Goal: Task Accomplishment & Management: Manage account settings

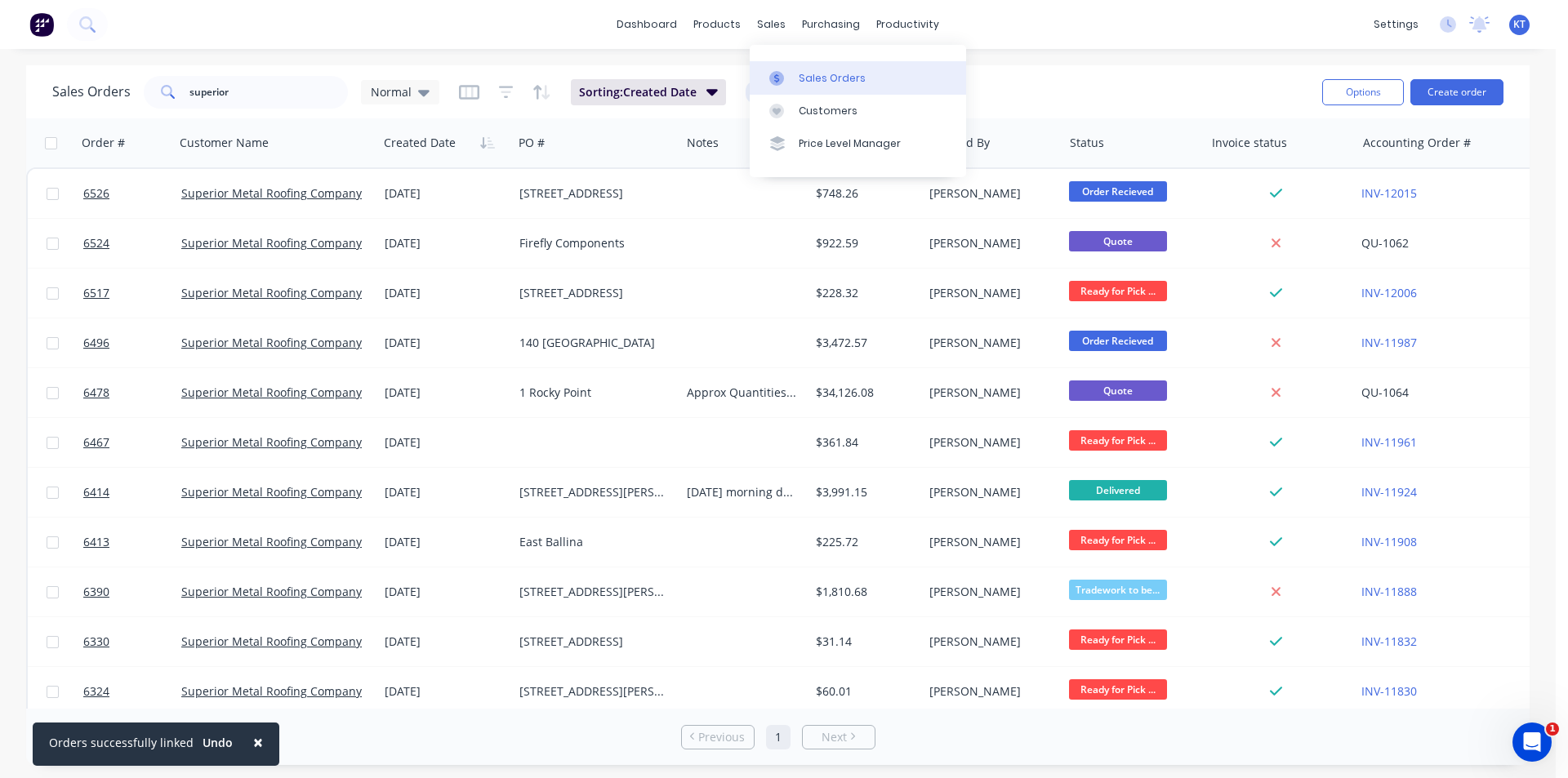
click at [833, 74] on div "Sales Orders" at bounding box center [832, 78] width 67 height 15
click at [842, 78] on div "Sales Orders" at bounding box center [832, 78] width 67 height 15
click at [664, 26] on link "dashboard" at bounding box center [646, 25] width 77 height 25
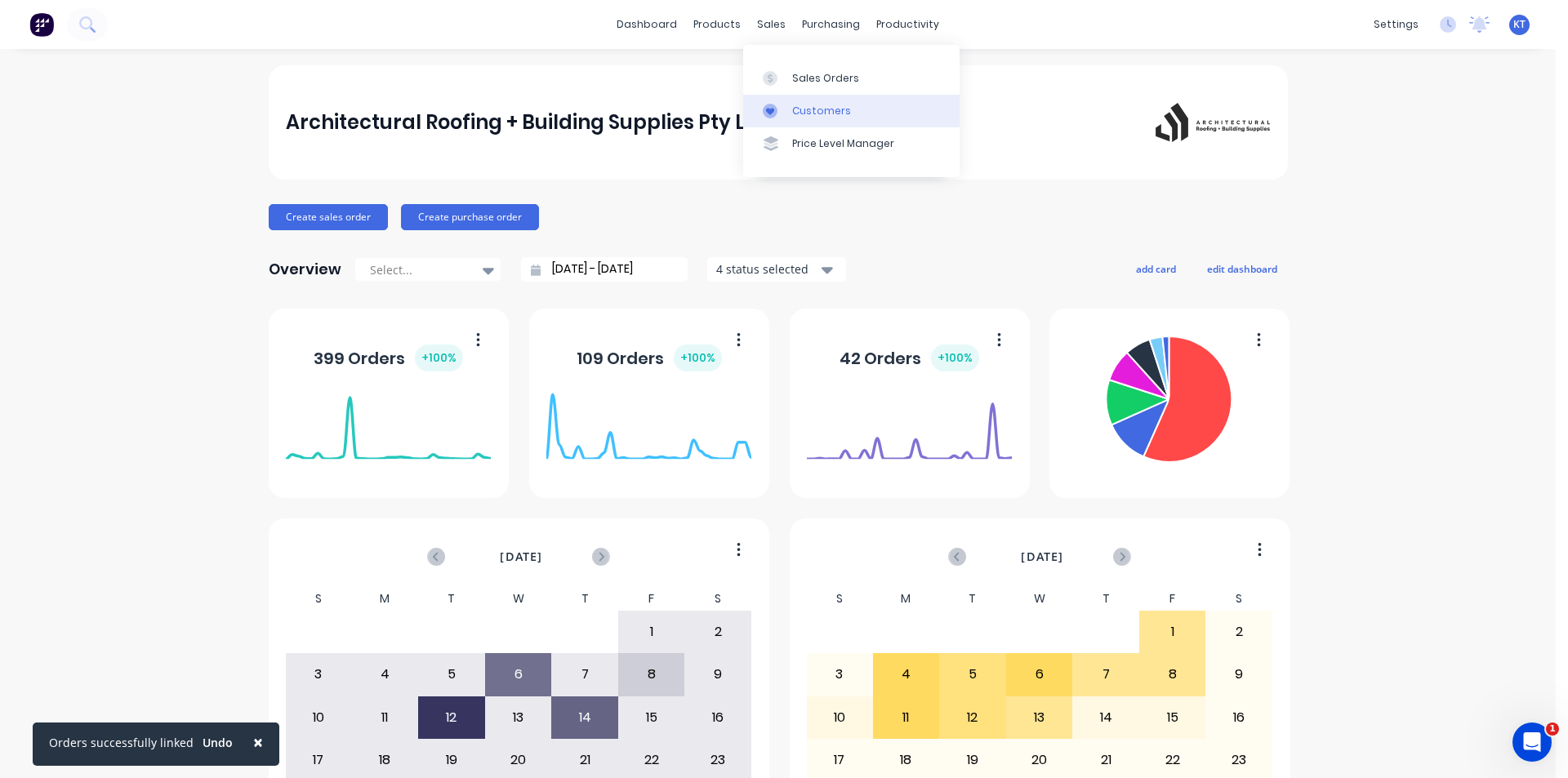
click at [797, 116] on div "Customers" at bounding box center [821, 111] width 59 height 15
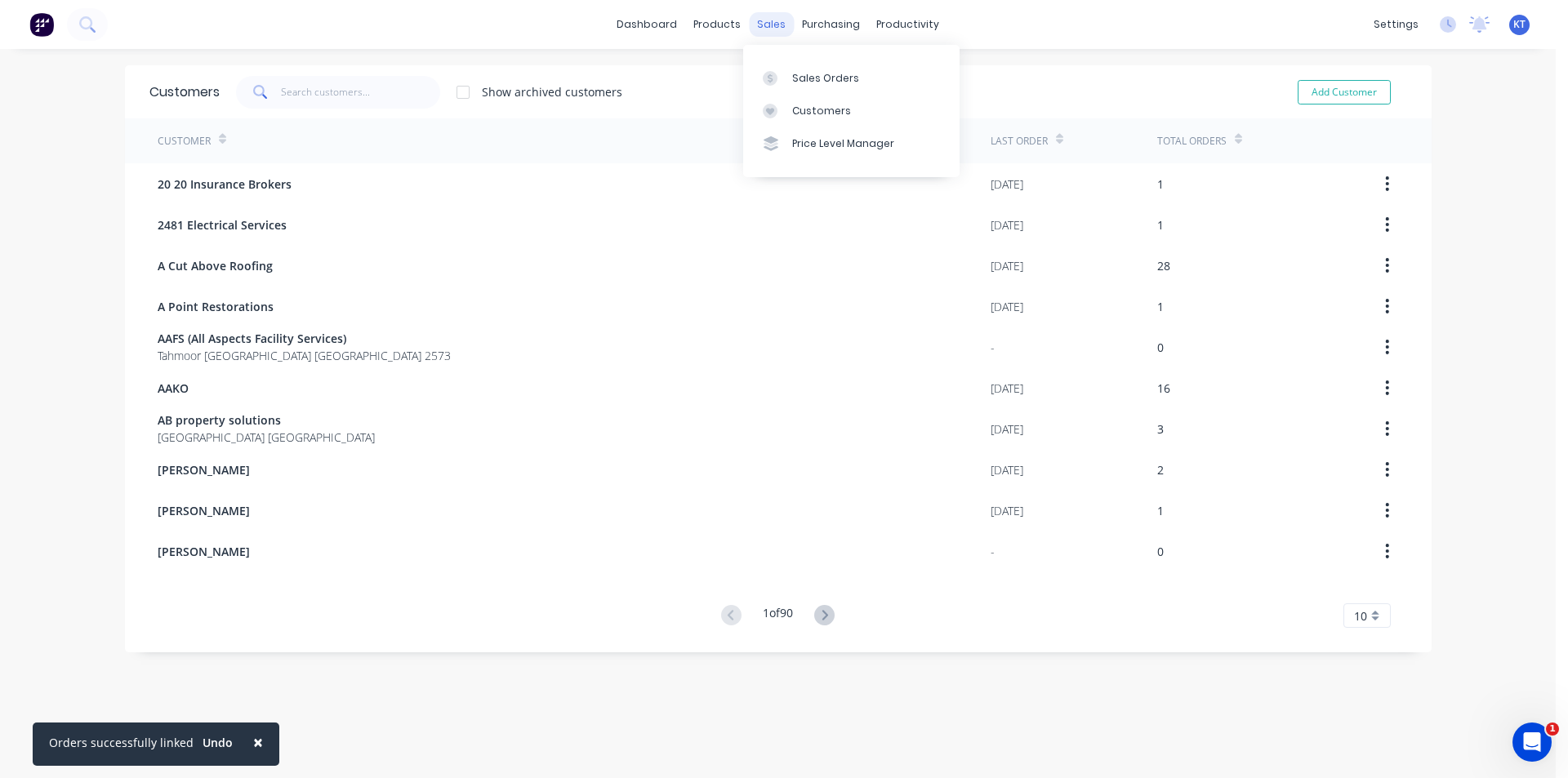
click at [758, 25] on div "sales" at bounding box center [771, 25] width 45 height 25
click at [792, 71] on div "Sales Orders" at bounding box center [825, 78] width 67 height 15
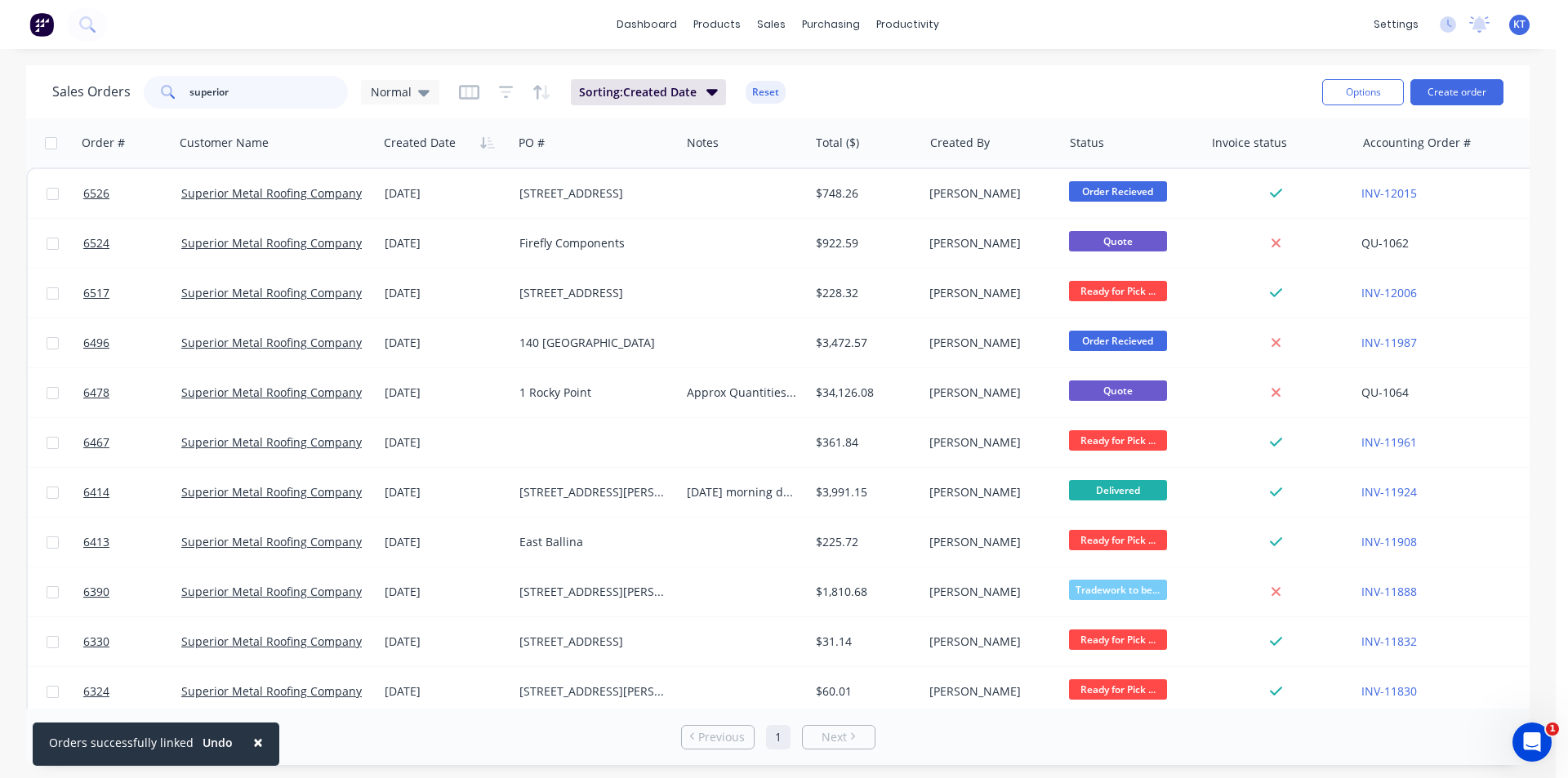
click at [246, 94] on input "superior" at bounding box center [268, 93] width 159 height 33
type input "s"
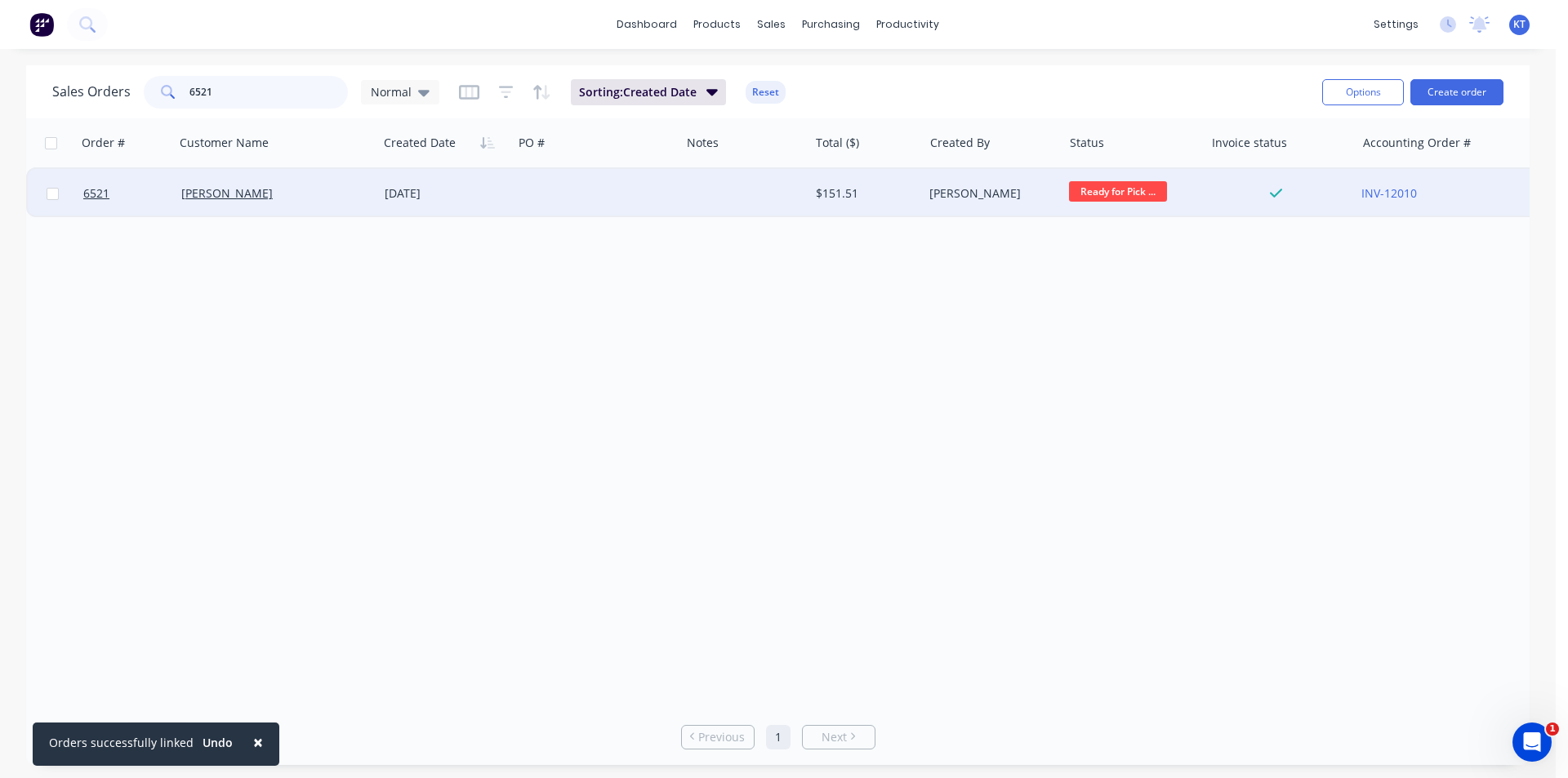
type input "6521"
click at [572, 183] on div at bounding box center [596, 193] width 168 height 49
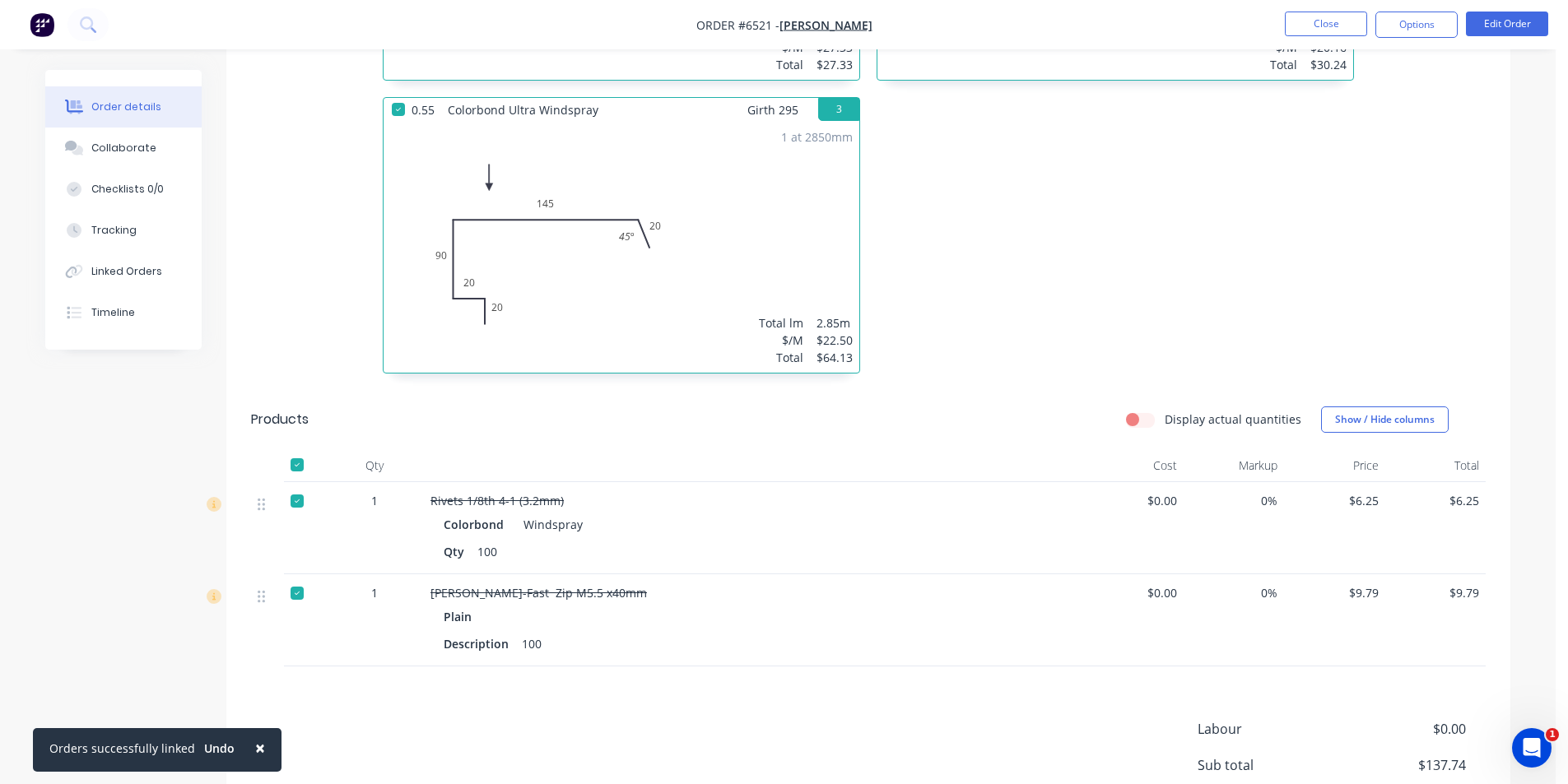
scroll to position [881, 0]
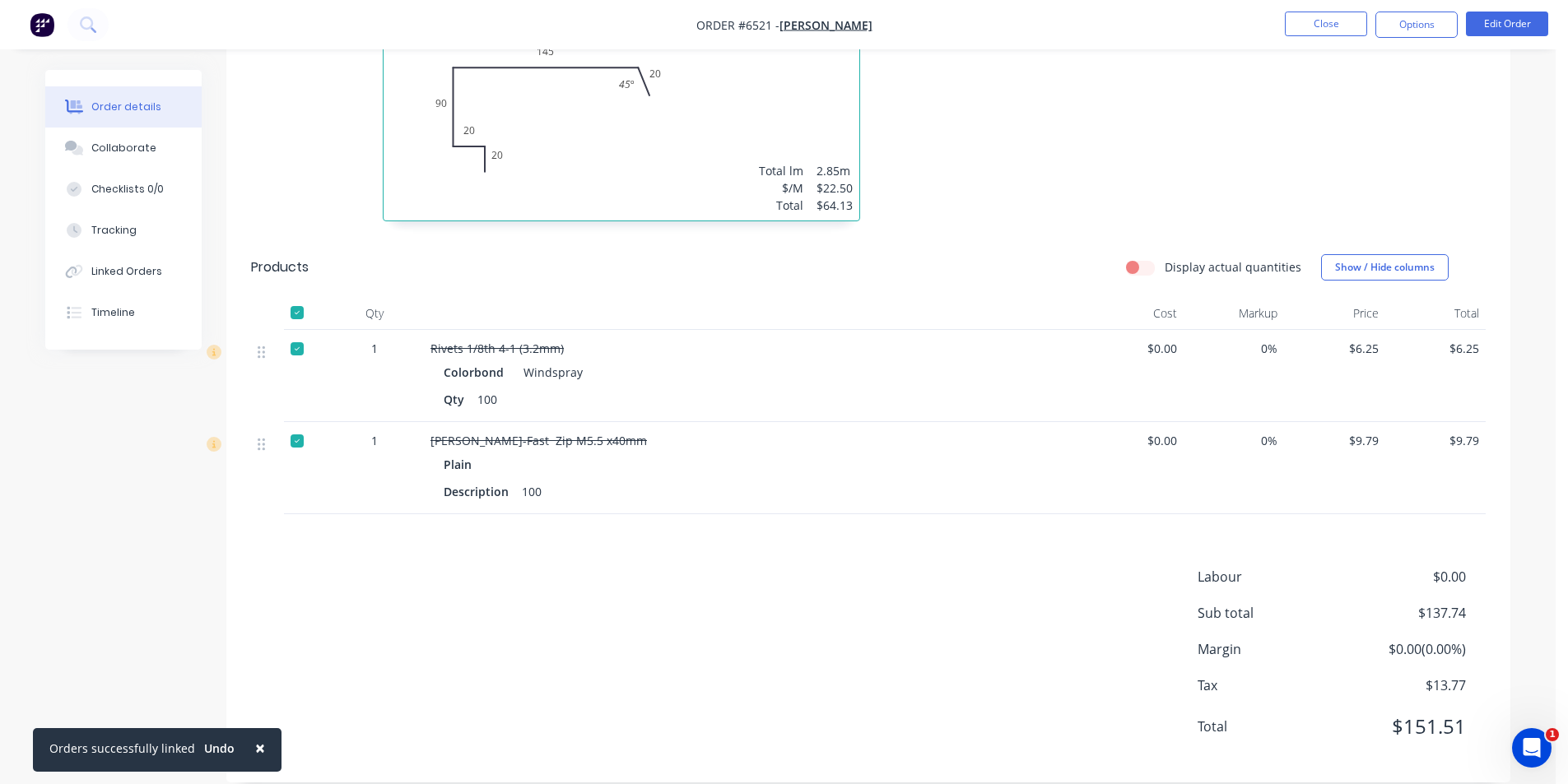
click at [297, 424] on div at bounding box center [297, 441] width 33 height 33
click at [261, 437] on icon at bounding box center [261, 444] width 7 height 15
click at [296, 424] on div at bounding box center [297, 441] width 33 height 33
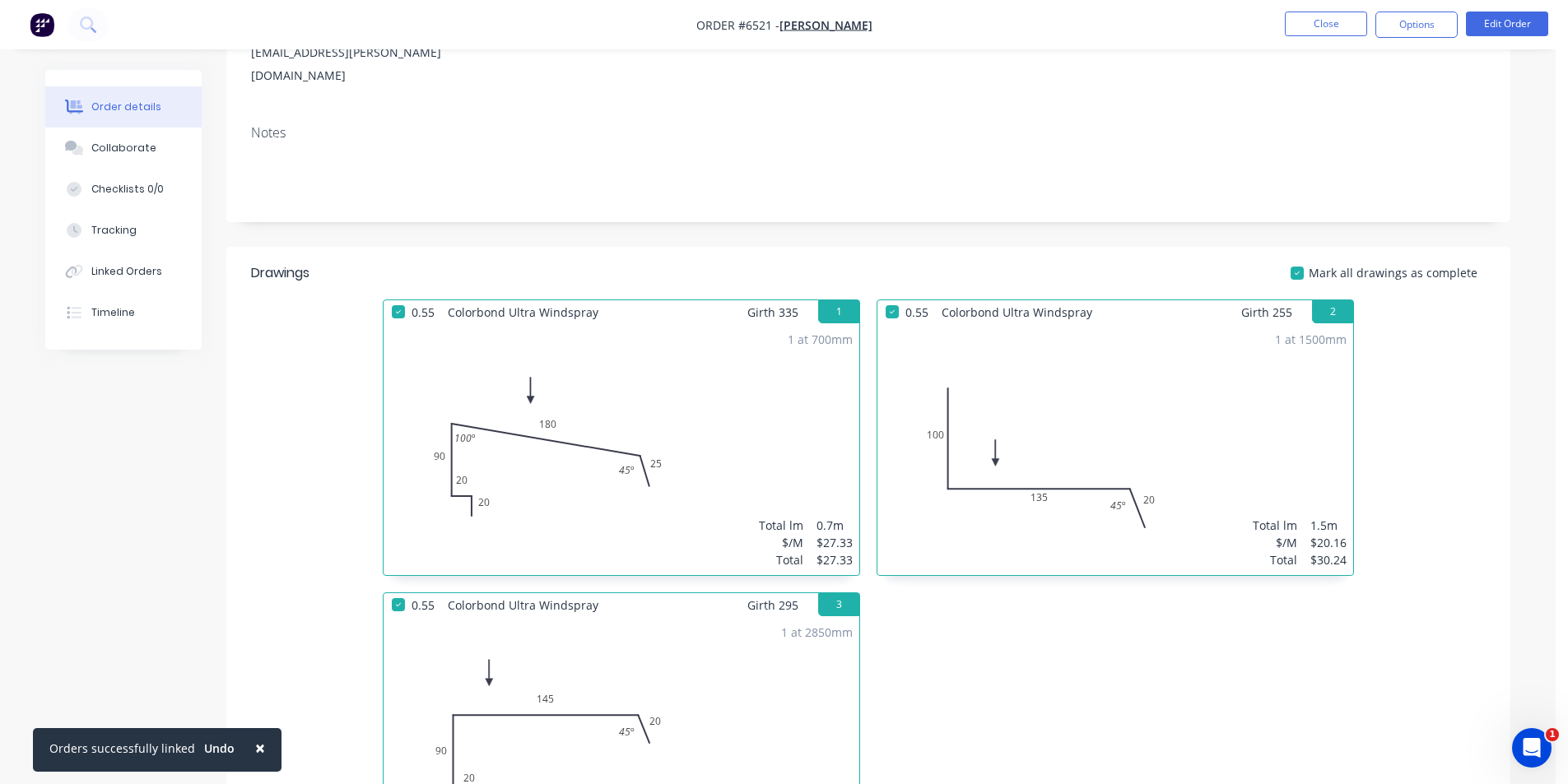
scroll to position [141, 0]
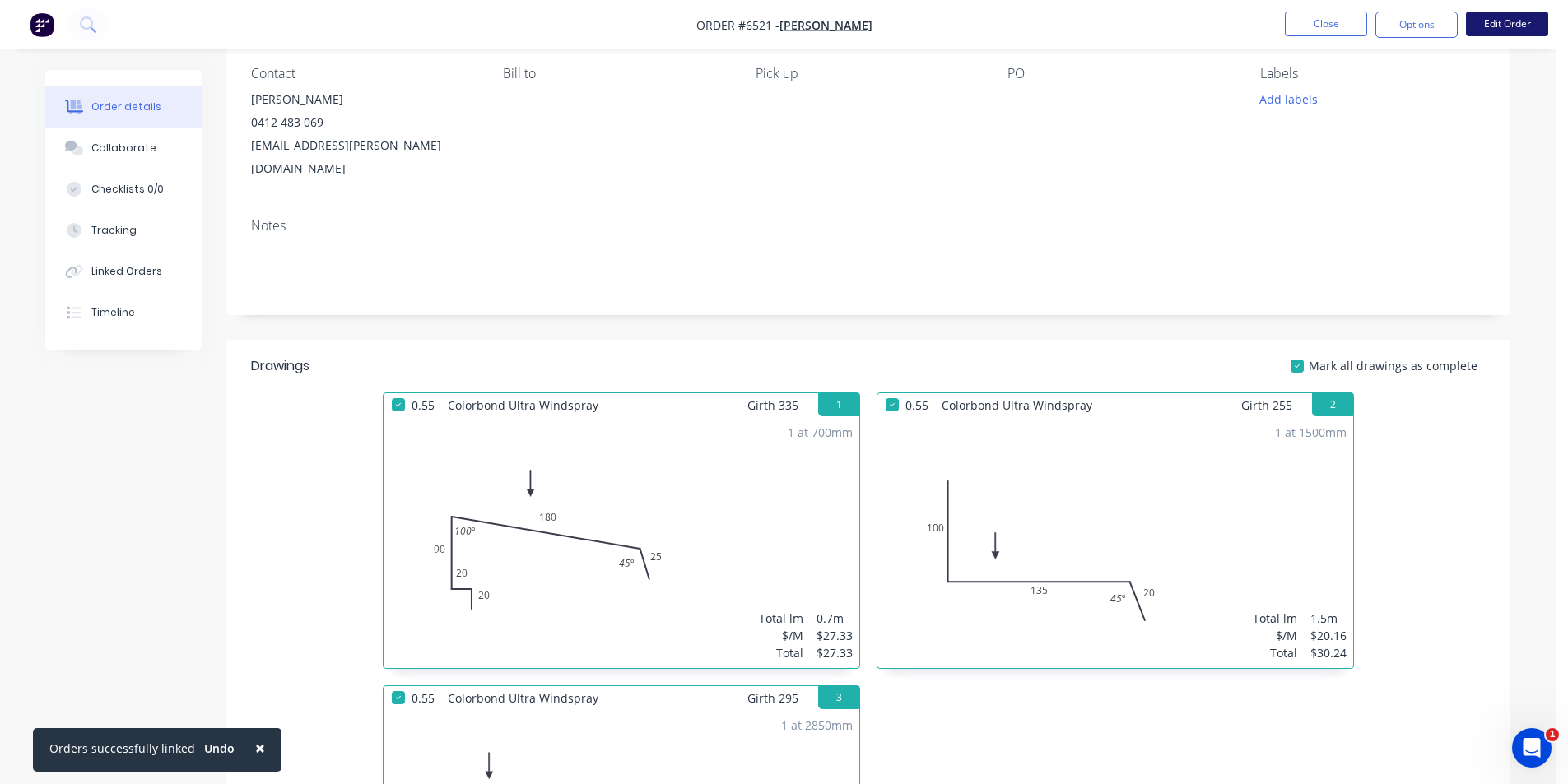
click at [1481, 27] on button "Edit Order" at bounding box center [1506, 24] width 82 height 25
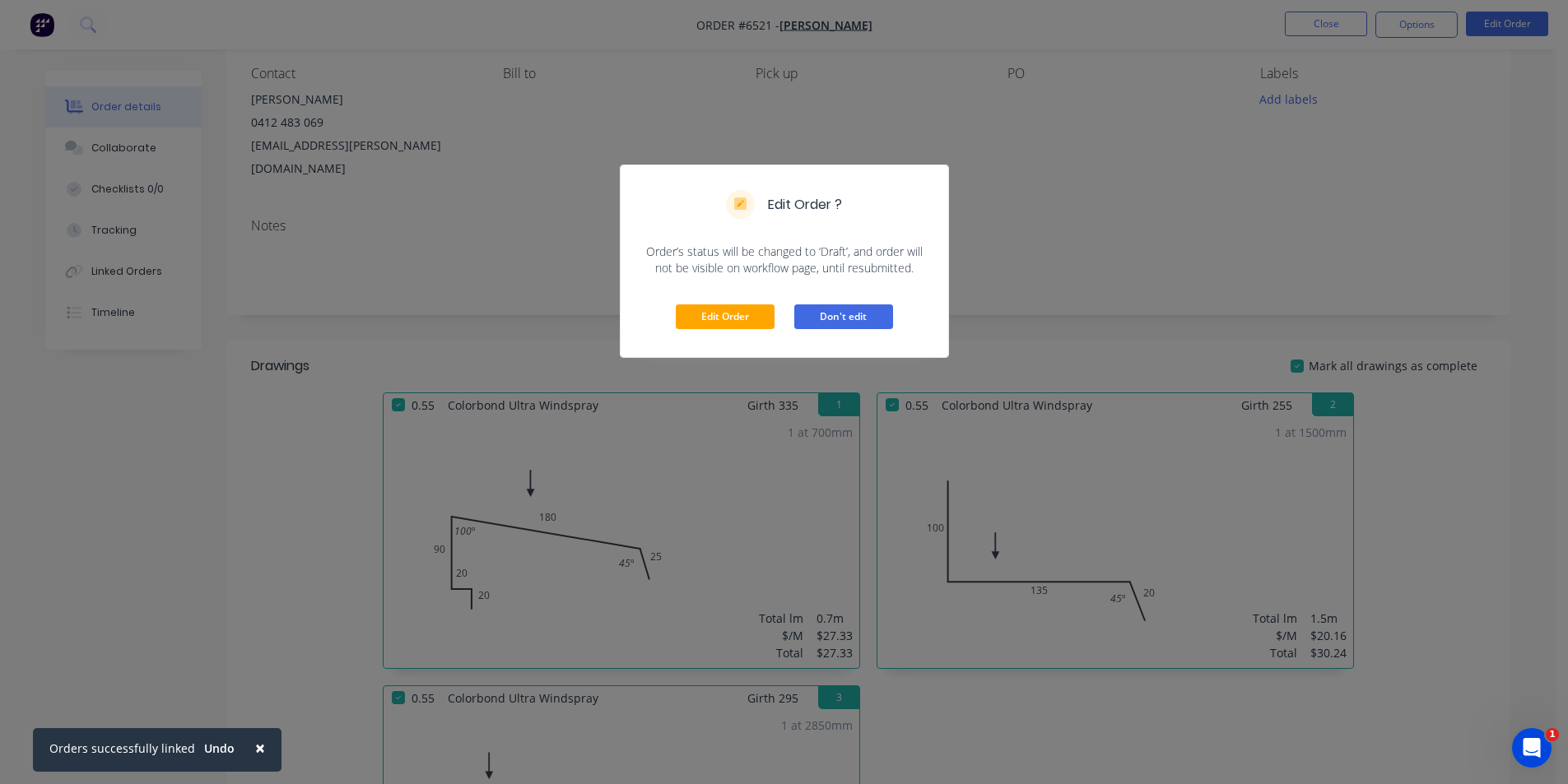
click at [817, 314] on button "Don't edit" at bounding box center [844, 317] width 99 height 25
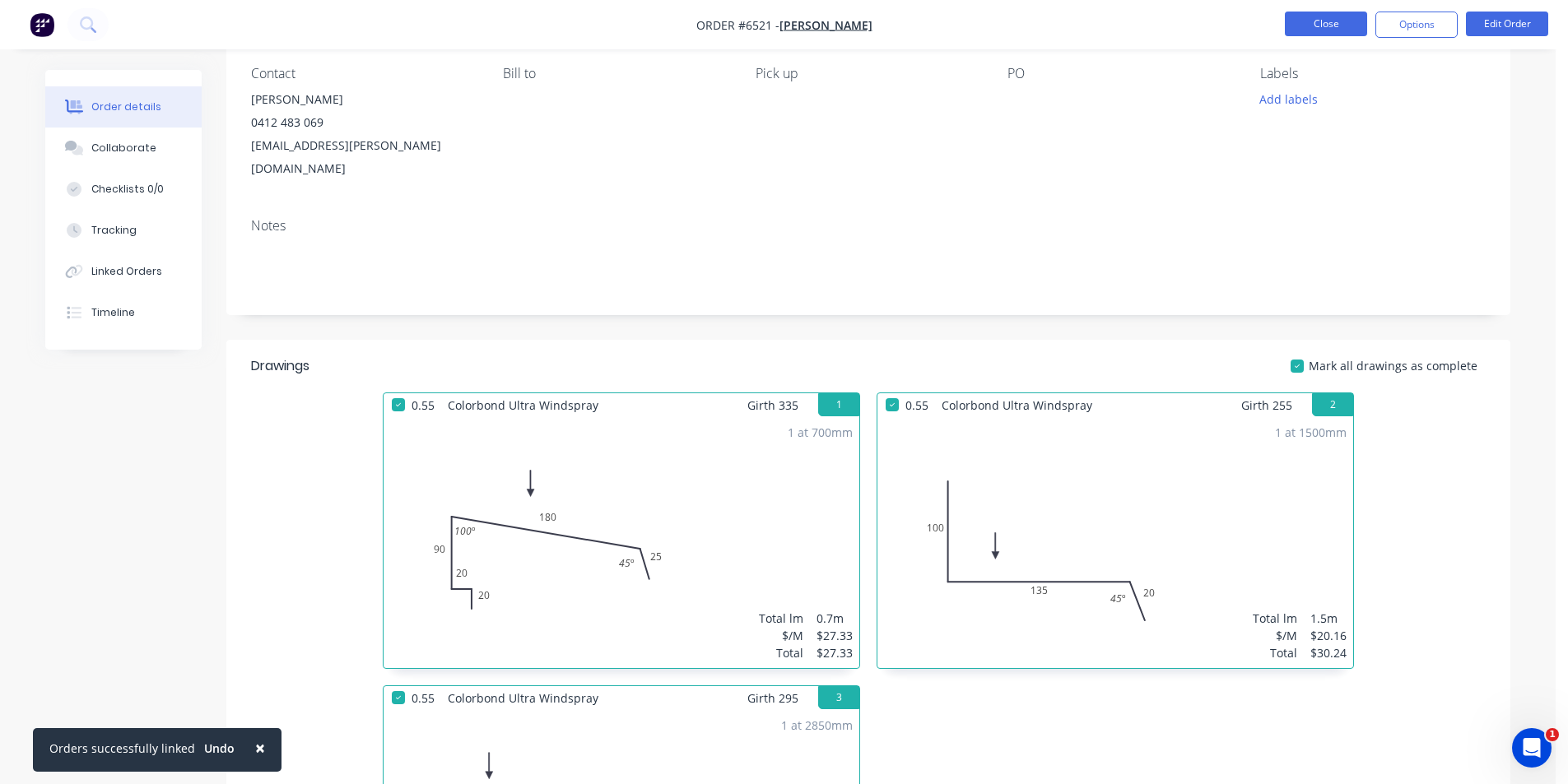
click at [1355, 32] on button "Close" at bounding box center [1326, 24] width 82 height 25
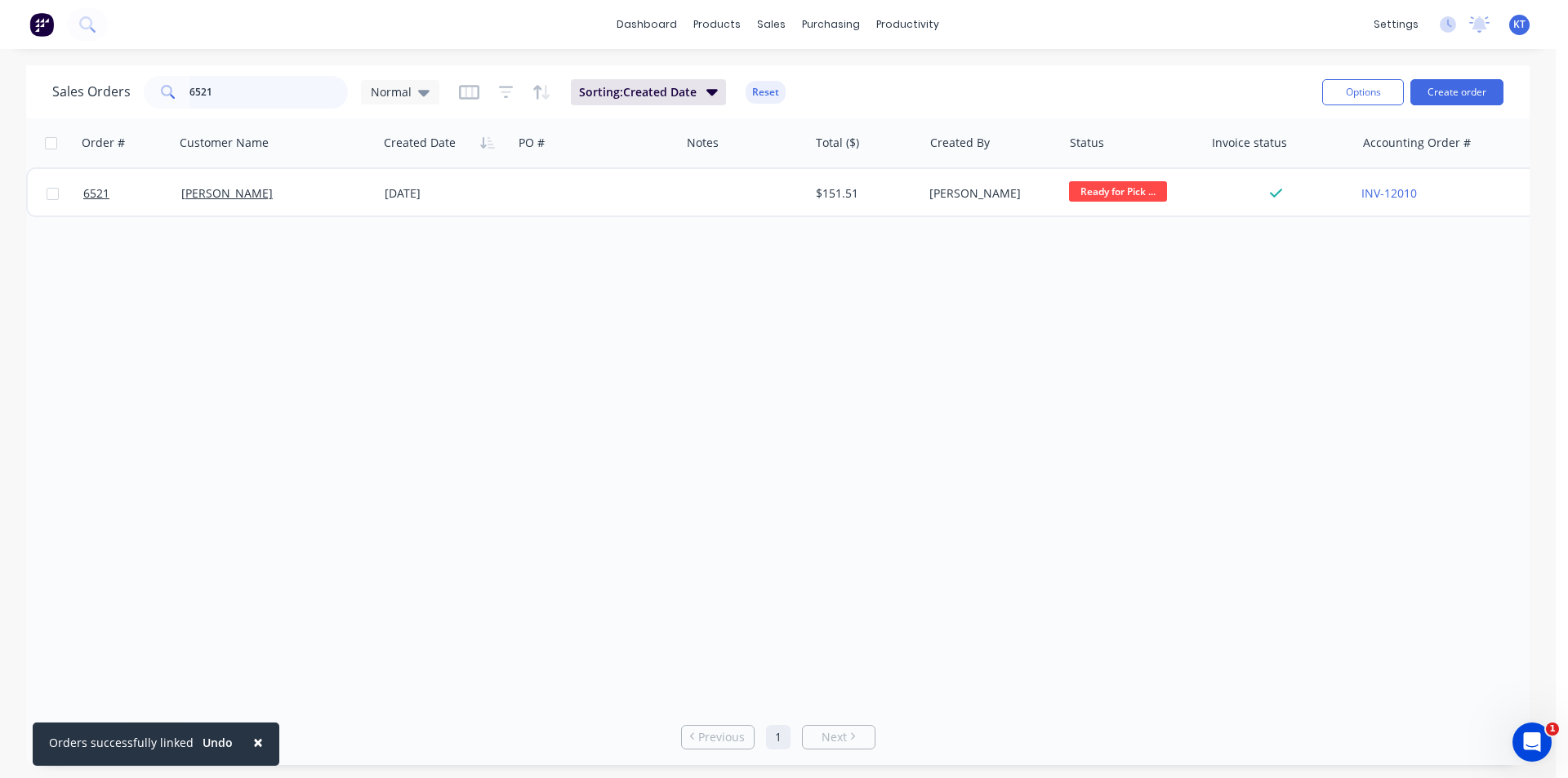
click at [247, 105] on input "6521" at bounding box center [268, 93] width 159 height 33
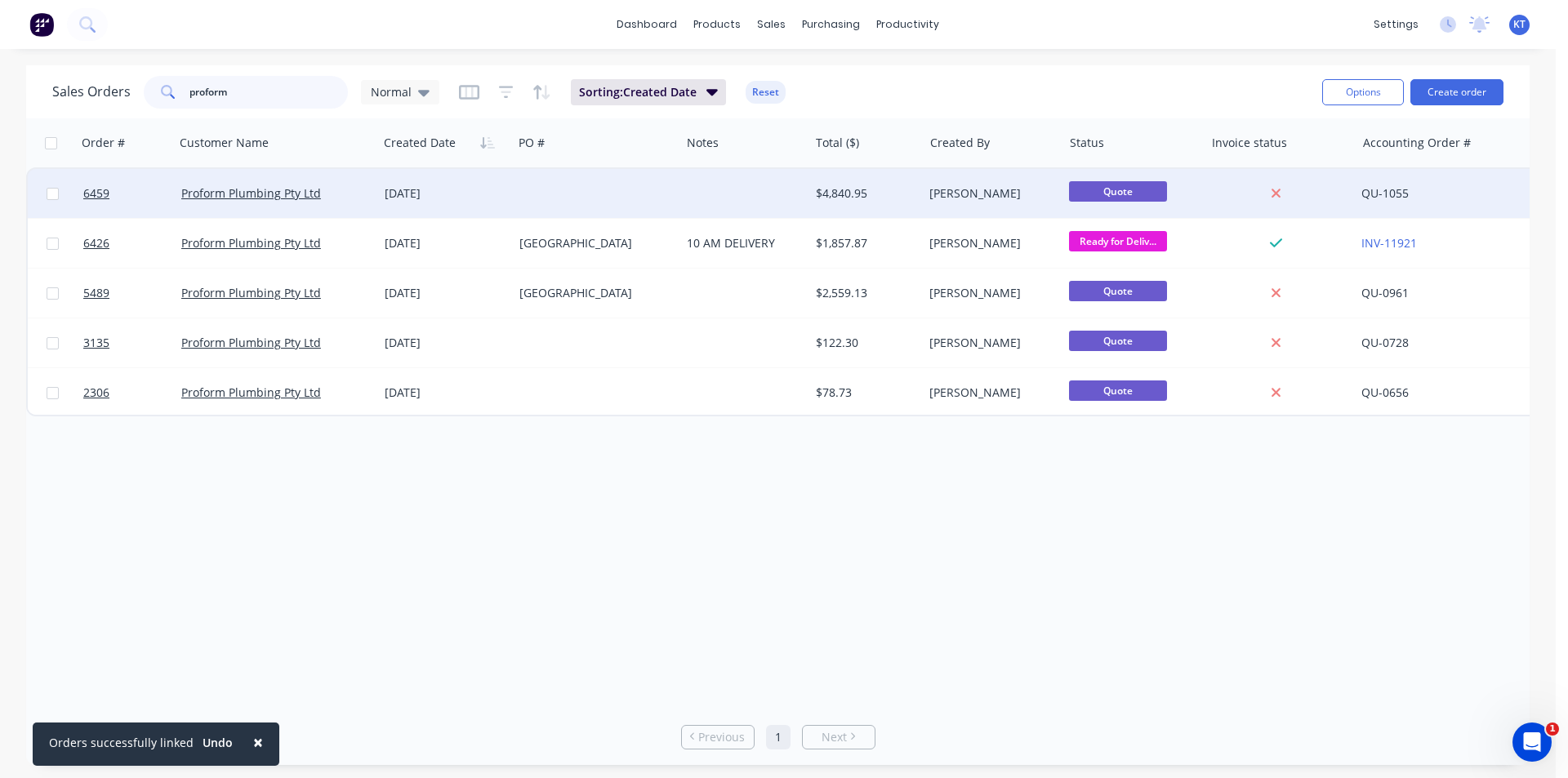
type input "proform"
click at [316, 182] on div "Proform Plumbing Pty Ltd" at bounding box center [277, 193] width 203 height 49
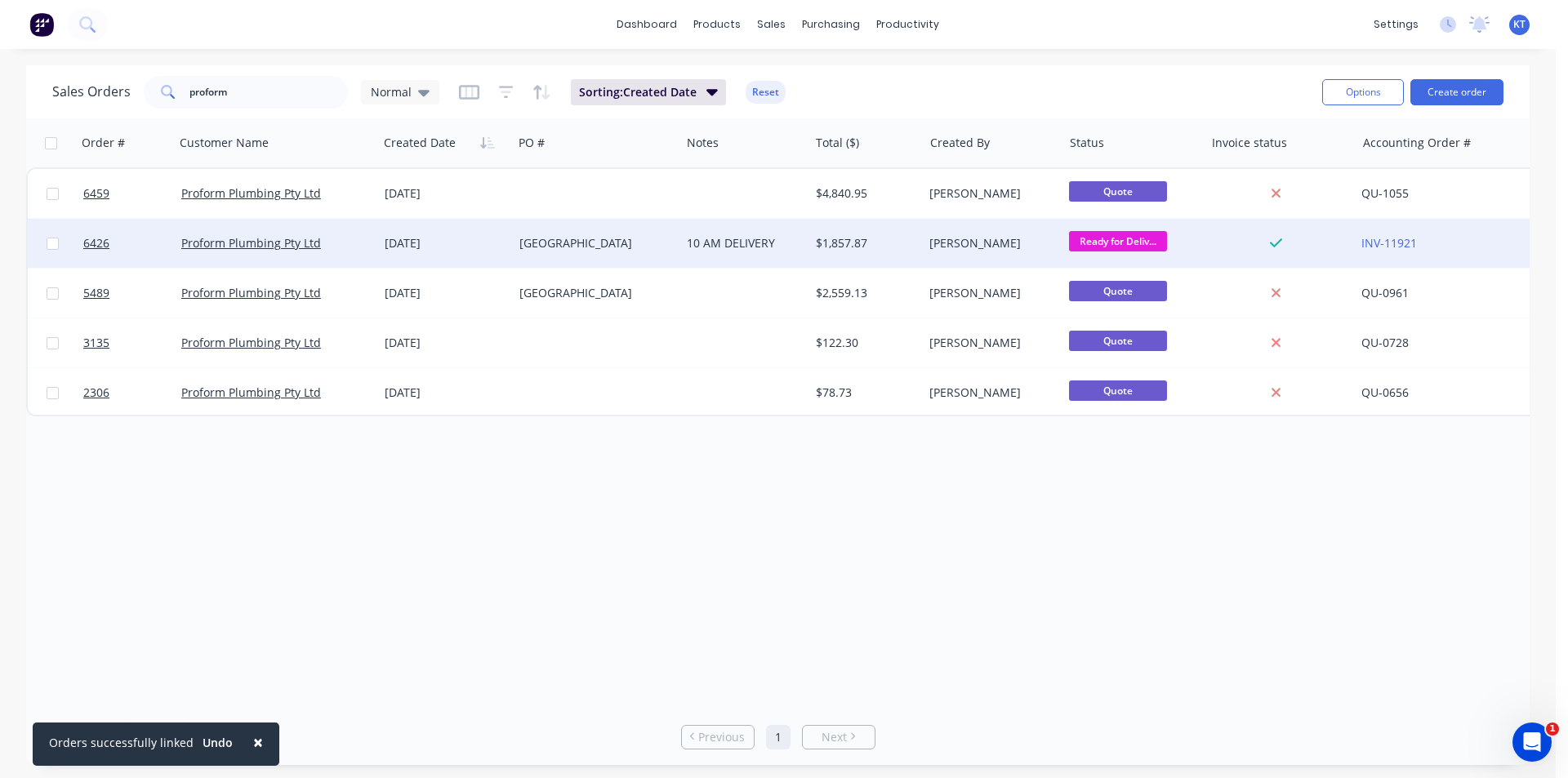
click at [293, 252] on div "Proform Plumbing Pty Ltd" at bounding box center [277, 243] width 203 height 49
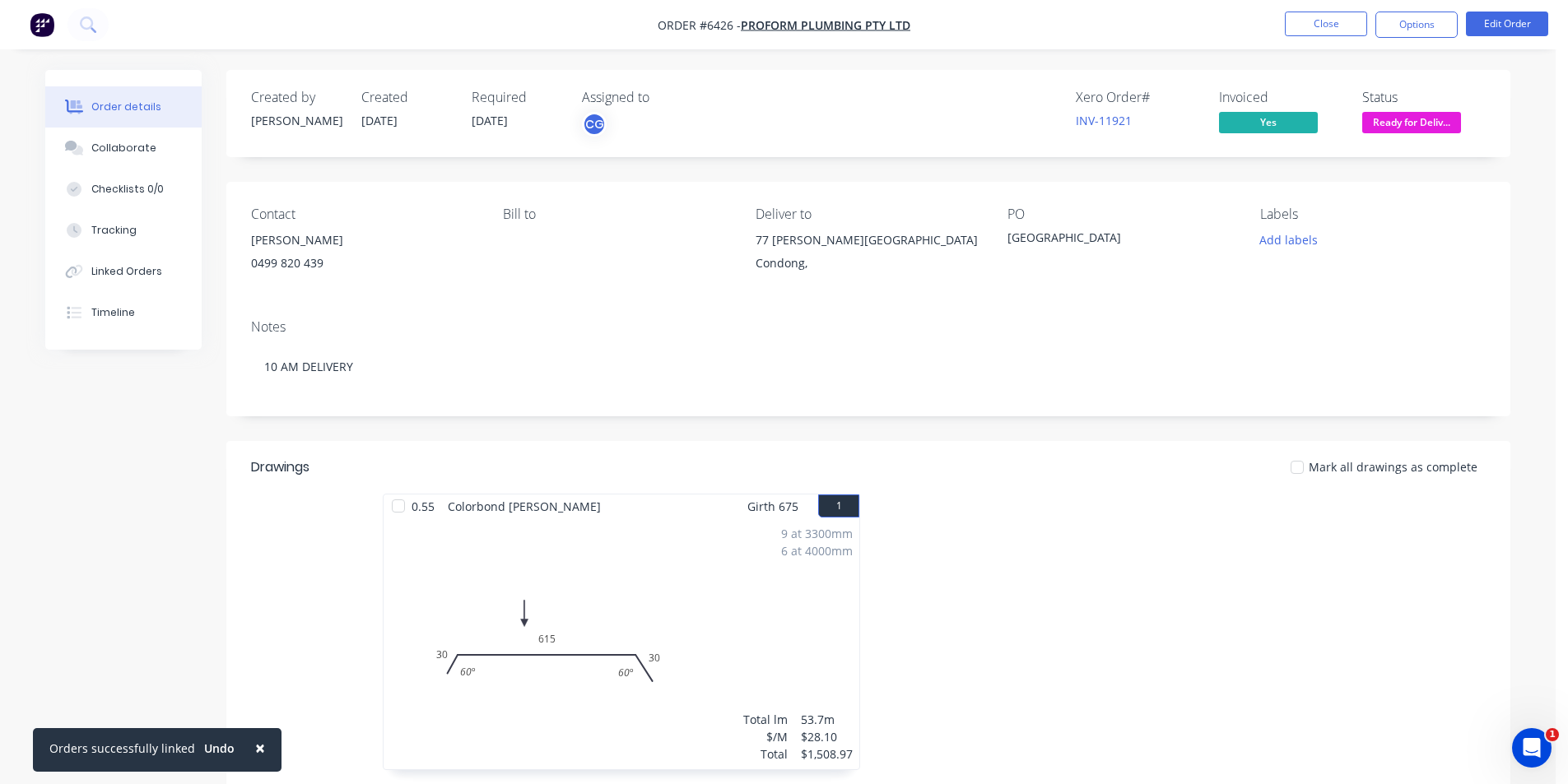
click at [1322, 43] on nav "Order #6426 - Proform Plumbing Pty Ltd Close Options Edit Order" at bounding box center [784, 24] width 1568 height 49
click at [1322, 11] on nav "Order #6426 - Proform Plumbing Pty Ltd Close Options Edit Order" at bounding box center [784, 24] width 1568 height 49
click at [1326, 20] on button "Close" at bounding box center [1326, 24] width 82 height 25
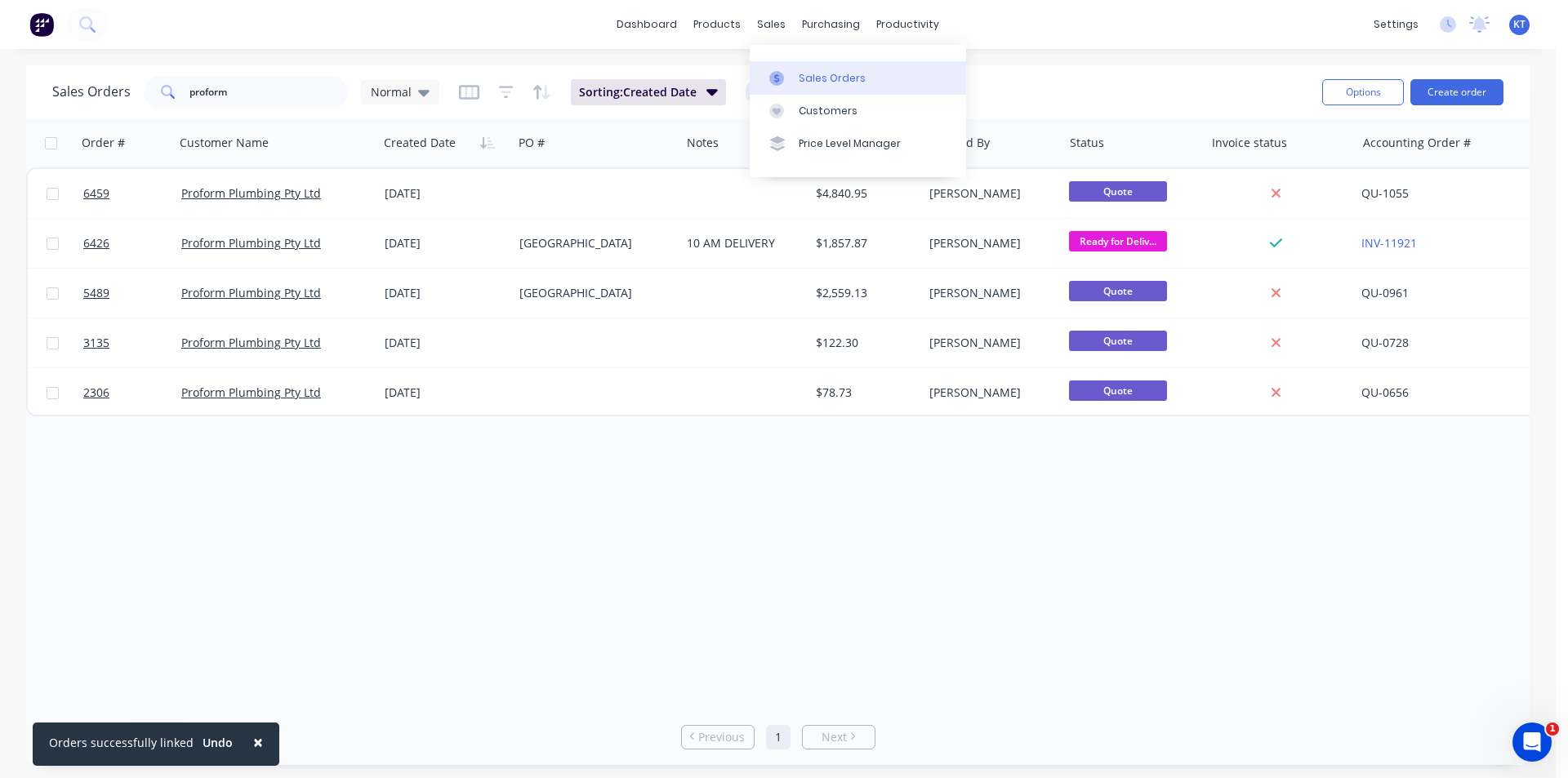
click at [799, 91] on link "Sales Orders" at bounding box center [858, 78] width 216 height 33
click at [818, 111] on div "Customers" at bounding box center [828, 111] width 59 height 15
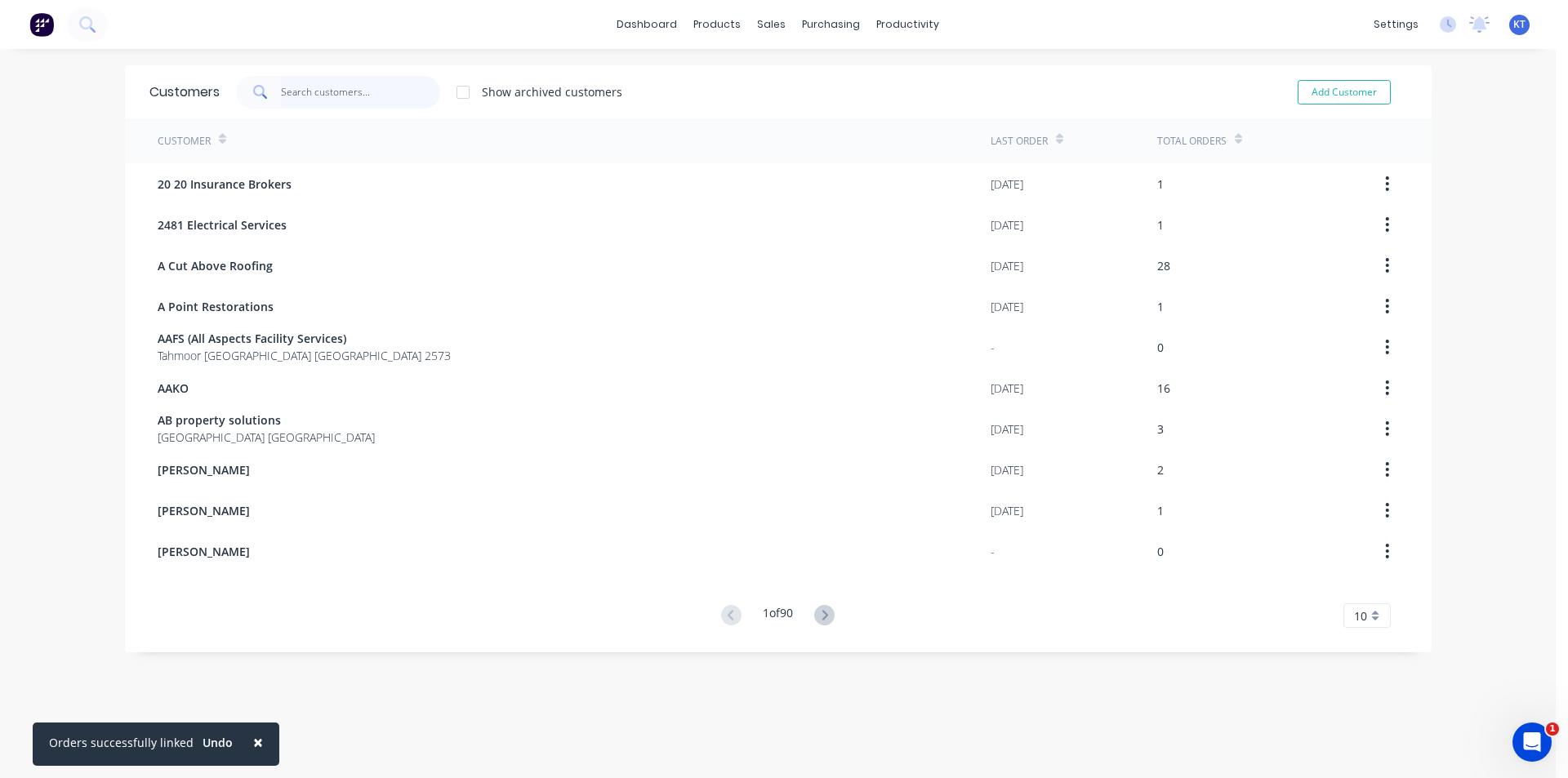
click at [344, 100] on input "text" at bounding box center [360, 93] width 159 height 33
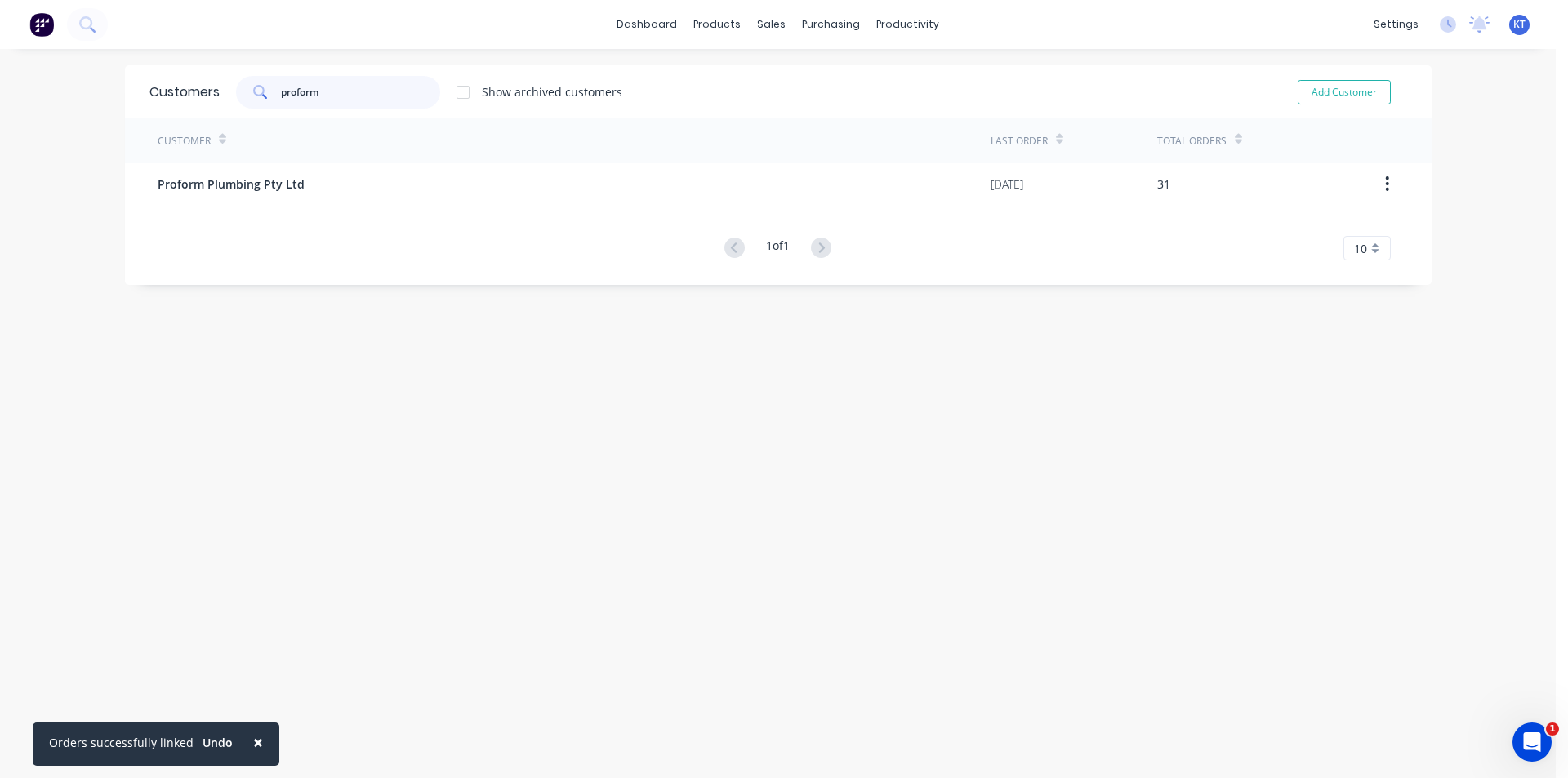
type input "proform"
click at [413, 219] on div "Customer Last Order Total Orders Proform Plumbing Pty Ltd [DATE] 31 1 of 1 10 5…" at bounding box center [777, 189] width 1306 height 142
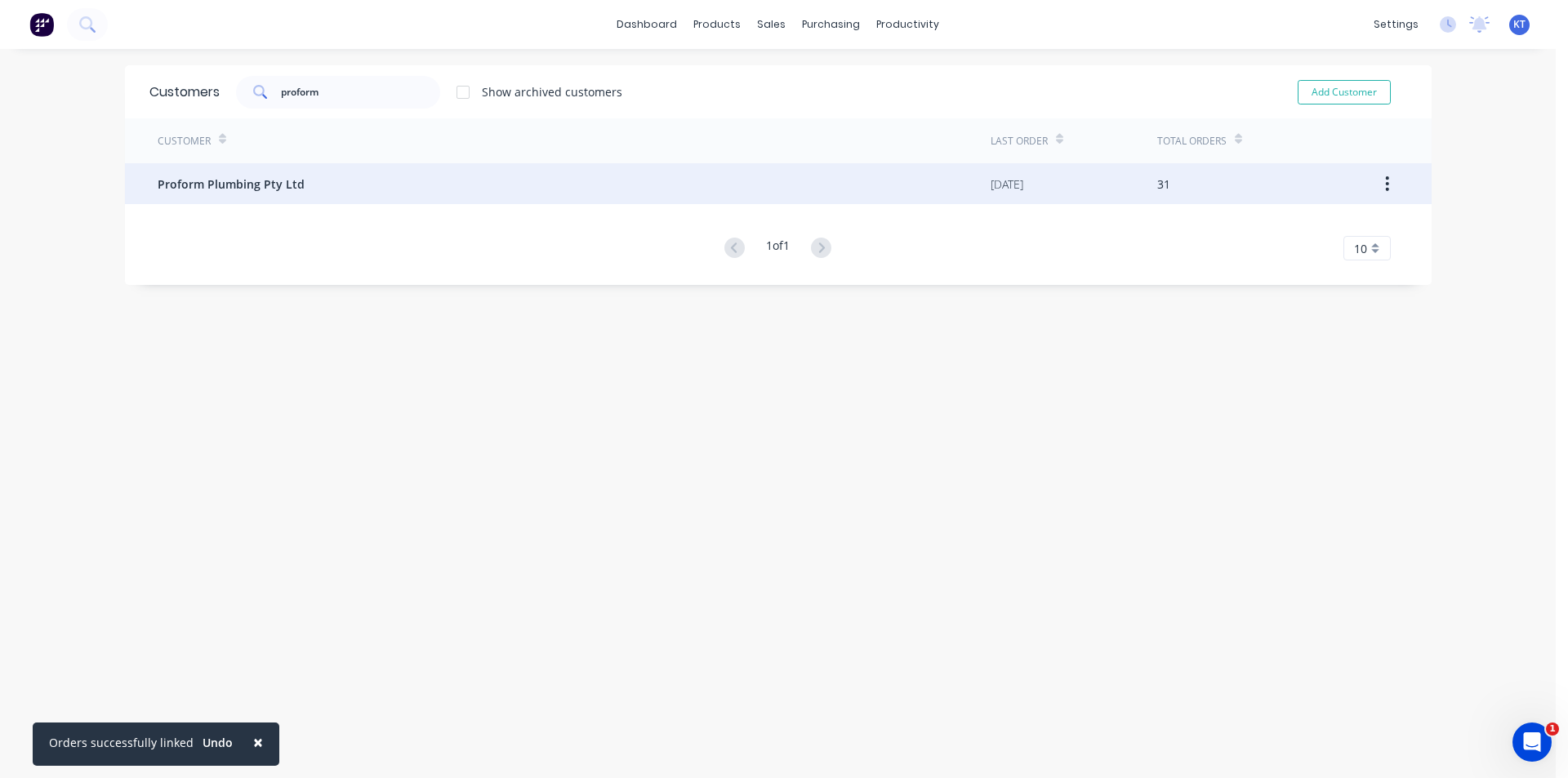
click at [405, 187] on div "Proform Plumbing Pty Ltd" at bounding box center [574, 183] width 833 height 40
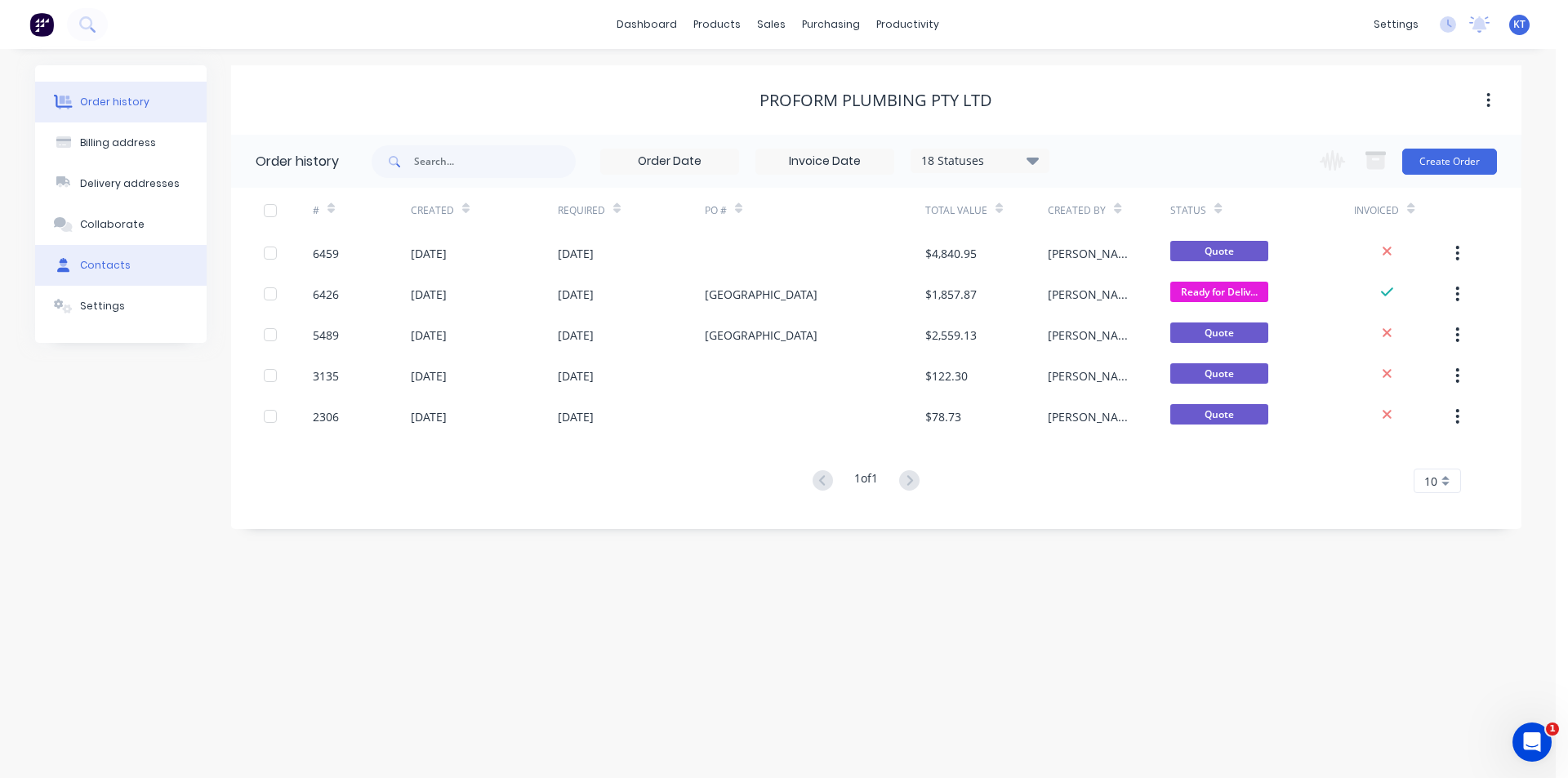
click at [154, 271] on button "Contacts" at bounding box center [121, 265] width 172 height 40
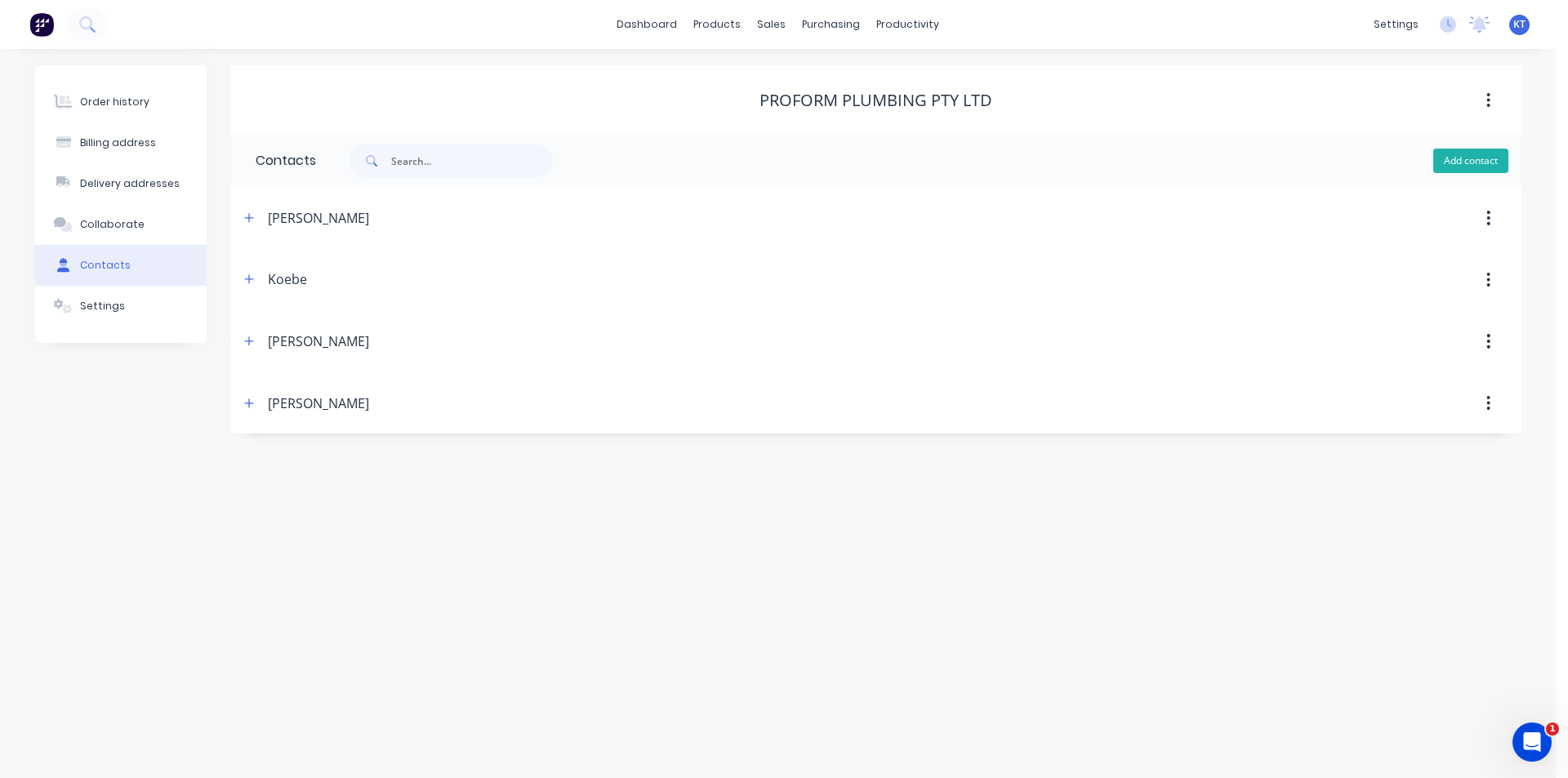
click at [1469, 170] on button "Add contact" at bounding box center [1471, 161] width 75 height 25
select select "AU"
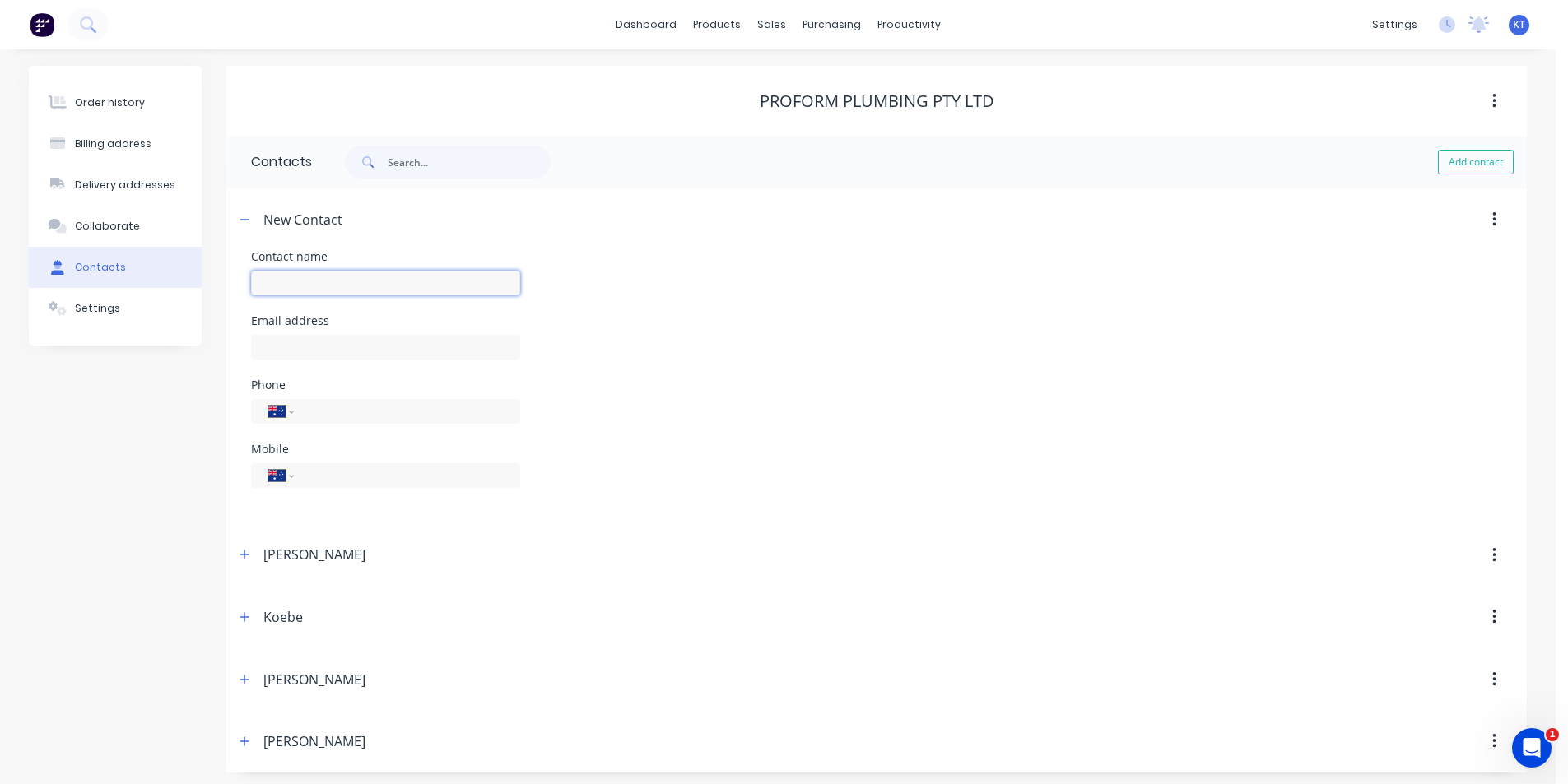
click at [375, 282] on input "text" at bounding box center [385, 283] width 269 height 25
type input "Accounts"
click at [360, 355] on input "text" at bounding box center [385, 347] width 269 height 25
select select "AU"
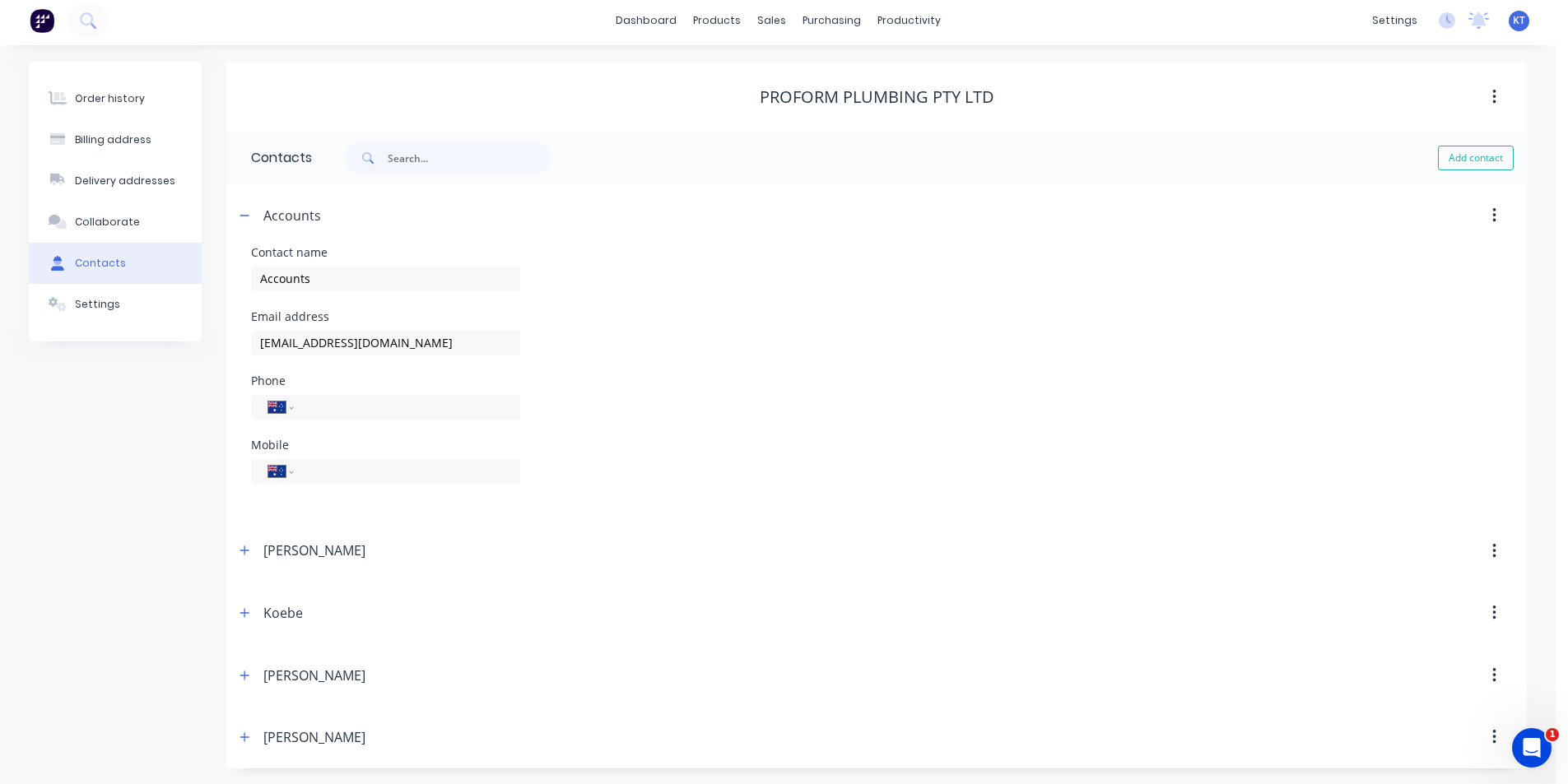
scroll to position [5, 0]
type input "[EMAIL_ADDRESS][DOMAIN_NAME]"
click at [890, 482] on div "Mobile International [GEOGRAPHIC_DATA] [GEOGRAPHIC_DATA] [GEOGRAPHIC_DATA] [GEO…" at bounding box center [876, 470] width 1251 height 64
click at [249, 536] on div "[PERSON_NAME]" at bounding box center [719, 550] width 969 height 30
drag, startPoint x: 246, startPoint y: 553, endPoint x: 345, endPoint y: 583, distance: 103.4
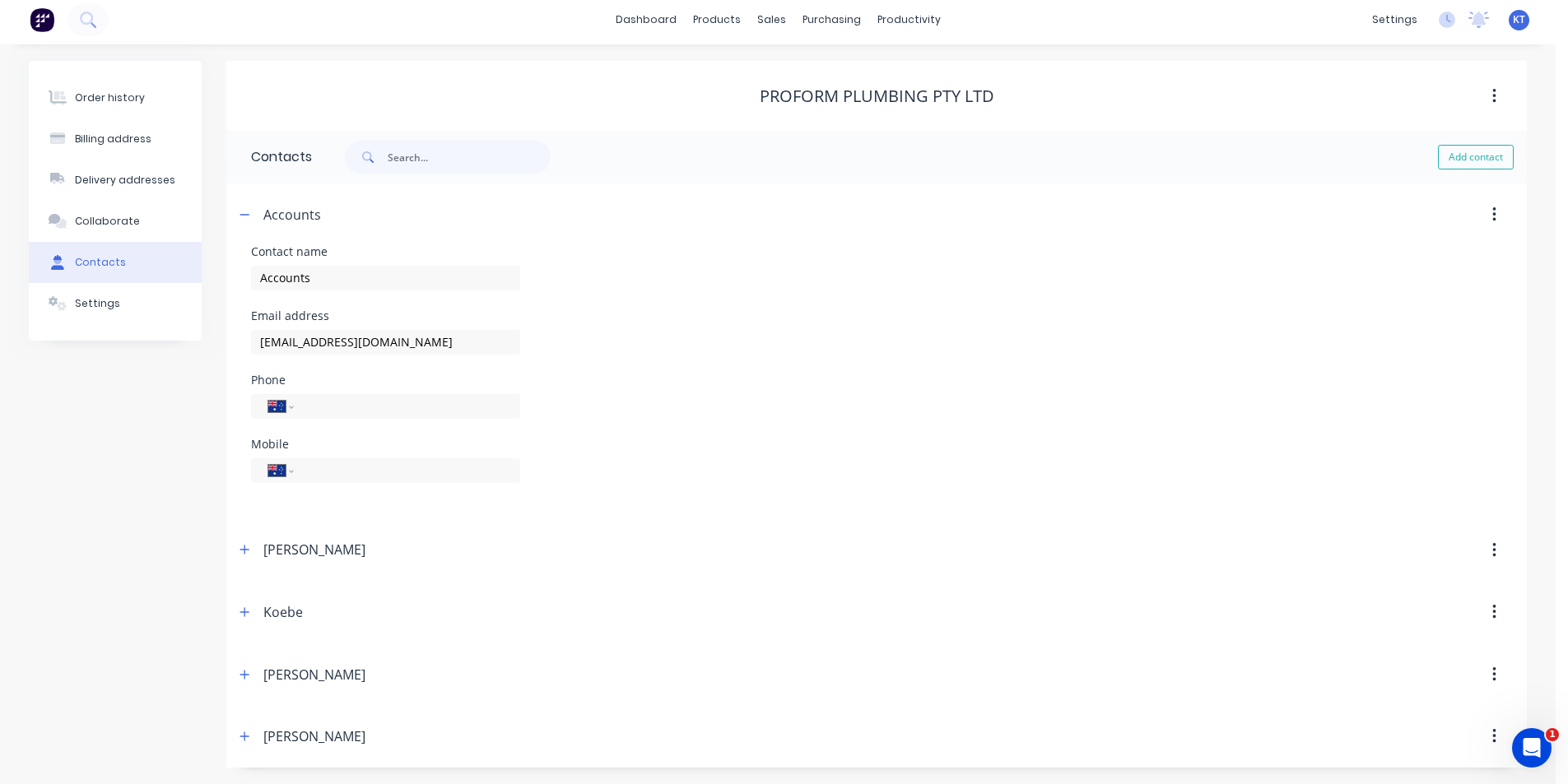
click at [246, 554] on icon "button" at bounding box center [245, 549] width 10 height 12
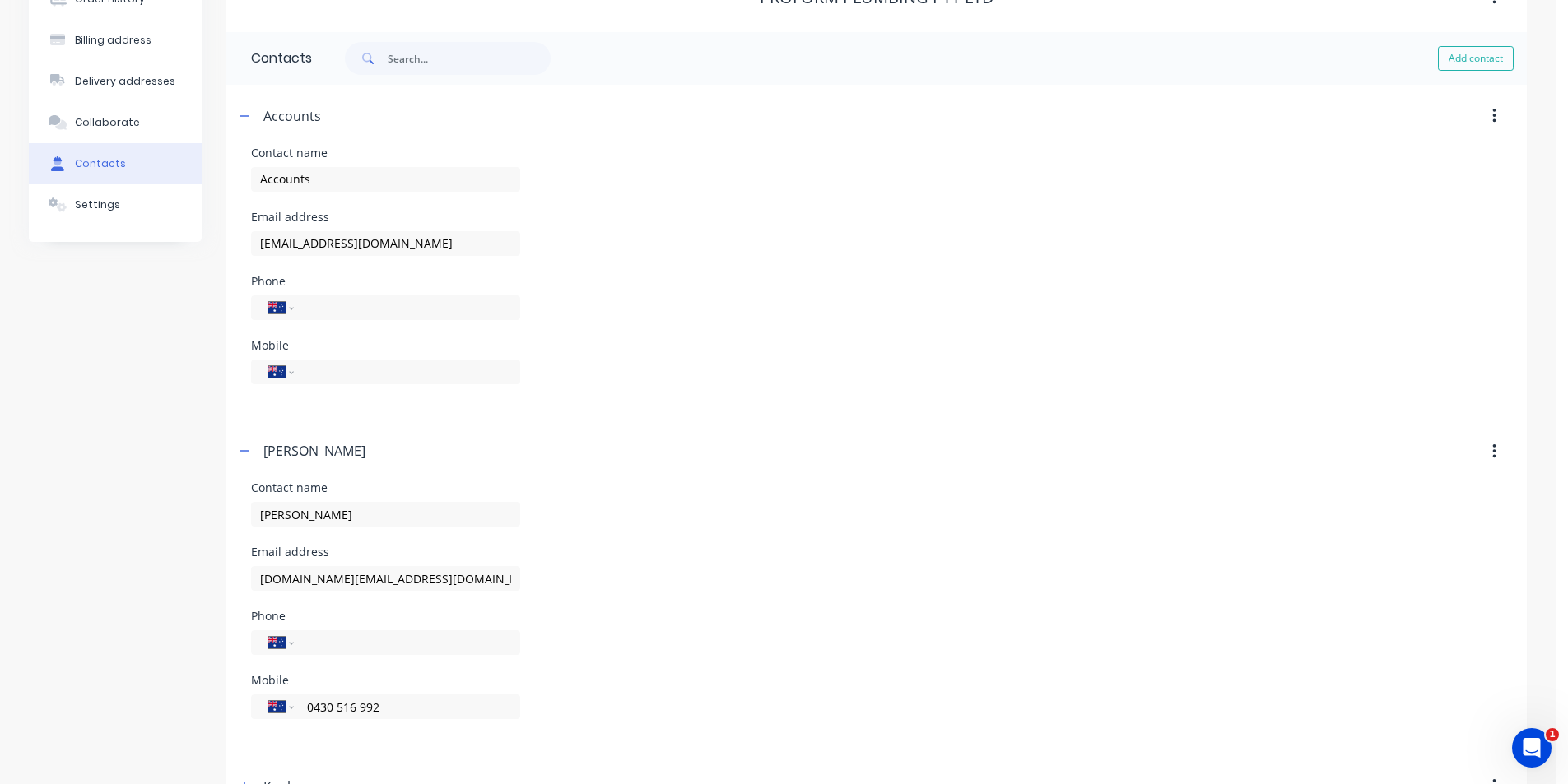
scroll to position [0, 0]
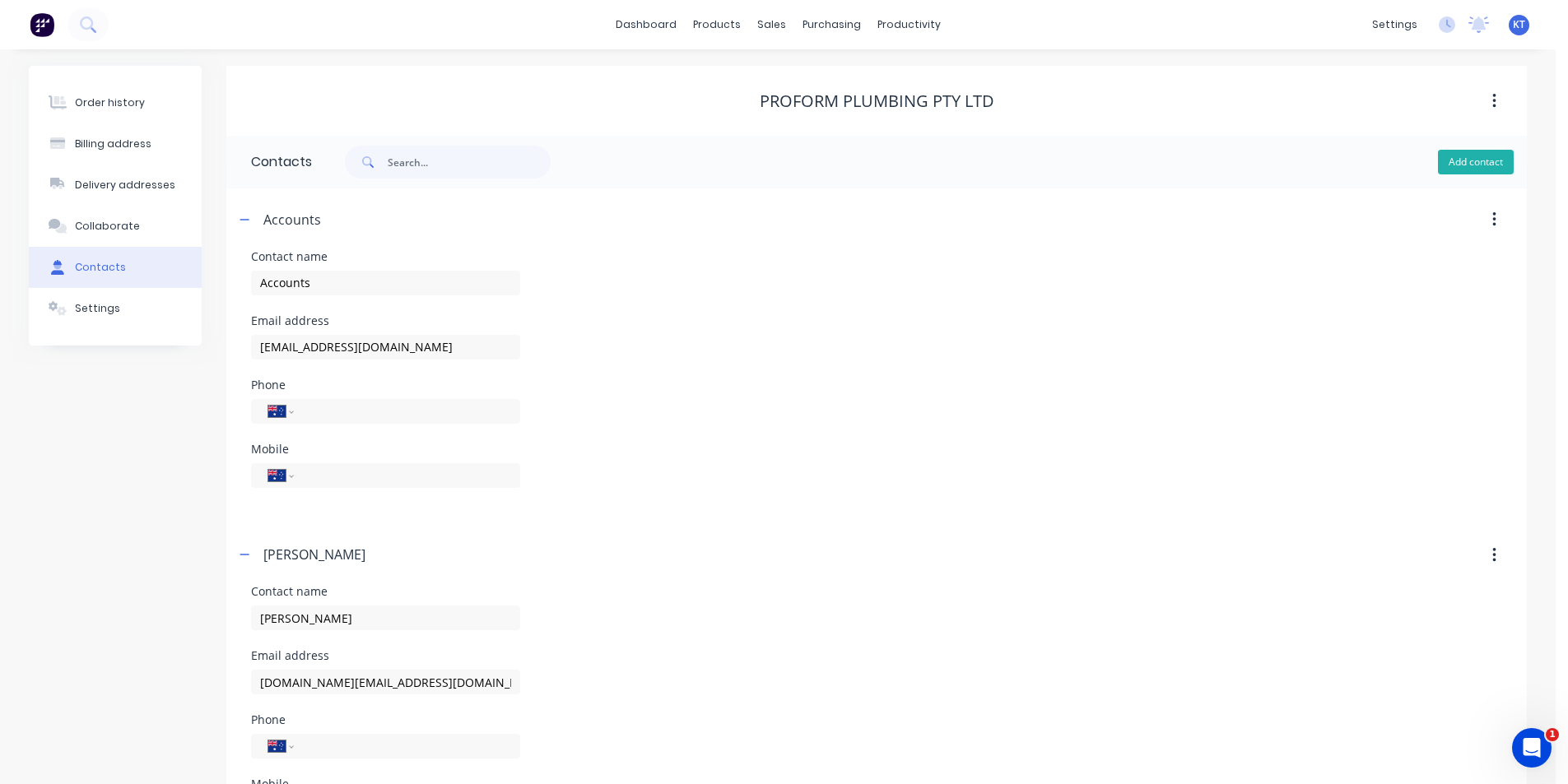
click at [1477, 162] on button "Add contact" at bounding box center [1476, 162] width 76 height 25
select select "AU"
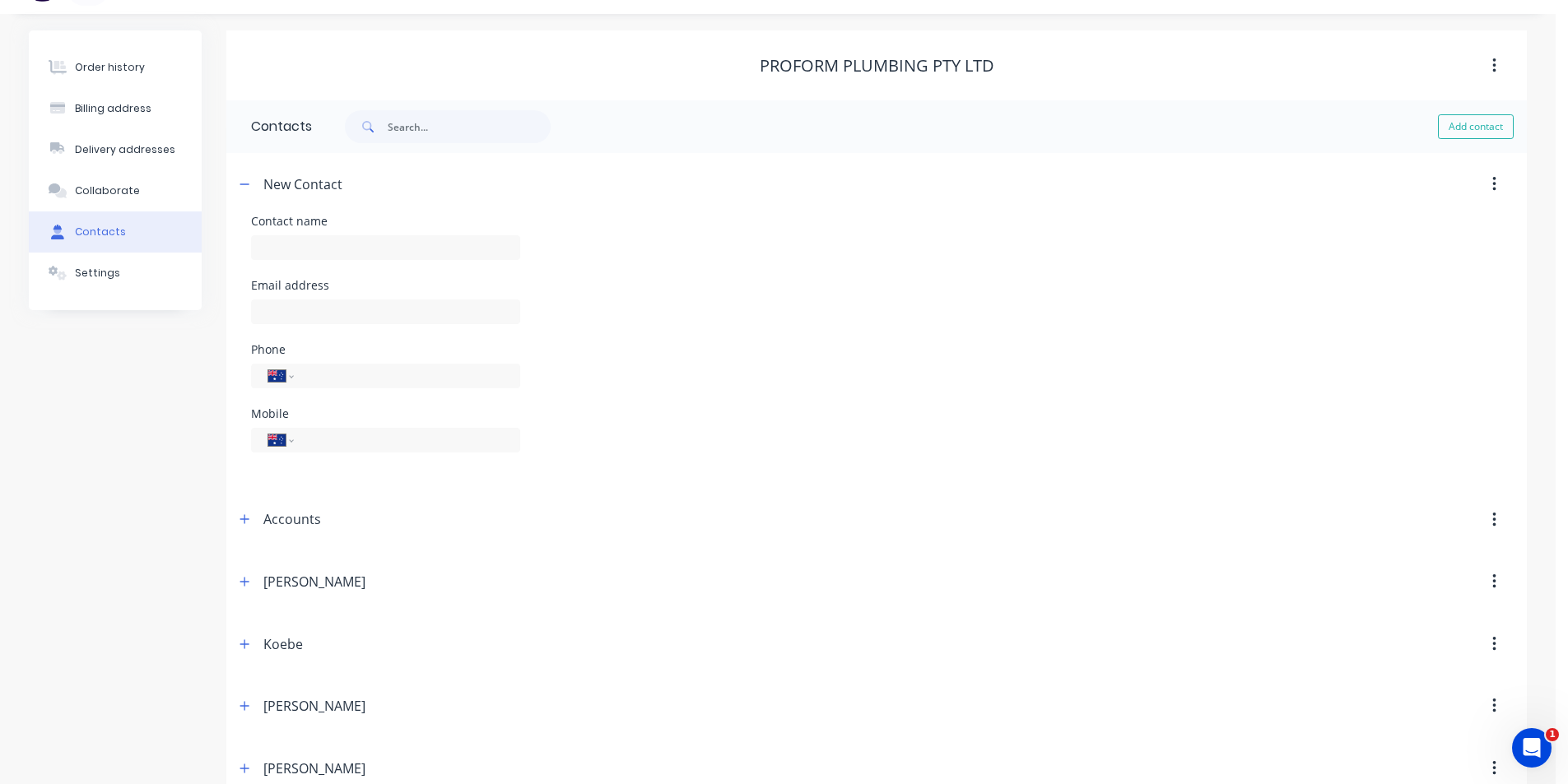
scroll to position [67, 0]
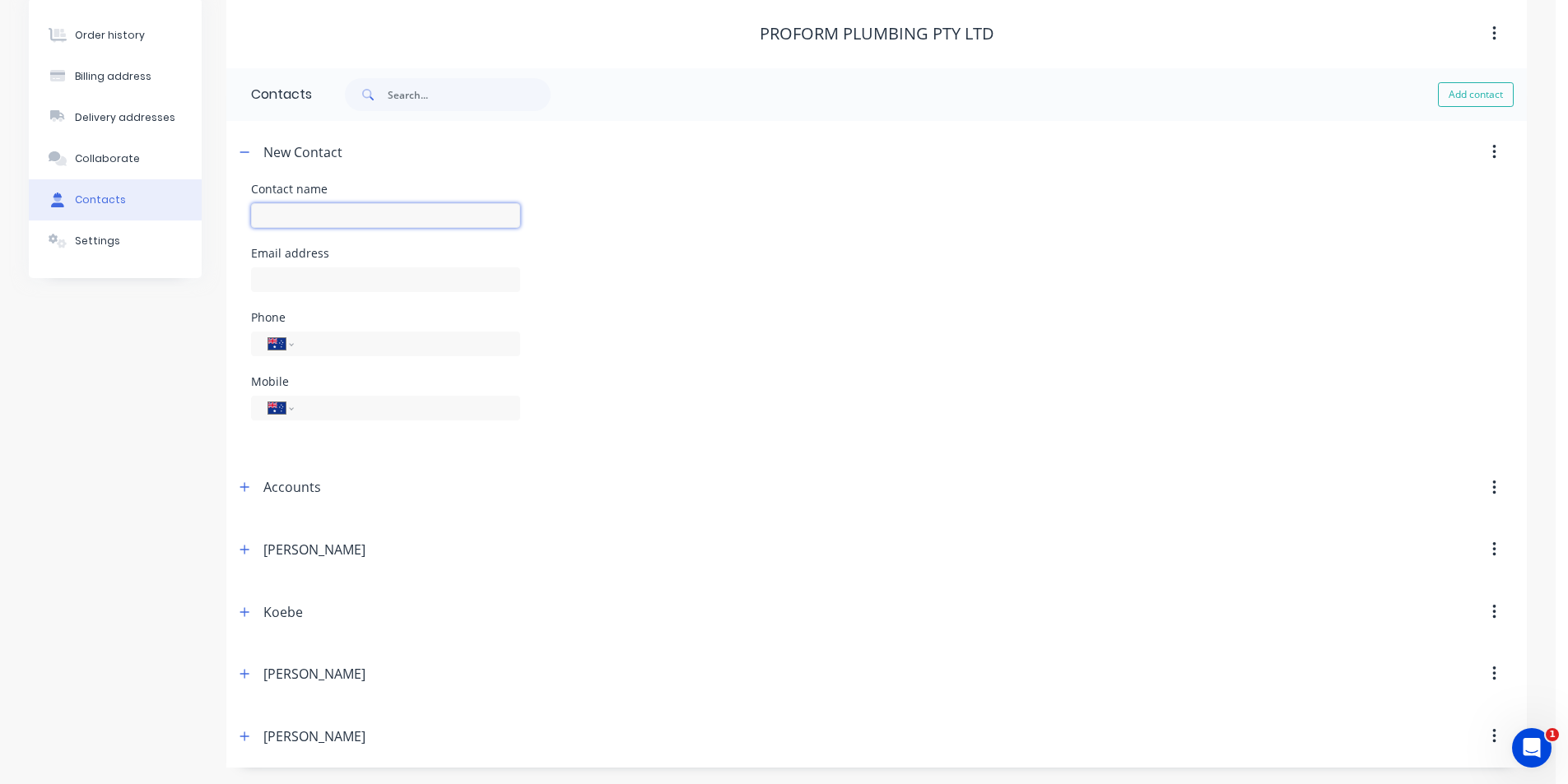
click at [326, 208] on input "text" at bounding box center [385, 216] width 269 height 25
type input "Admin"
click at [329, 282] on input "text" at bounding box center [385, 280] width 269 height 25
select select "AU"
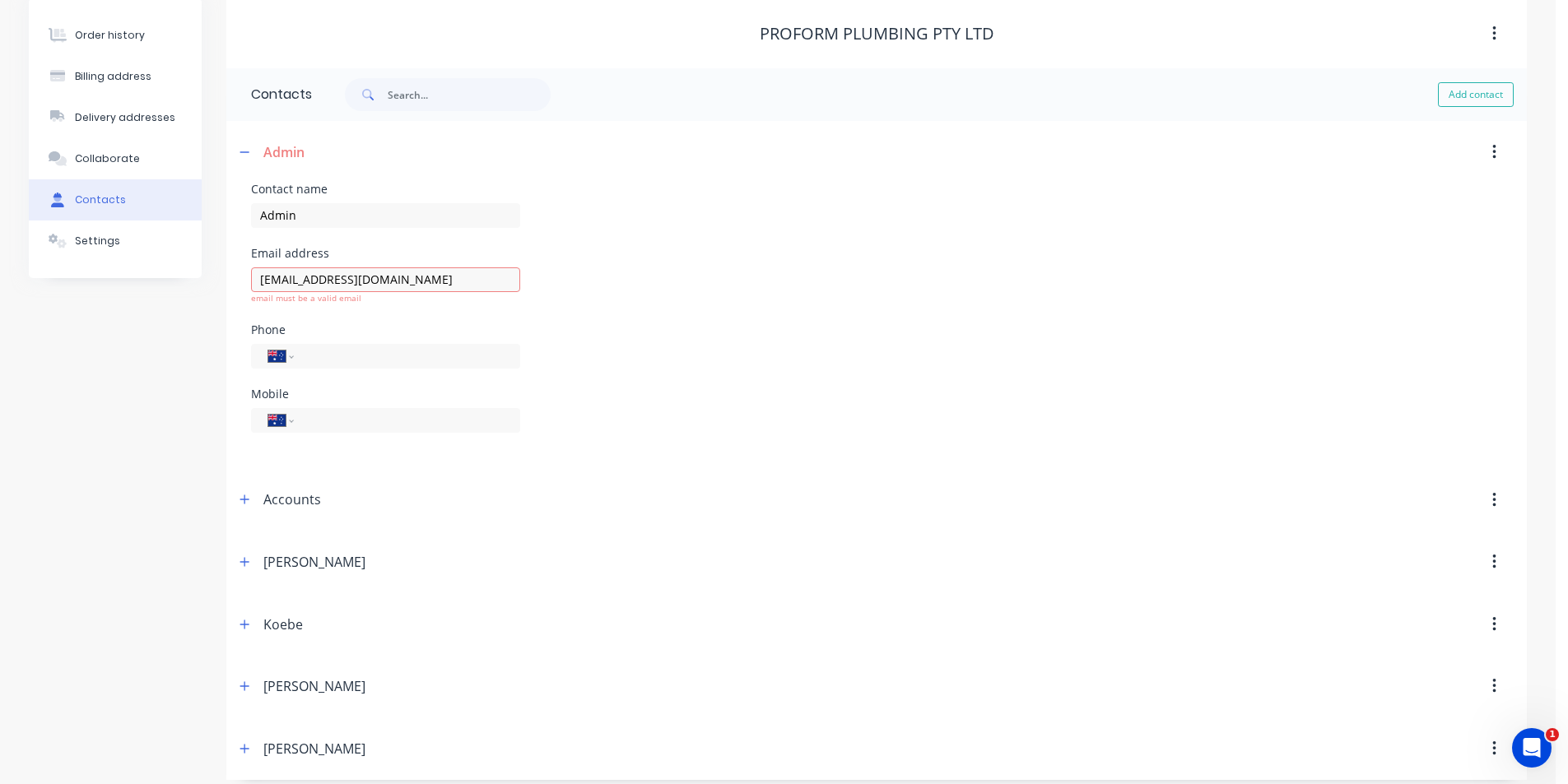
click at [1142, 444] on form "Contact name Admin Email address [EMAIL_ADDRESS][DOMAIN_NAME] email must be a v…" at bounding box center [876, 325] width 1251 height 285
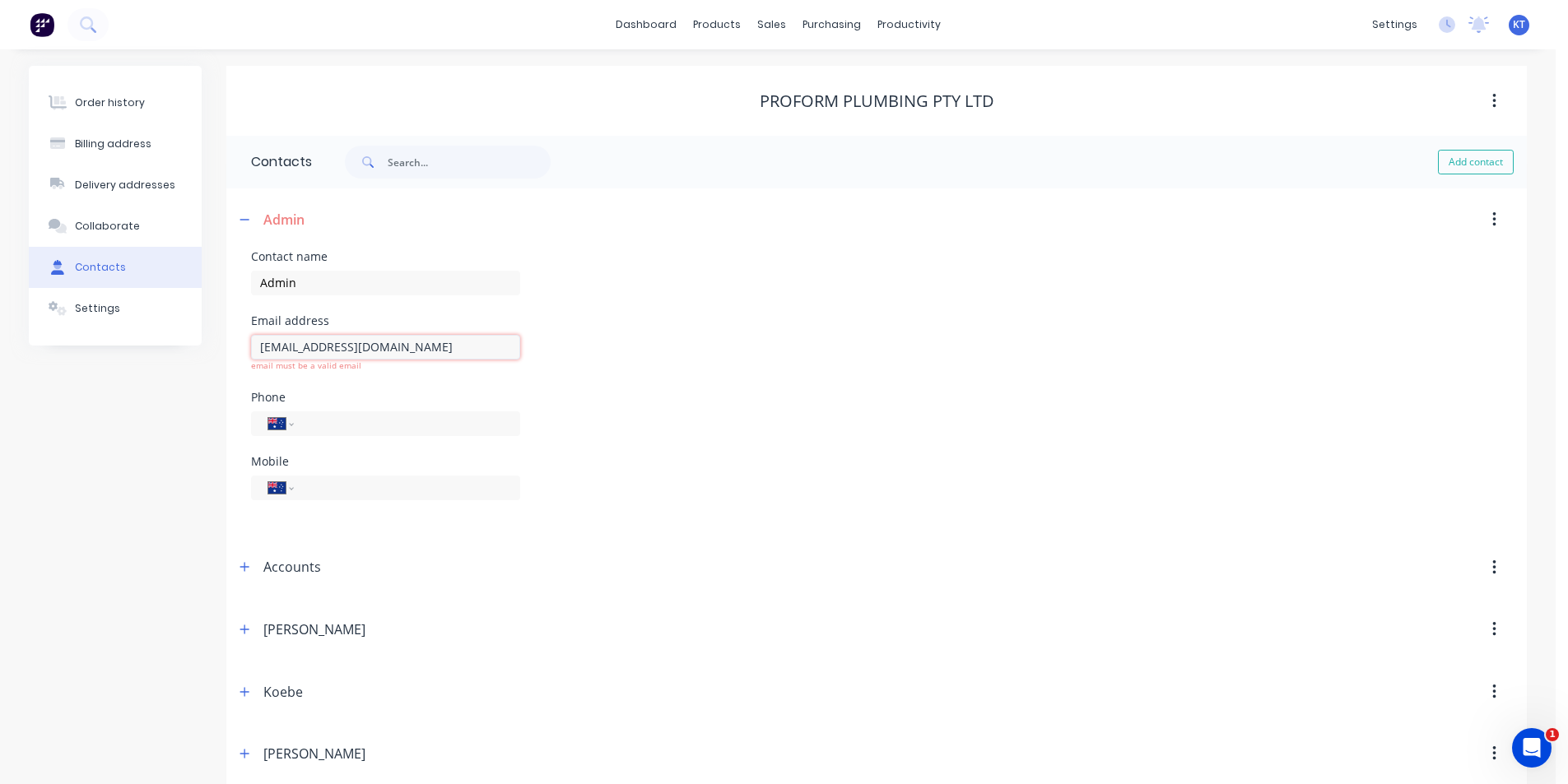
click at [414, 337] on input "[EMAIL_ADDRESS][DOMAIN_NAME]" at bounding box center [385, 347] width 269 height 25
type input "[EMAIL_ADDRESS][DOMAIN_NAME]"
click at [326, 77] on div "Proform Plumbing Pty Ltd" at bounding box center [877, 101] width 1301 height 70
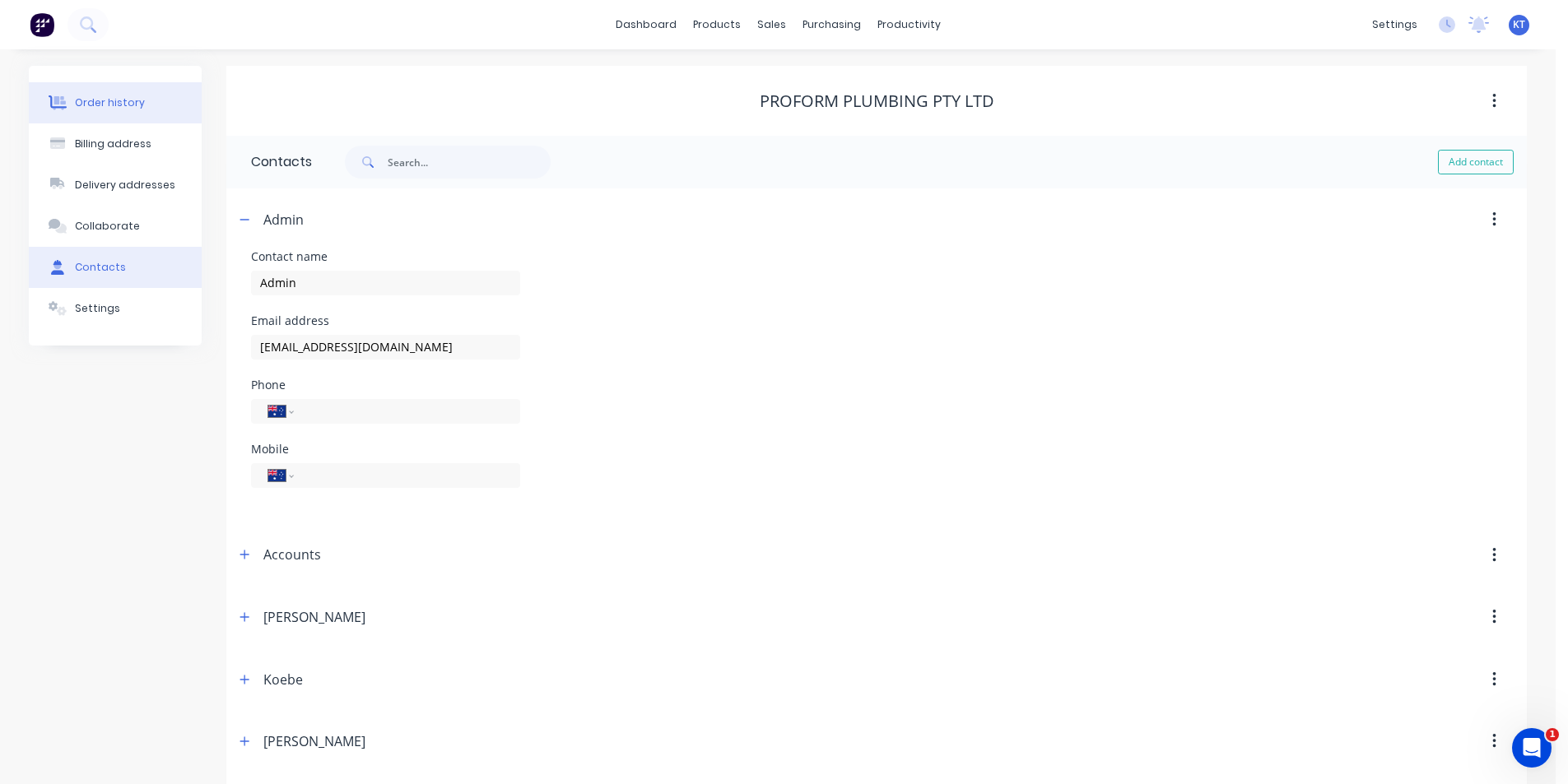
drag, startPoint x: 157, startPoint y: 96, endPoint x: 1401, endPoint y: 62, distance: 1244.5
click at [157, 97] on button "Order history" at bounding box center [116, 102] width 173 height 41
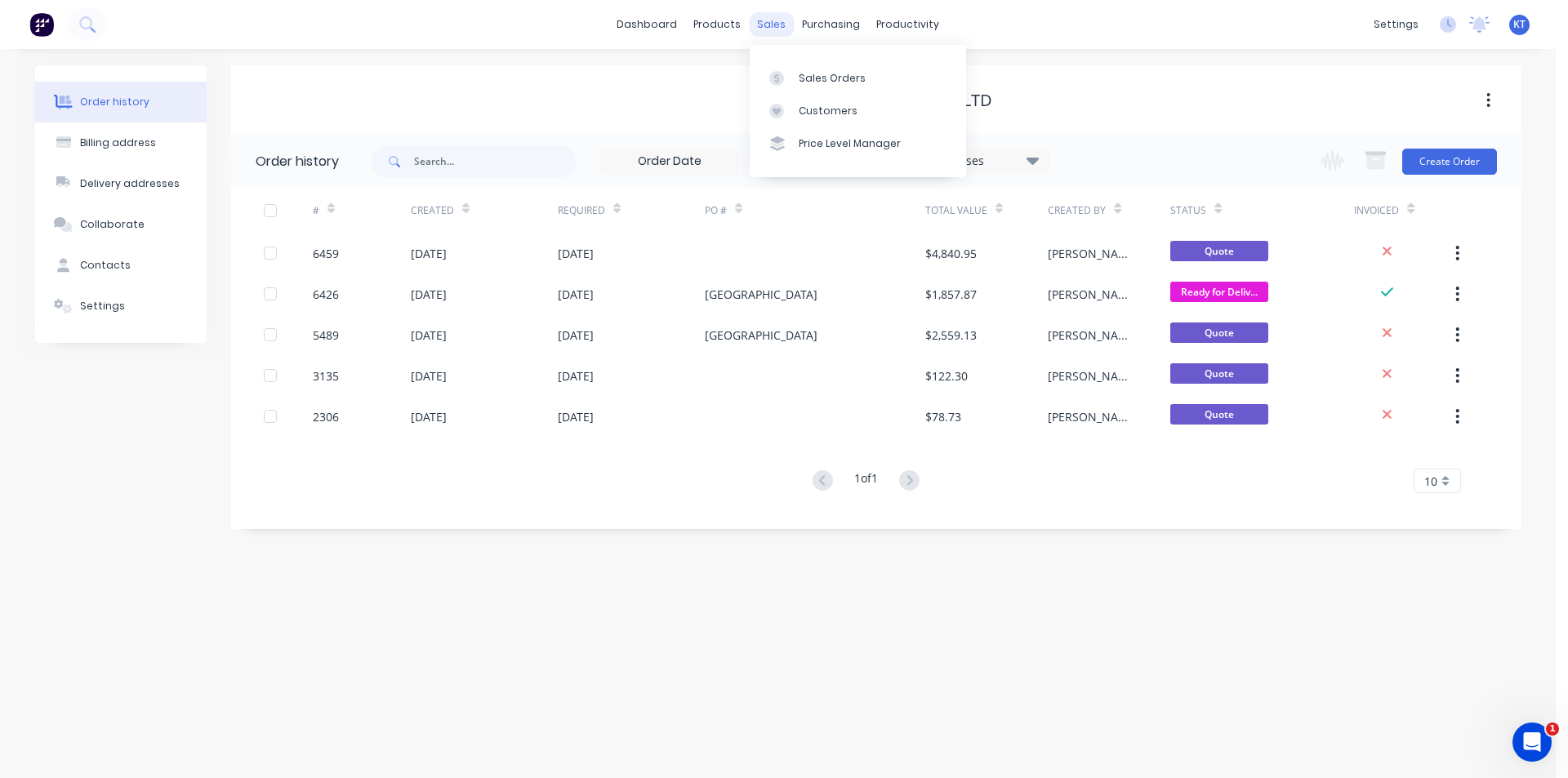
click at [781, 21] on div "sales" at bounding box center [771, 25] width 45 height 25
click at [776, 66] on link "Sales Orders" at bounding box center [858, 78] width 216 height 33
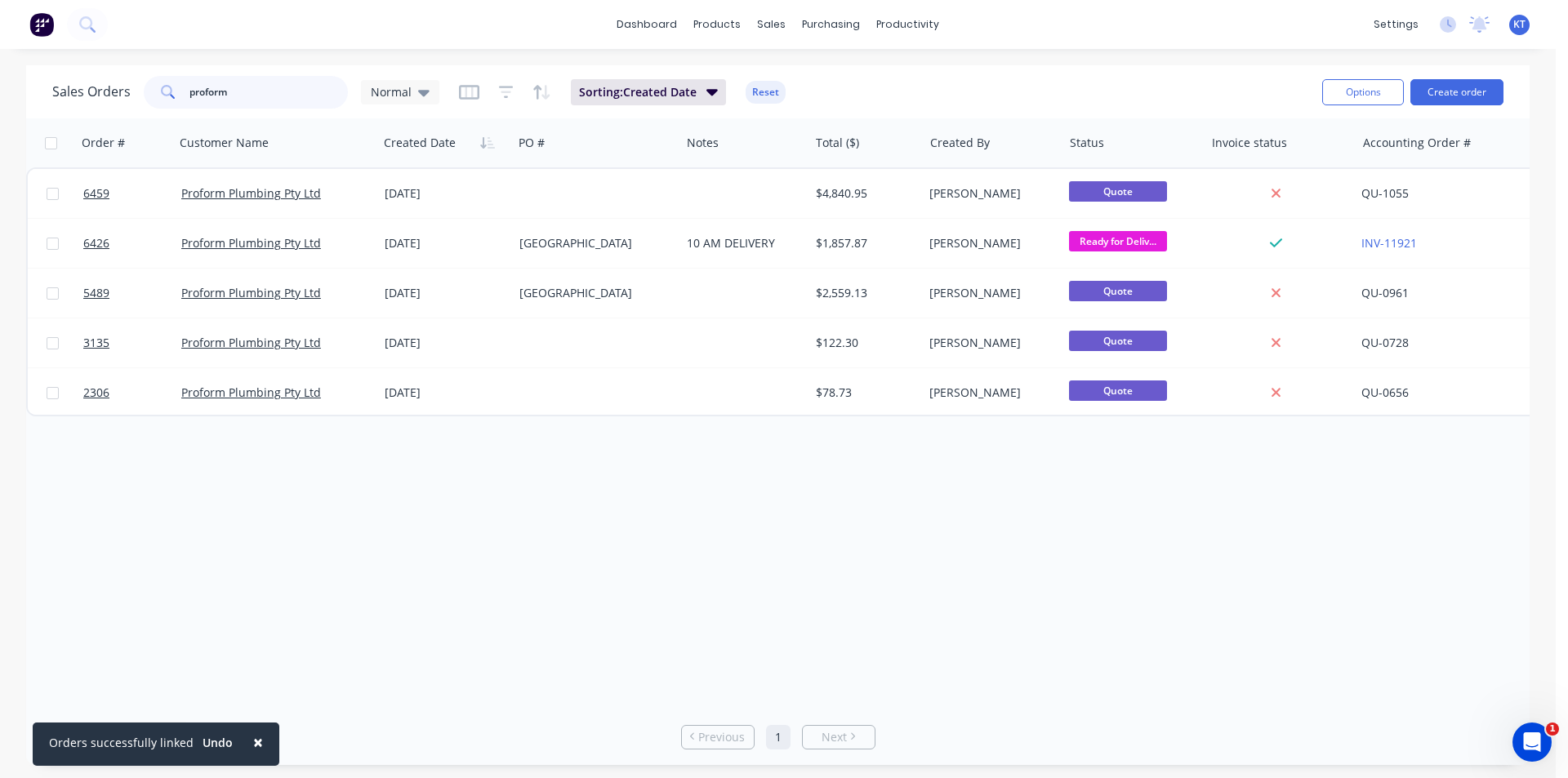
click at [261, 91] on input "proform" at bounding box center [268, 93] width 159 height 33
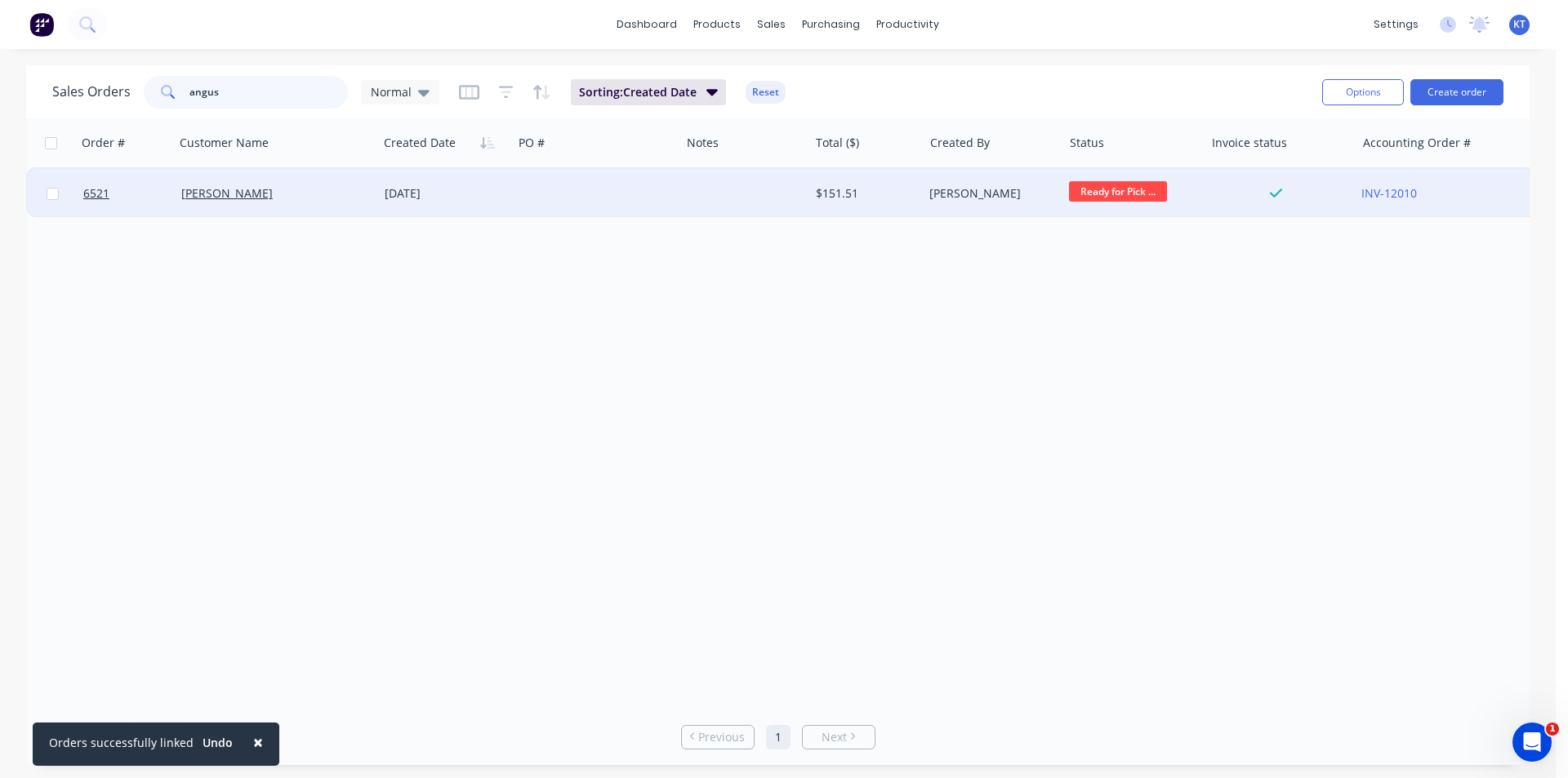
type input "angus"
click at [223, 179] on div "[PERSON_NAME]" at bounding box center [277, 193] width 203 height 49
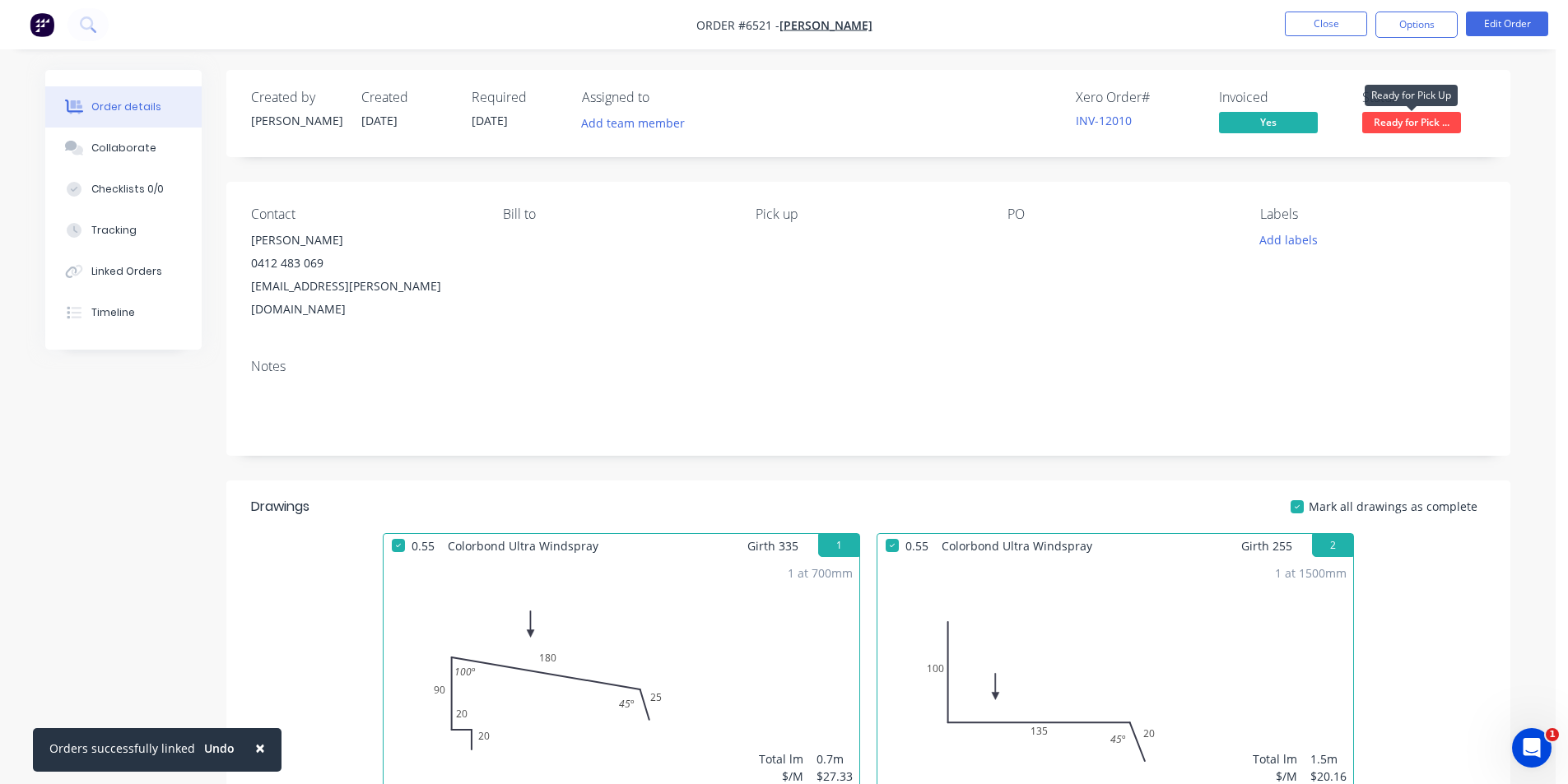
click at [1386, 121] on span "Ready for Pick ..." at bounding box center [1411, 122] width 99 height 21
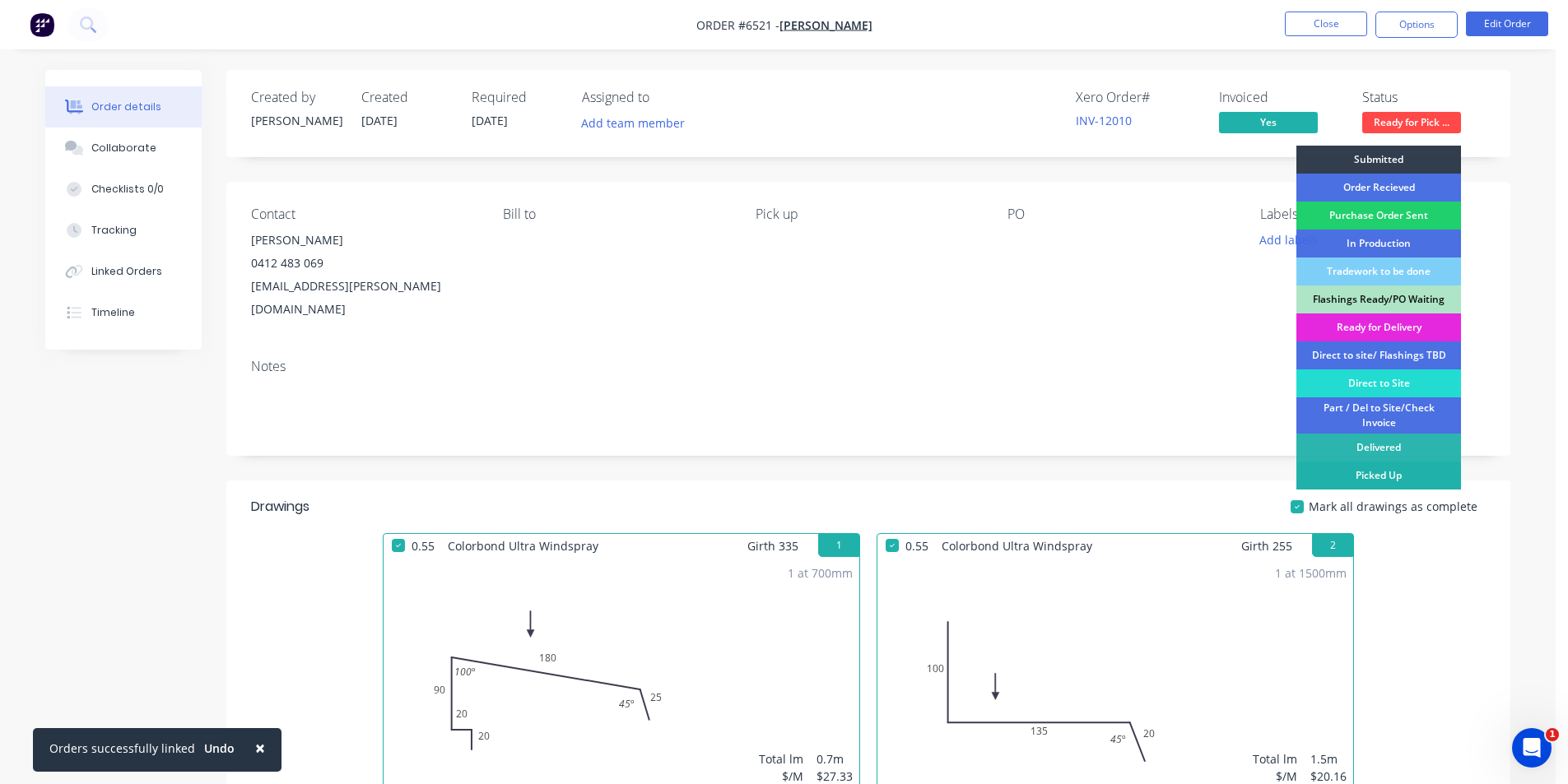
click at [1425, 472] on div "Picked Up" at bounding box center [1379, 475] width 165 height 28
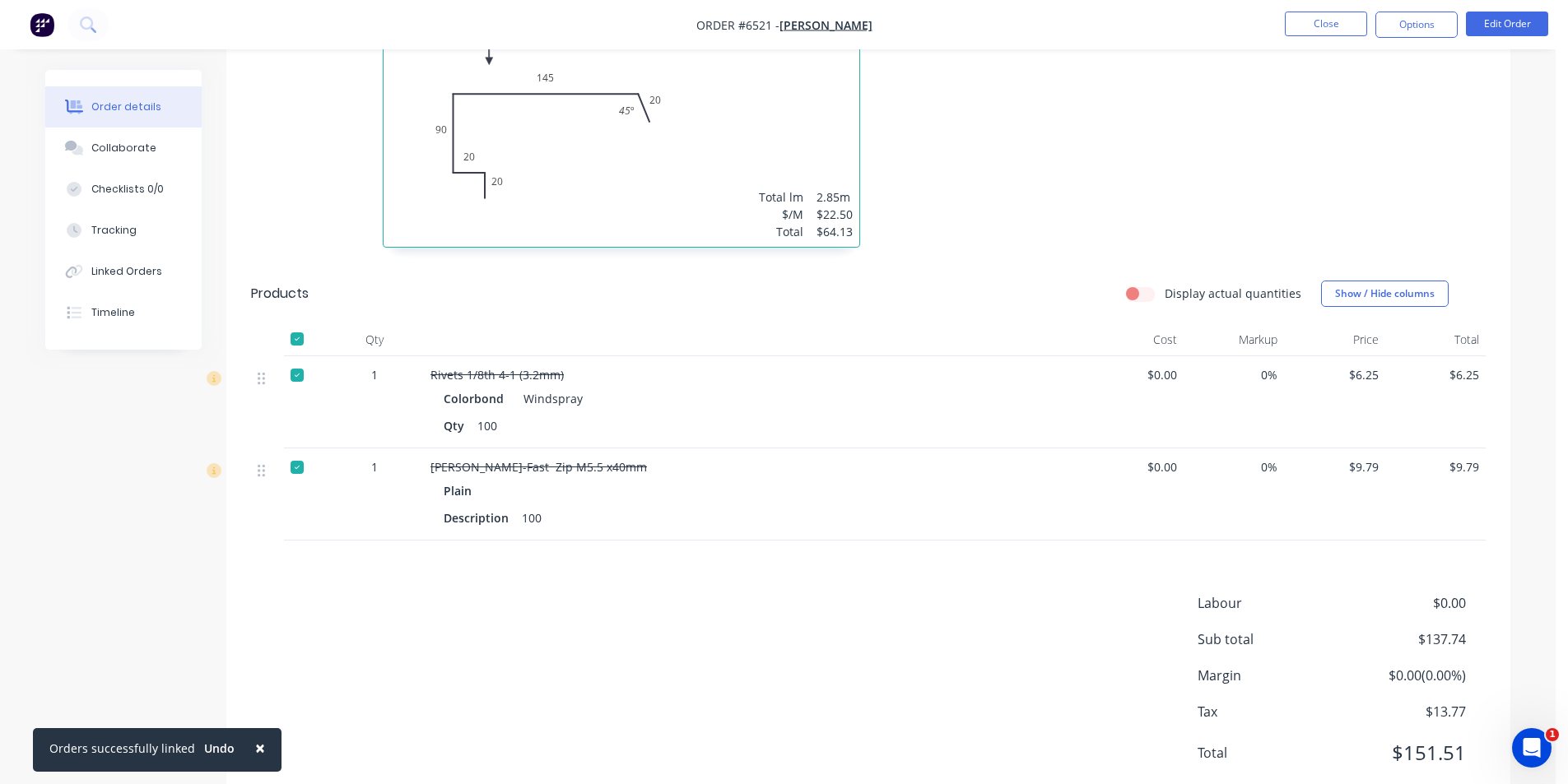
scroll to position [881, 0]
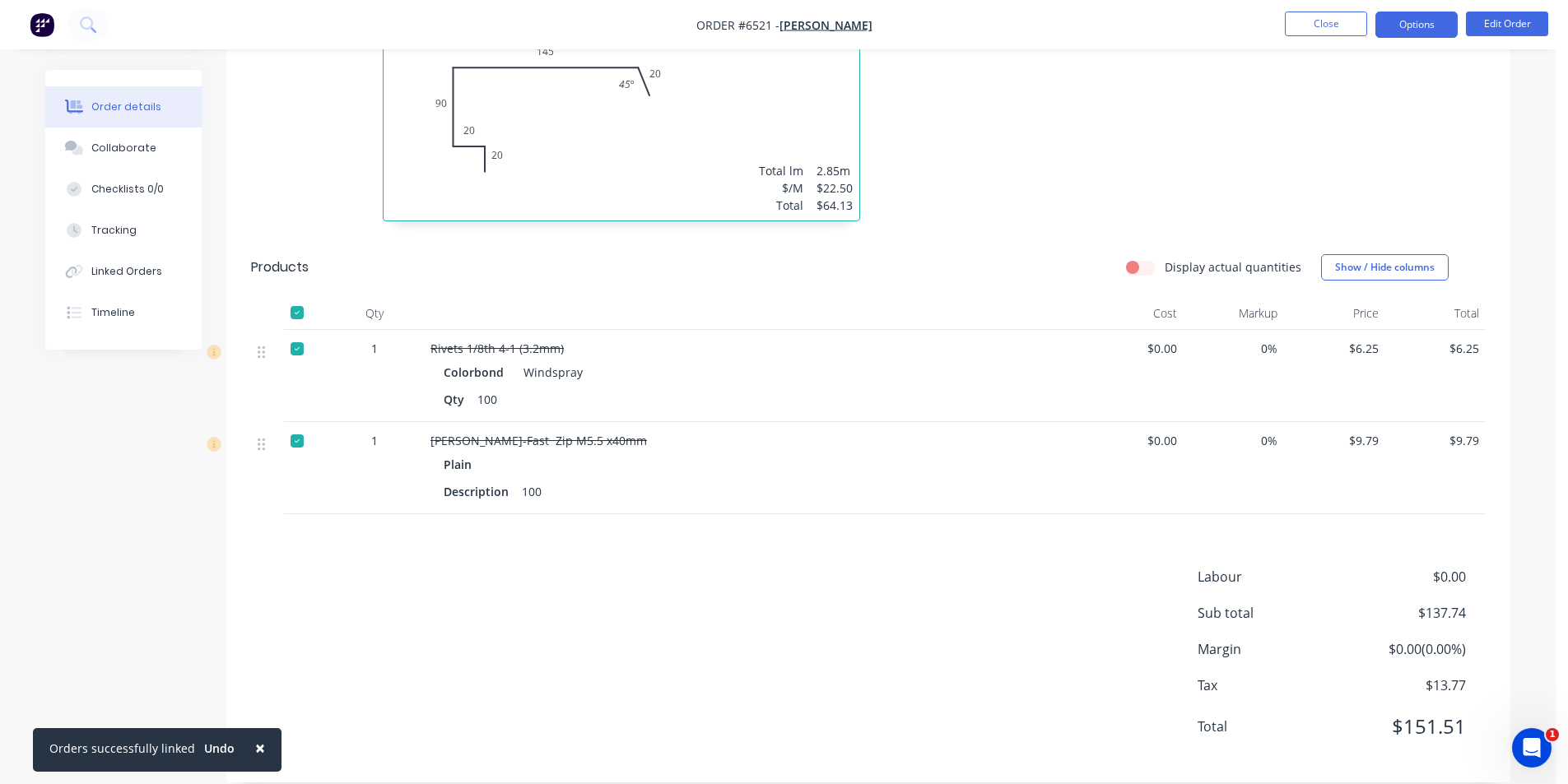
click at [1441, 26] on button "Options" at bounding box center [1416, 25] width 82 height 27
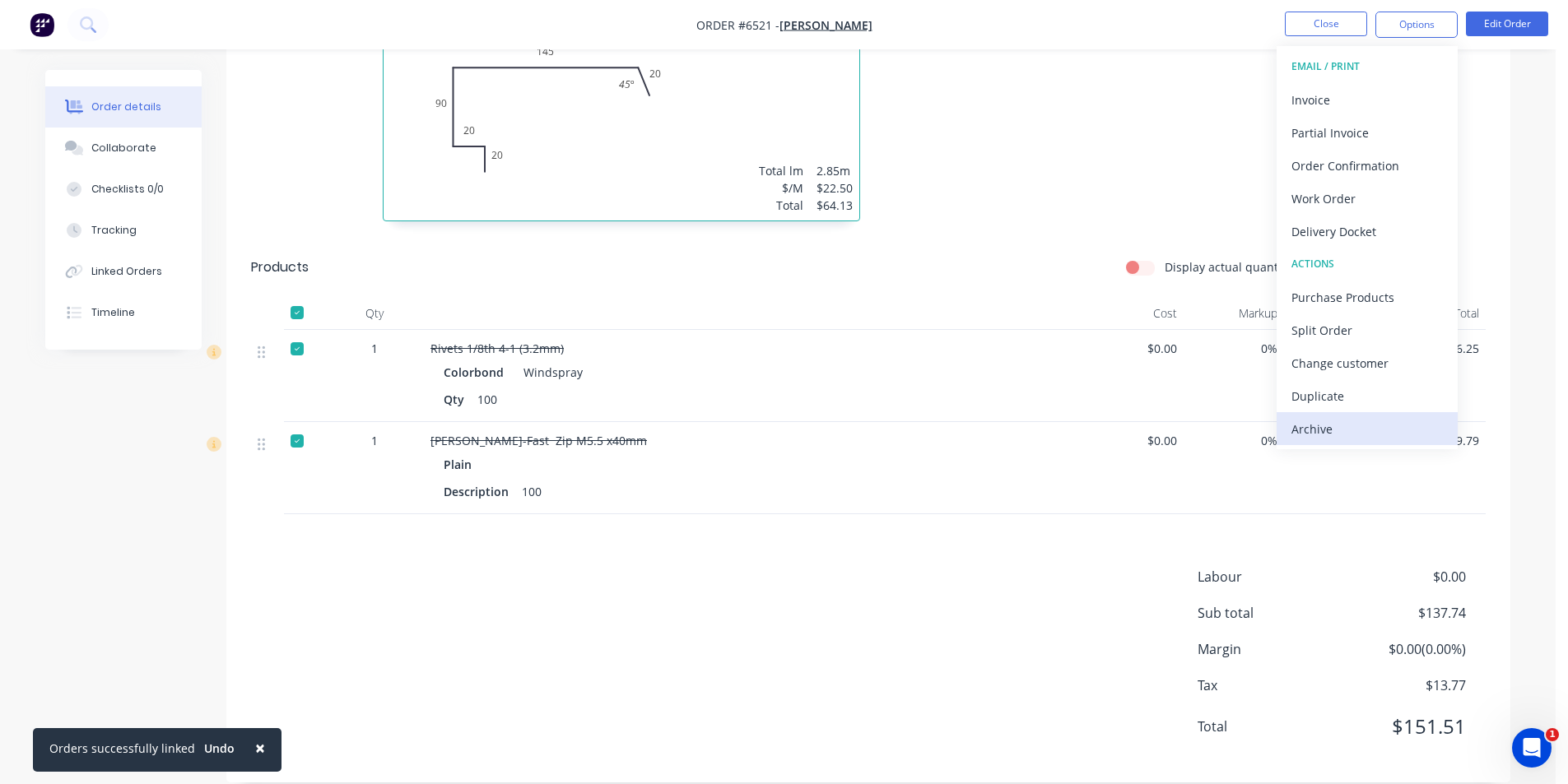
click at [1346, 434] on div "Archive" at bounding box center [1367, 429] width 152 height 24
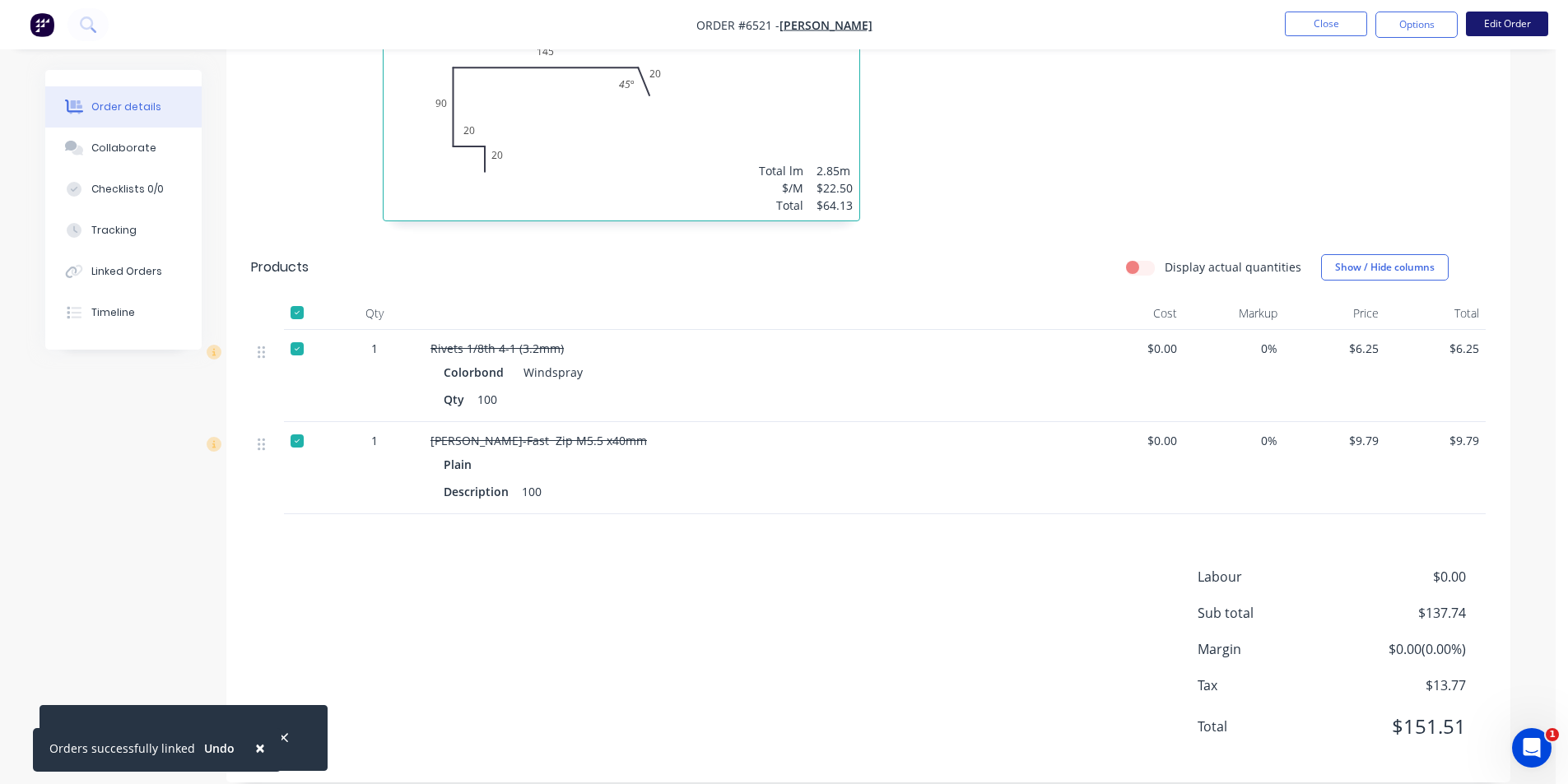
click at [1487, 24] on button "Edit Order" at bounding box center [1506, 24] width 82 height 25
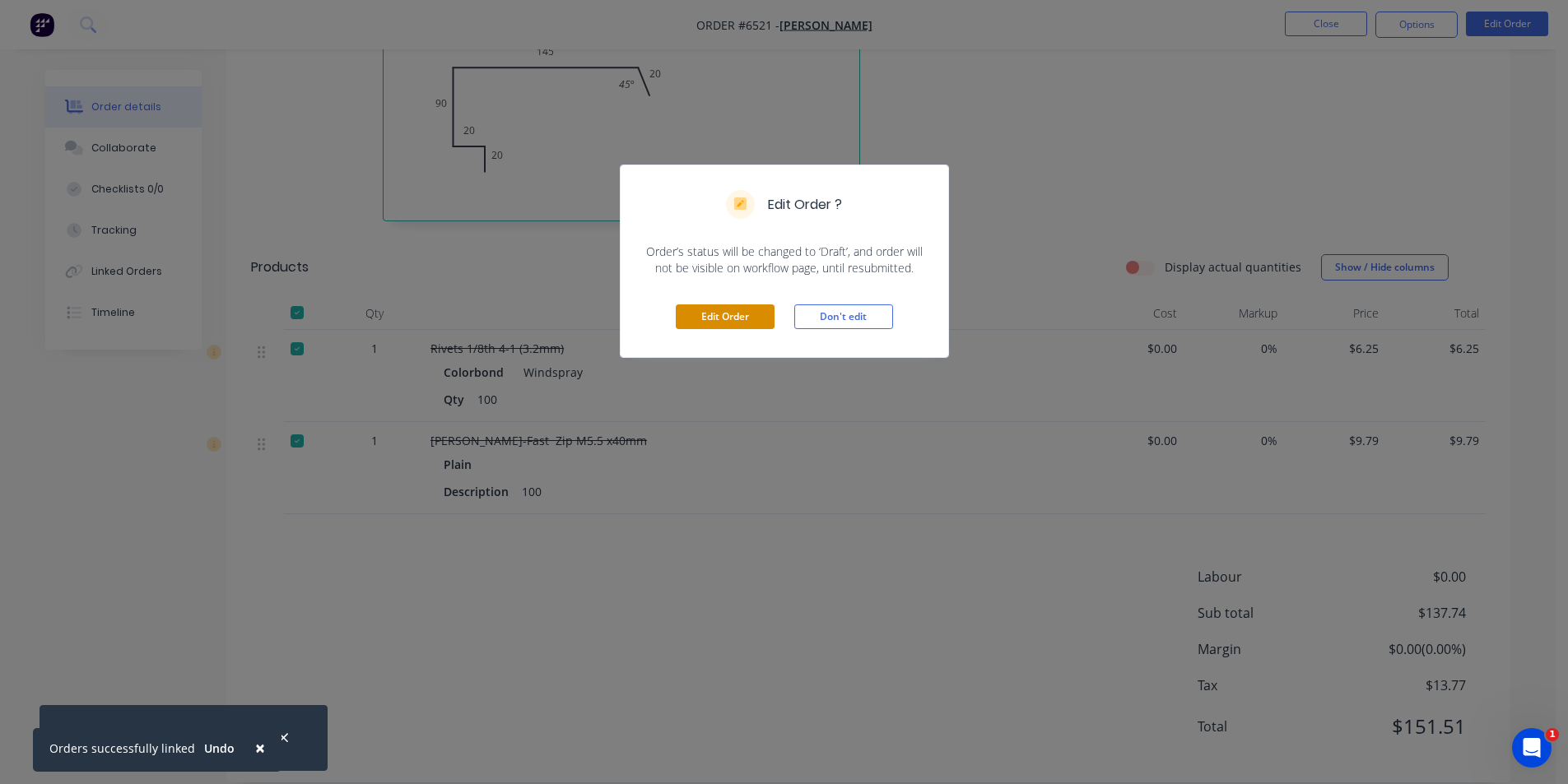
click at [708, 326] on button "Edit Order" at bounding box center [724, 317] width 99 height 25
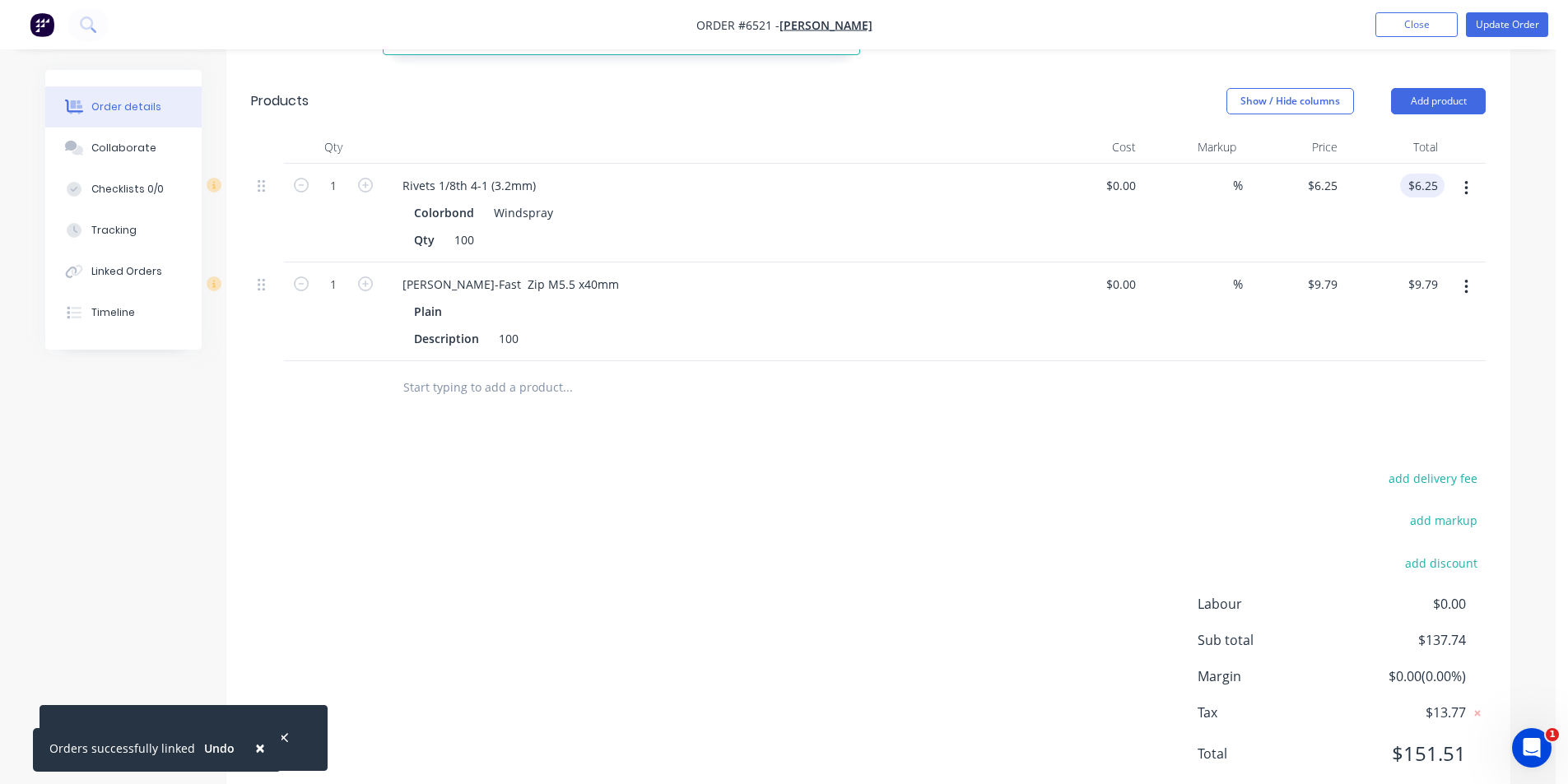
scroll to position [1084, 0]
click at [1472, 268] on button "button" at bounding box center [1466, 283] width 38 height 30
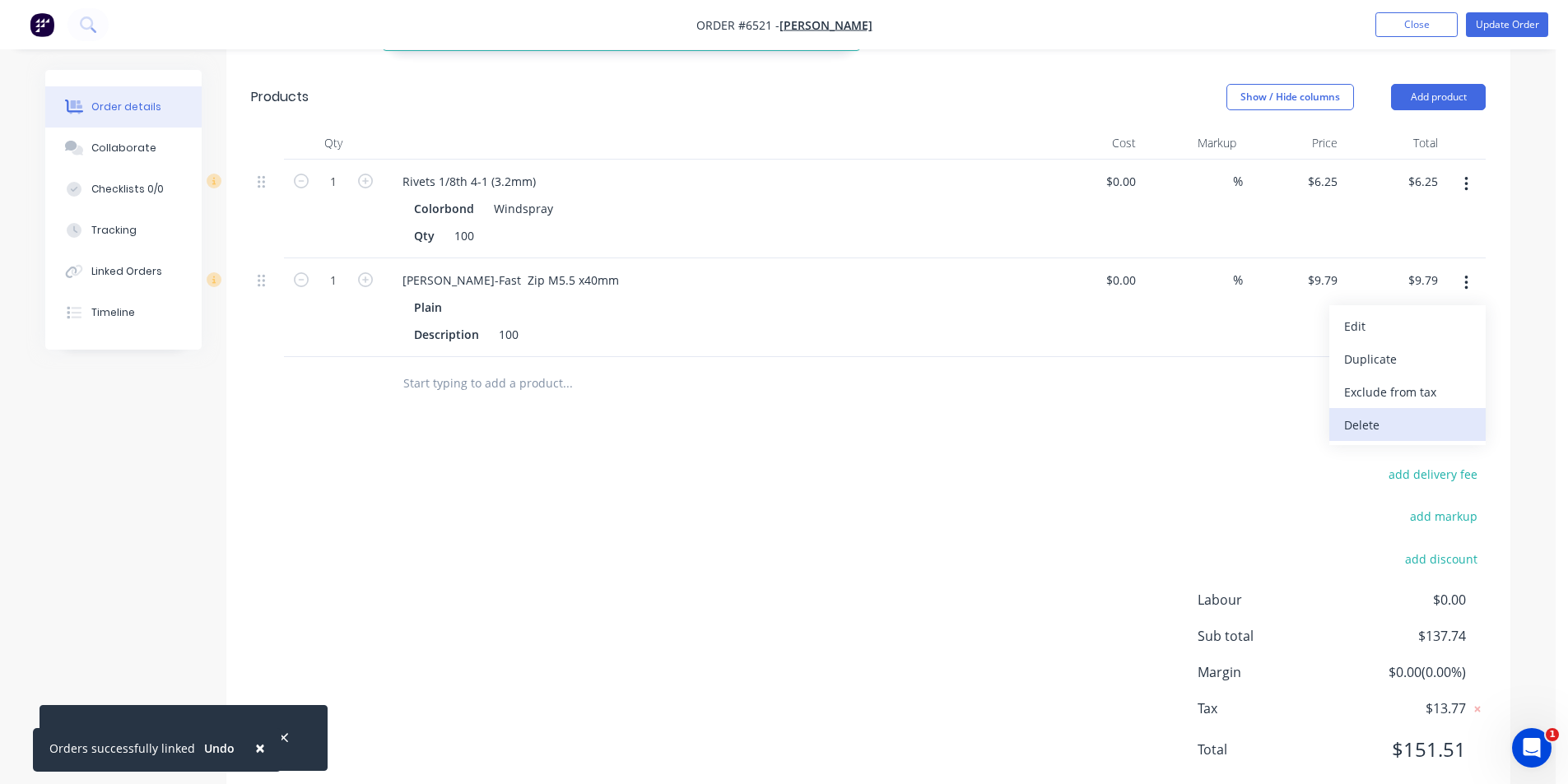
click at [1461, 413] on div "Delete" at bounding box center [1407, 424] width 127 height 24
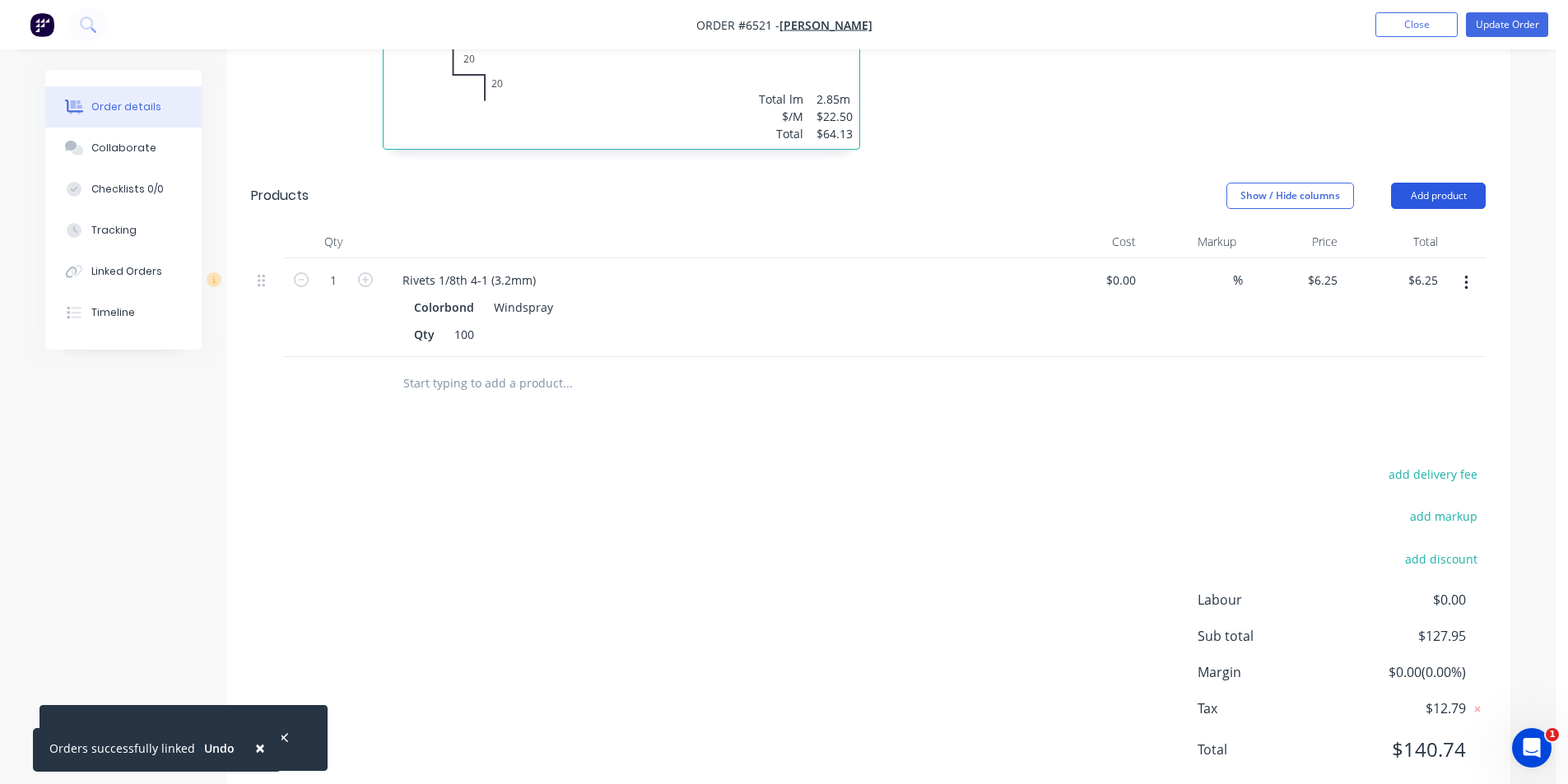
click at [1453, 182] on button "Add product" at bounding box center [1438, 196] width 95 height 27
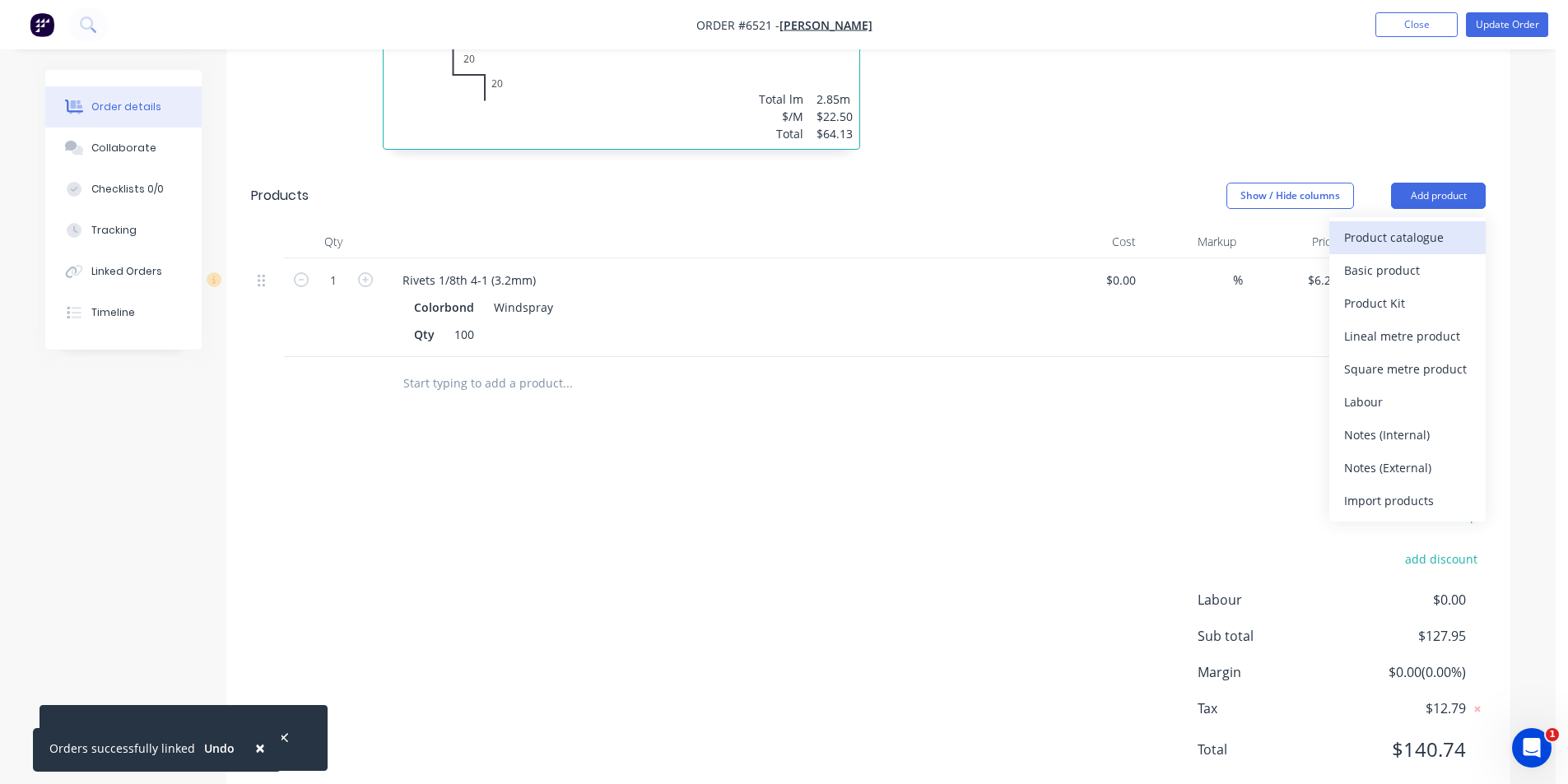
click at [1420, 226] on div "Product catalogue" at bounding box center [1407, 237] width 127 height 24
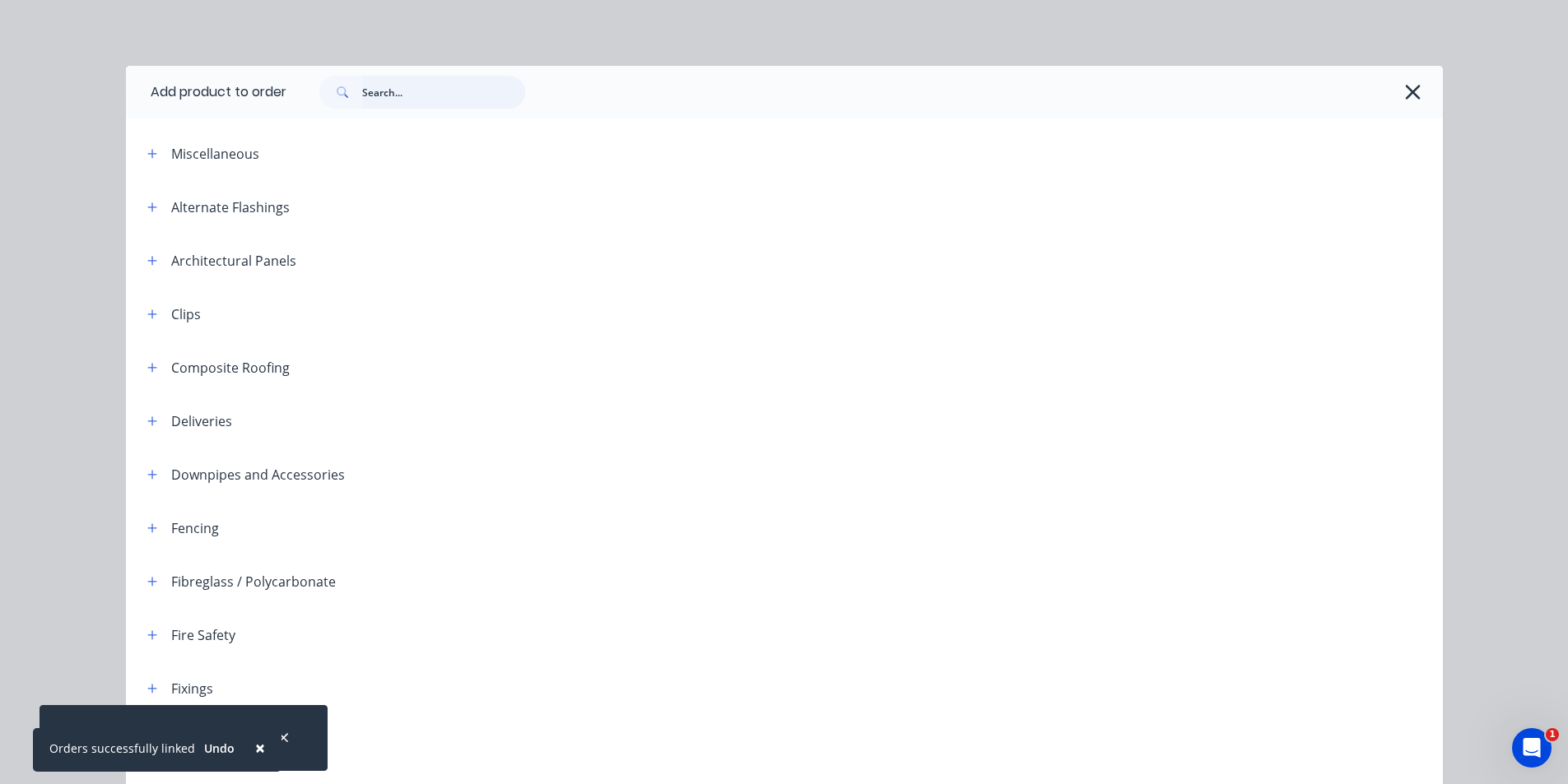
click at [379, 93] on input "text" at bounding box center [444, 92] width 163 height 33
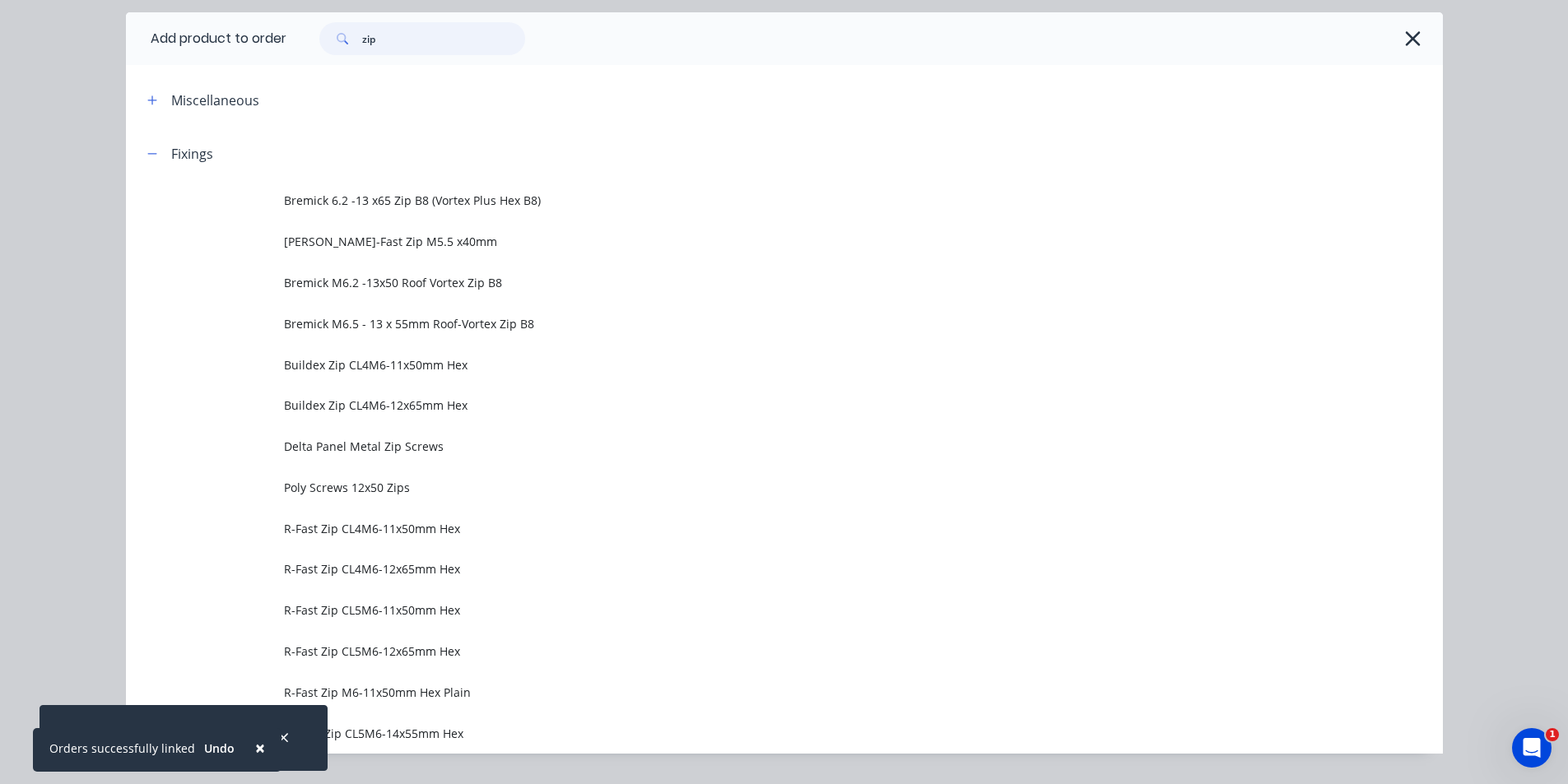
scroll to position [82, 0]
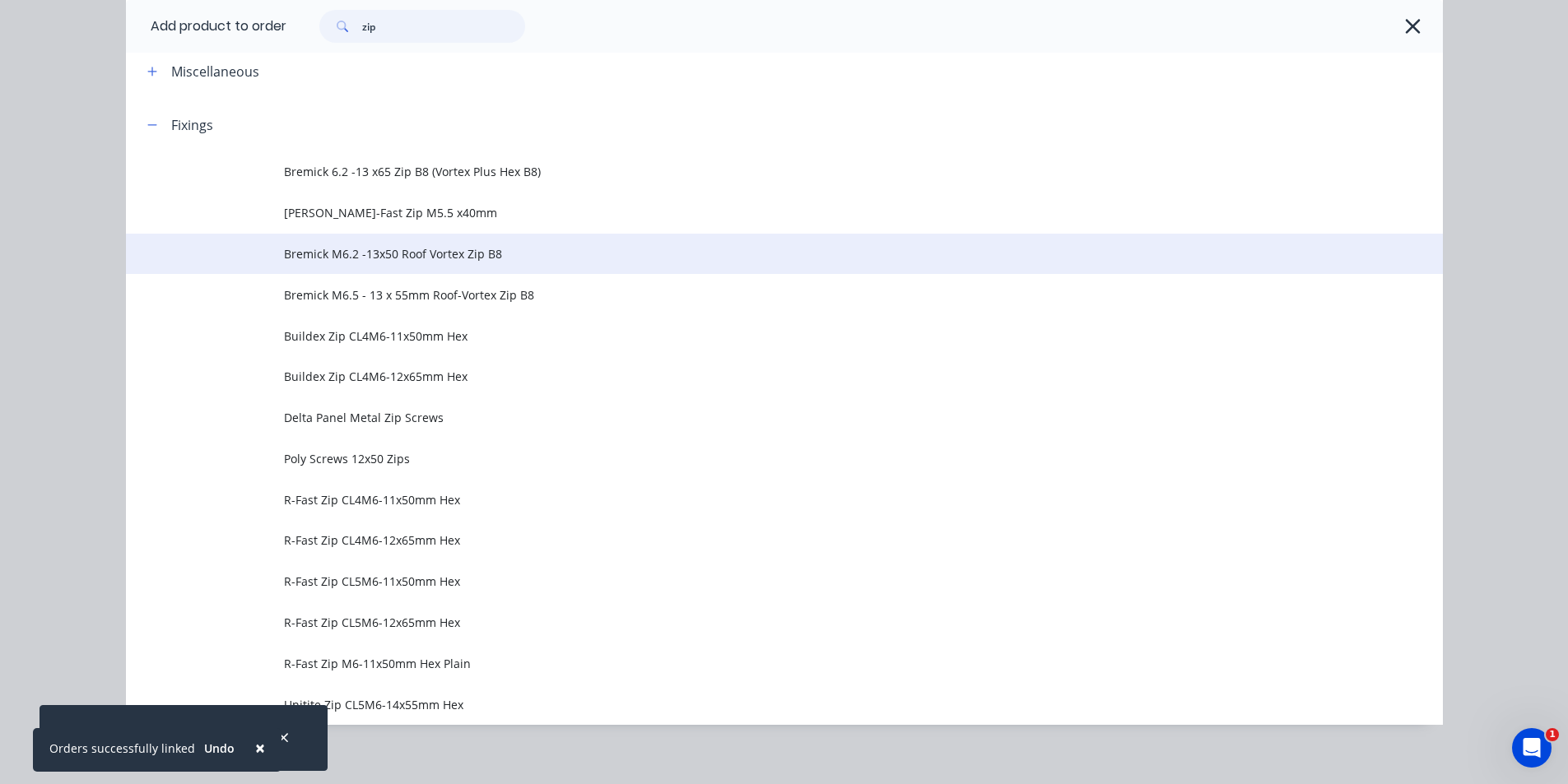
type input "zip"
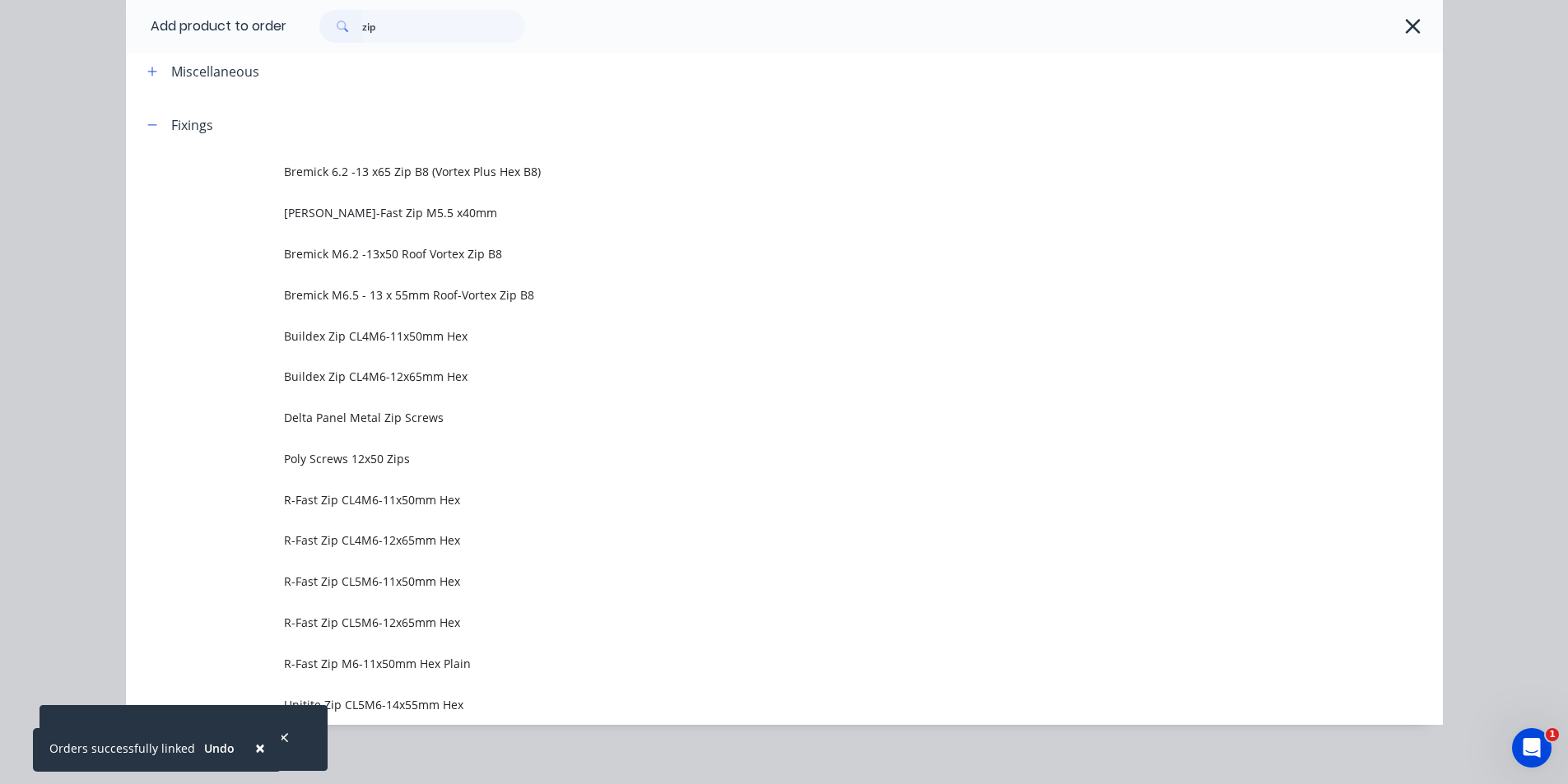
click at [478, 261] on span "Bremick M6.2 -13x50 Roof Vortex Zip B8" at bounding box center [747, 254] width 927 height 17
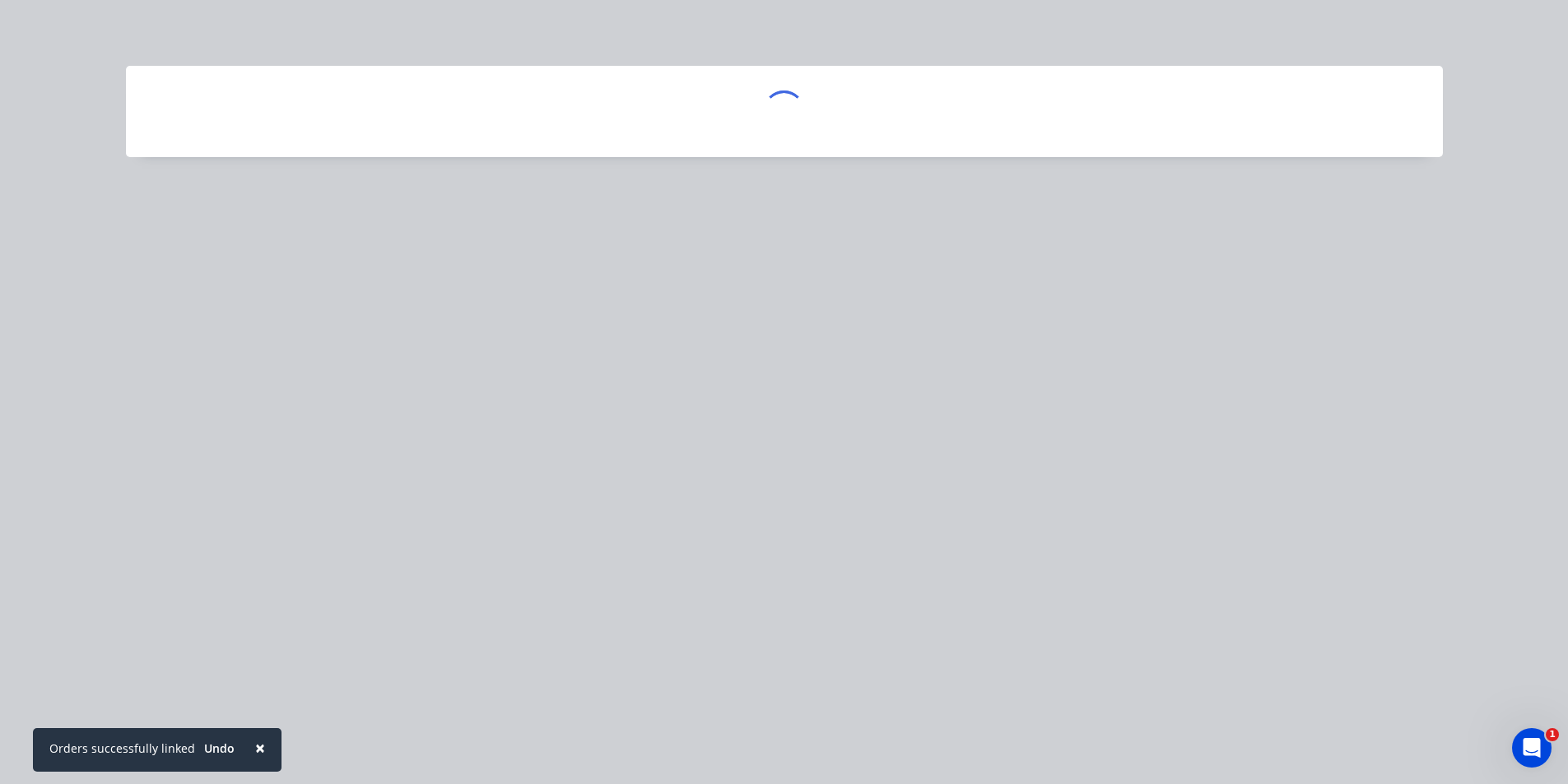
scroll to position [0, 0]
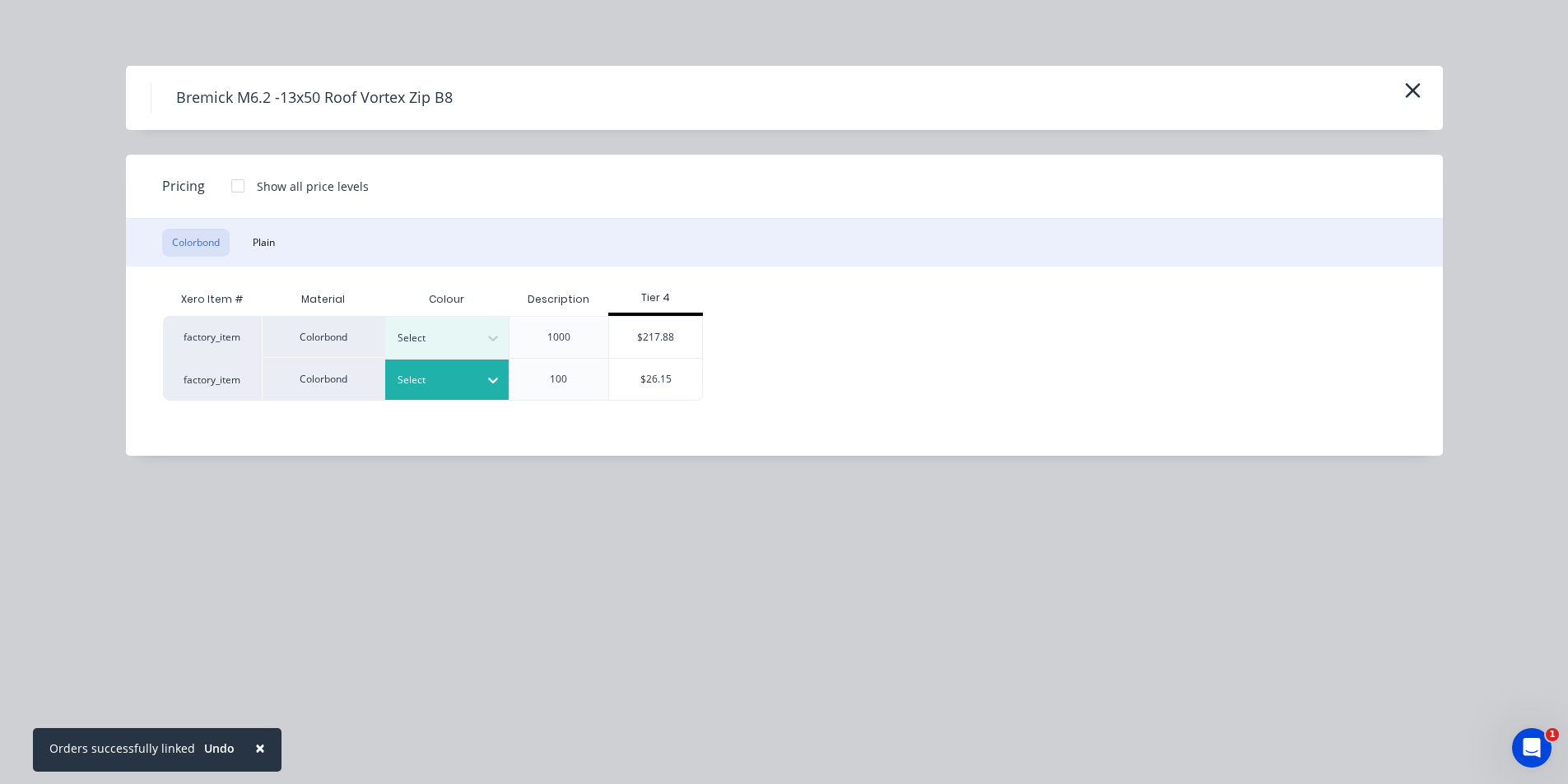
click at [497, 388] on icon at bounding box center [493, 380] width 17 height 17
click at [206, 18] on div "Windspray" at bounding box center [102, 2] width 206 height 31
click at [666, 380] on div "$26.15" at bounding box center [655, 379] width 93 height 41
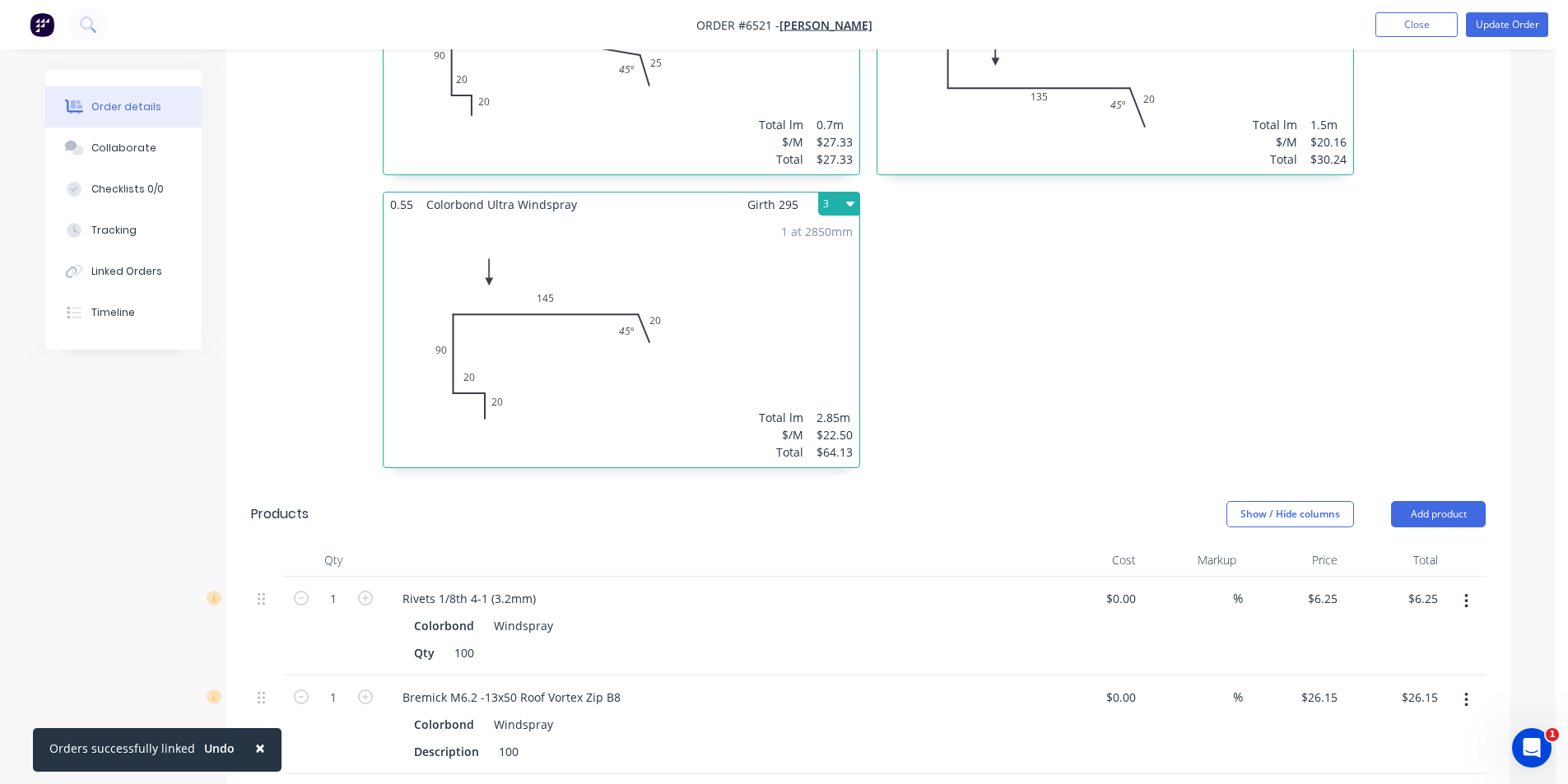
scroll to position [657, 0]
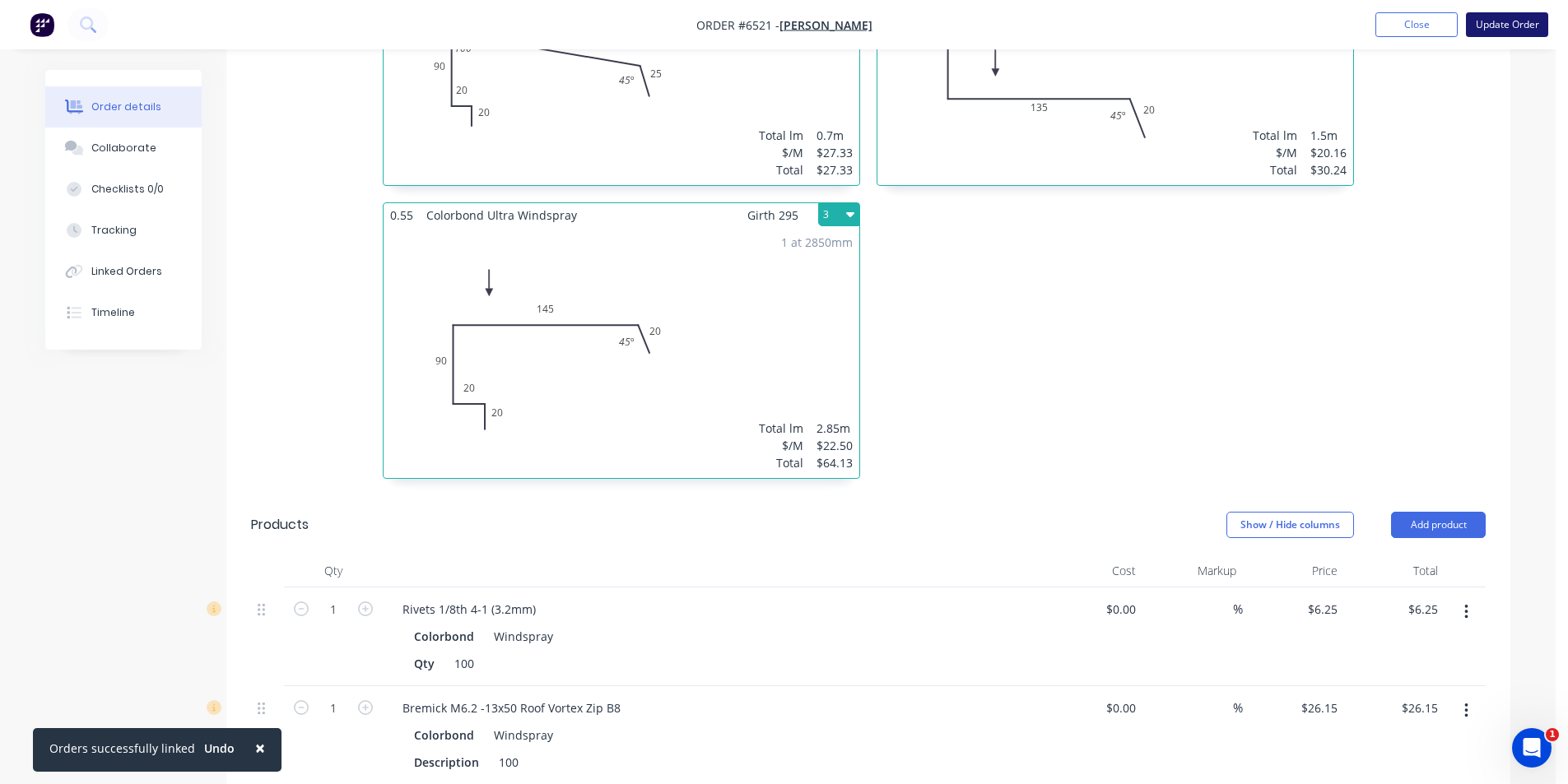
click at [1495, 26] on button "Update Order" at bounding box center [1506, 25] width 82 height 25
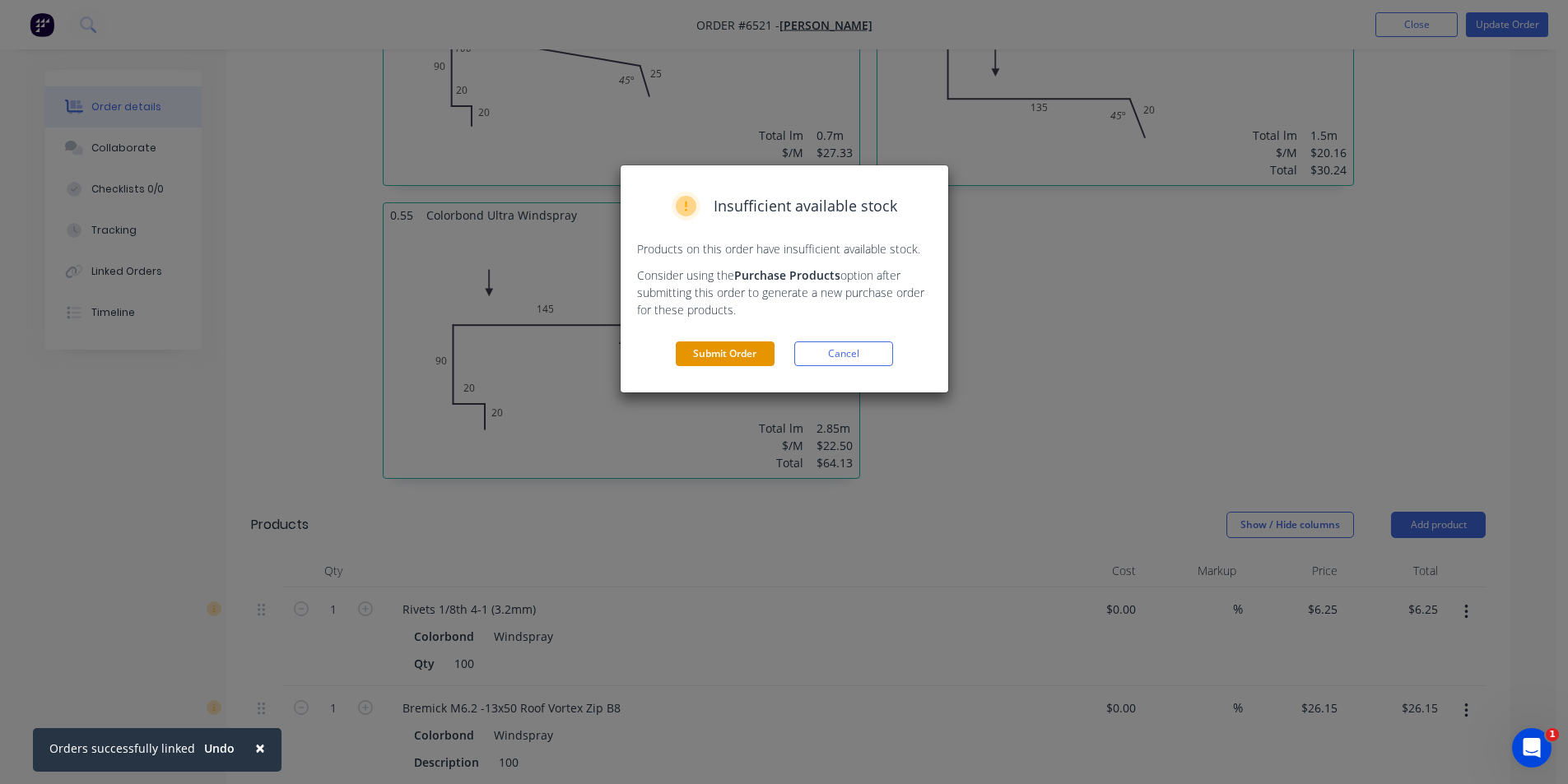
click at [689, 356] on button "Submit Order" at bounding box center [724, 354] width 99 height 25
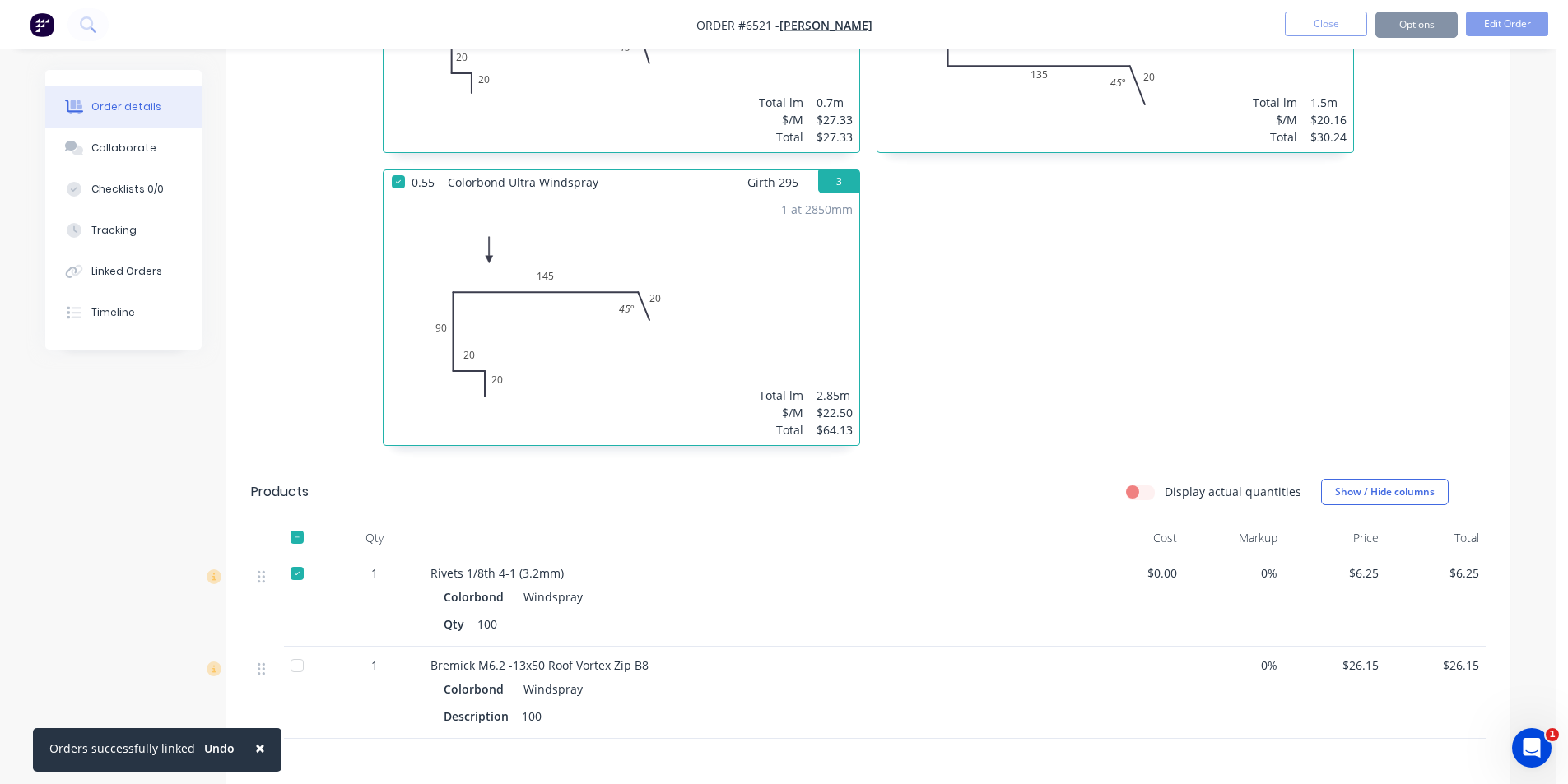
scroll to position [647, 0]
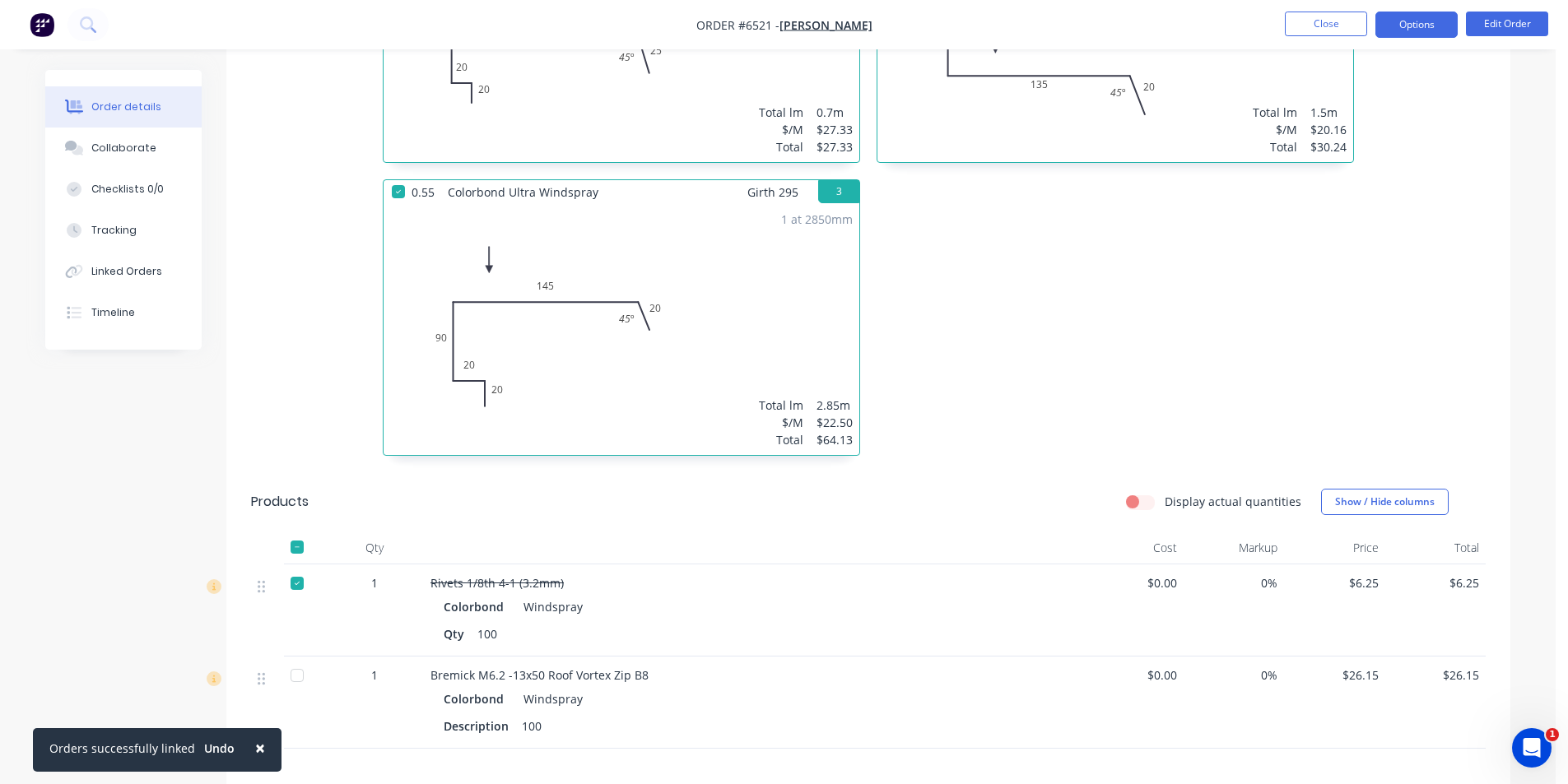
click at [1437, 22] on button "Options" at bounding box center [1416, 25] width 82 height 27
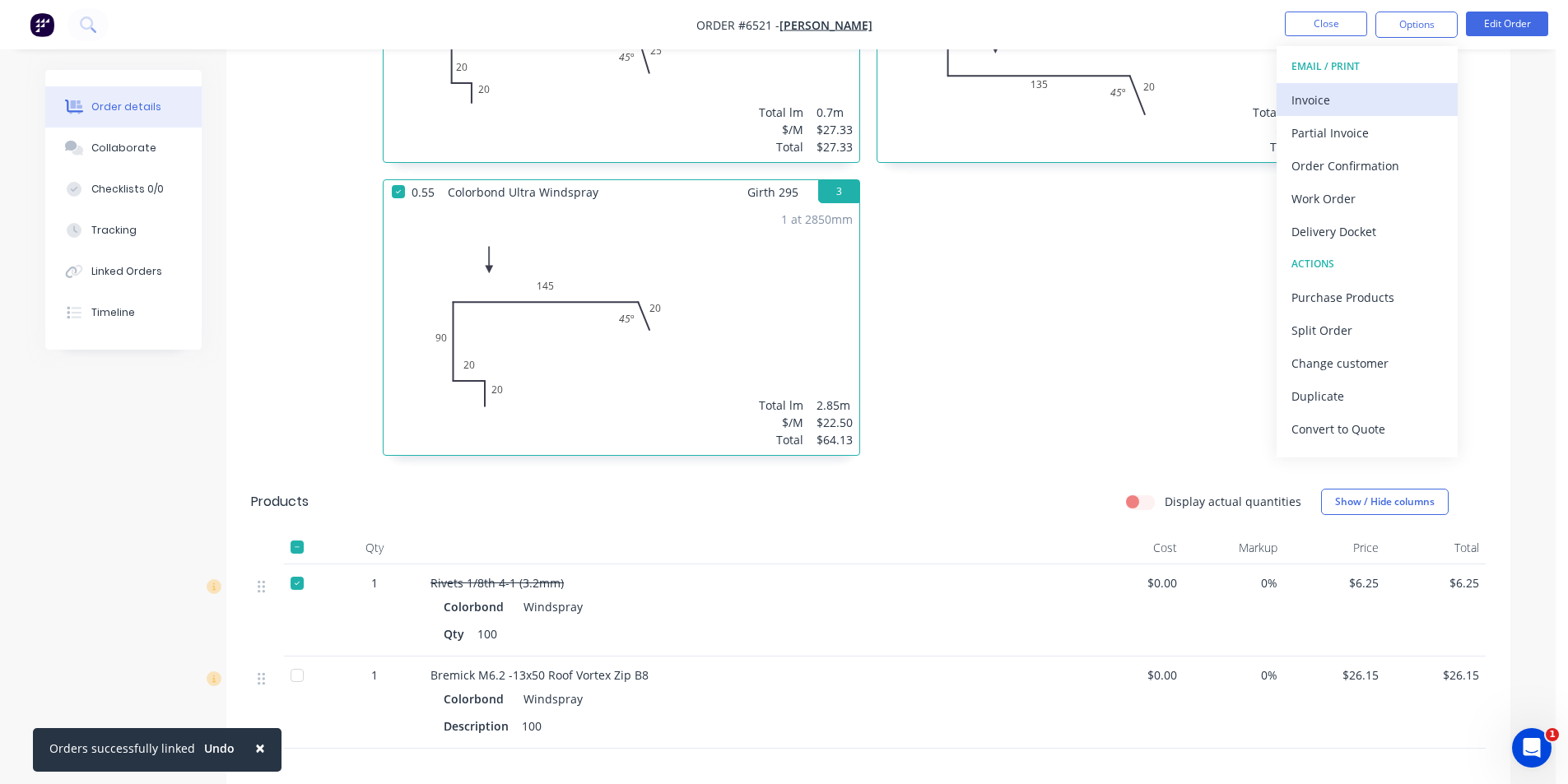
click at [1388, 99] on div "Invoice" at bounding box center [1367, 100] width 152 height 24
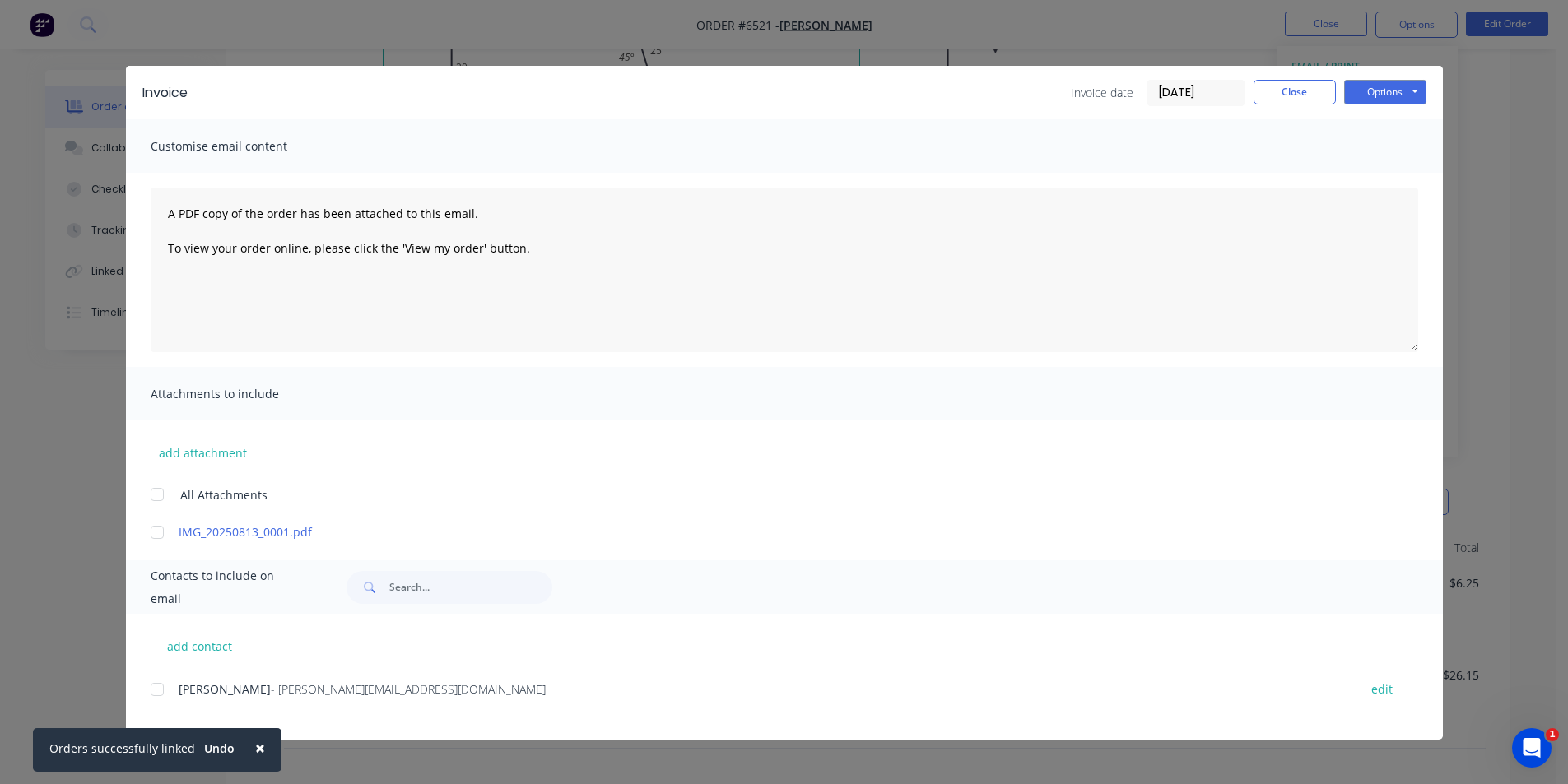
drag, startPoint x: 160, startPoint y: 686, endPoint x: 968, endPoint y: 436, distance: 845.8
click at [159, 686] on div at bounding box center [157, 689] width 33 height 33
click at [1373, 90] on button "Options" at bounding box center [1385, 92] width 82 height 25
click at [1394, 178] on button "Email" at bounding box center [1396, 176] width 106 height 27
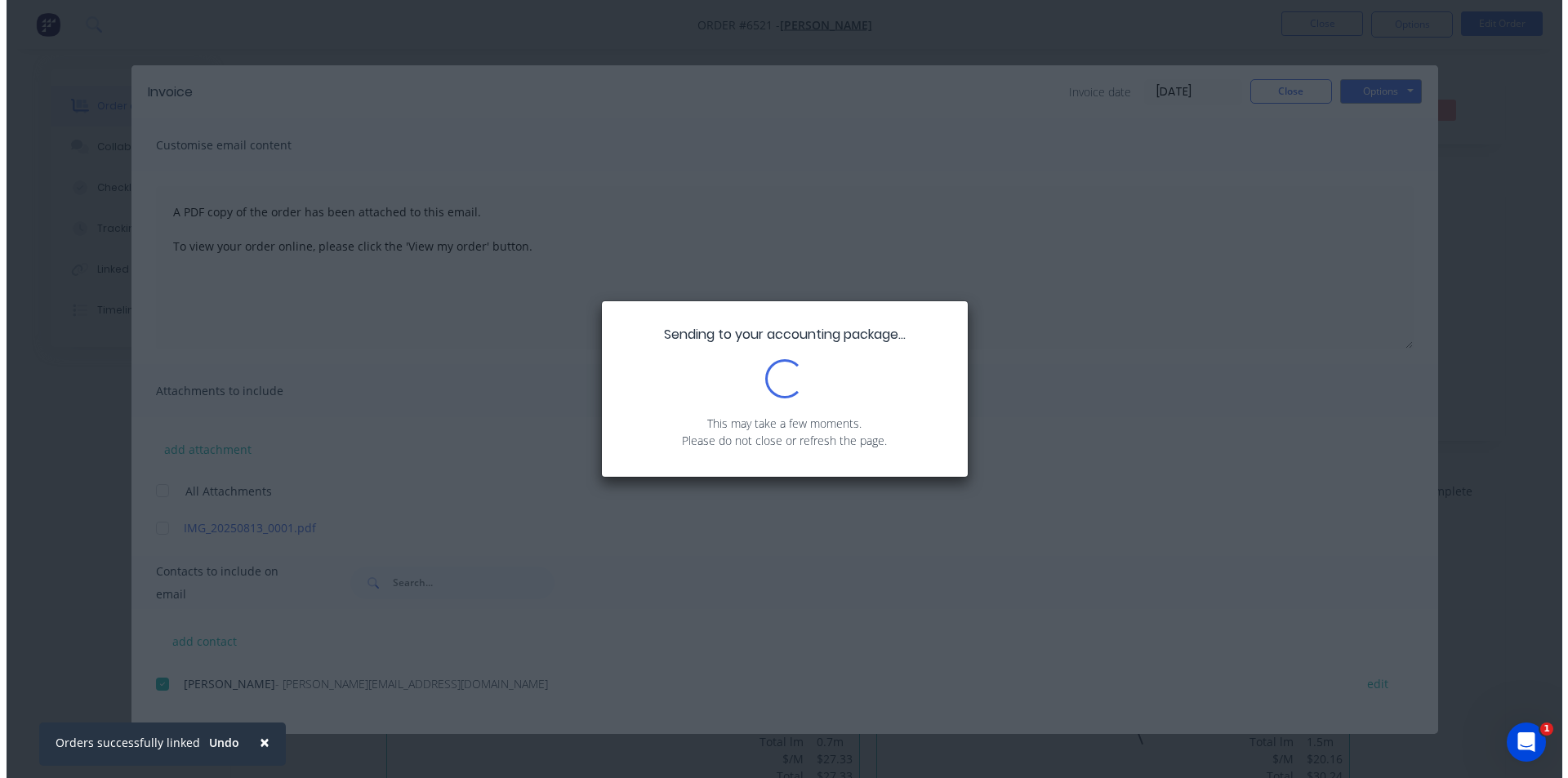
scroll to position [0, 0]
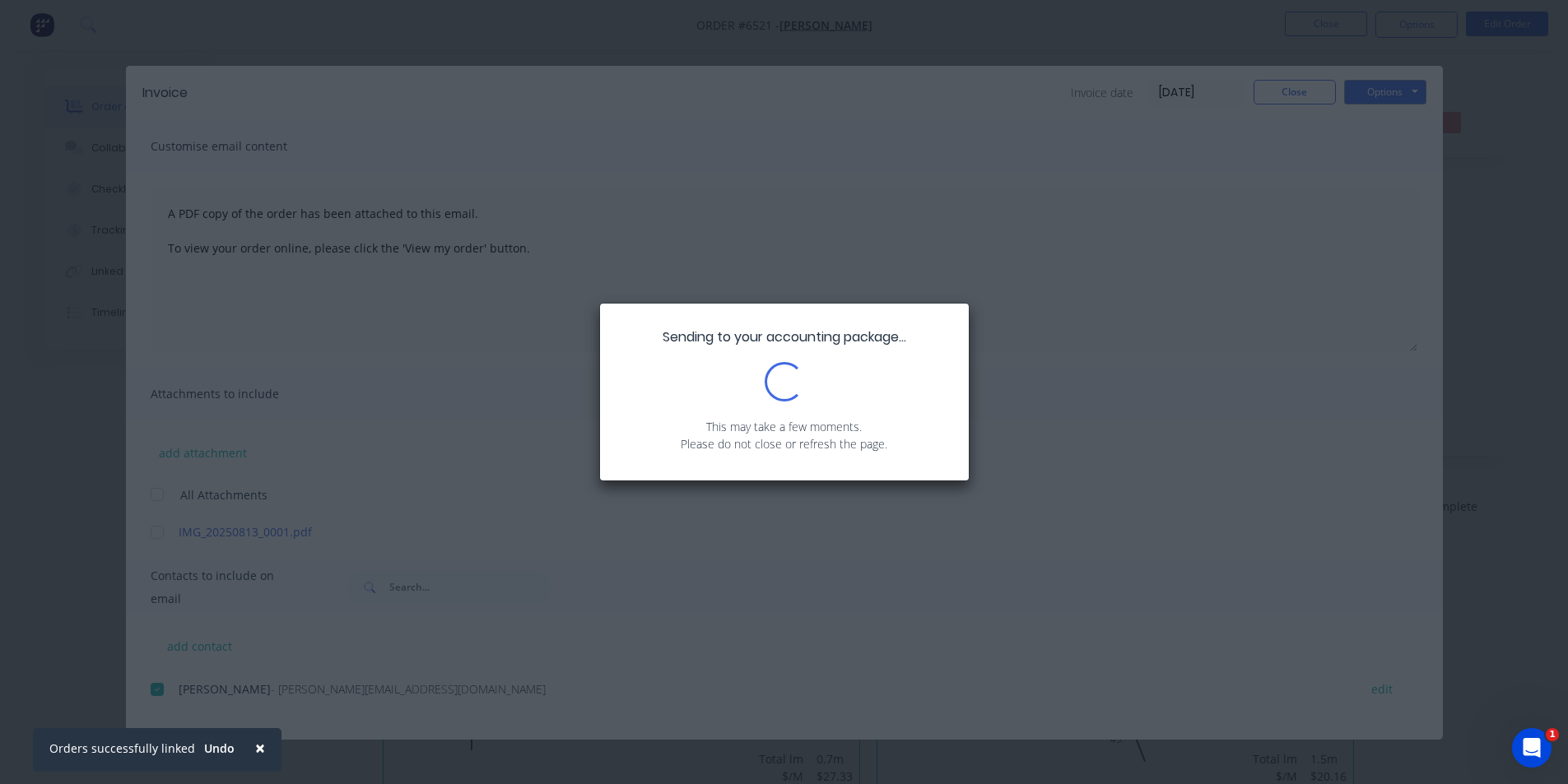
click at [1309, 99] on div "Sending to your accounting package... Loading... This may take a few moments. P…" at bounding box center [784, 392] width 1568 height 784
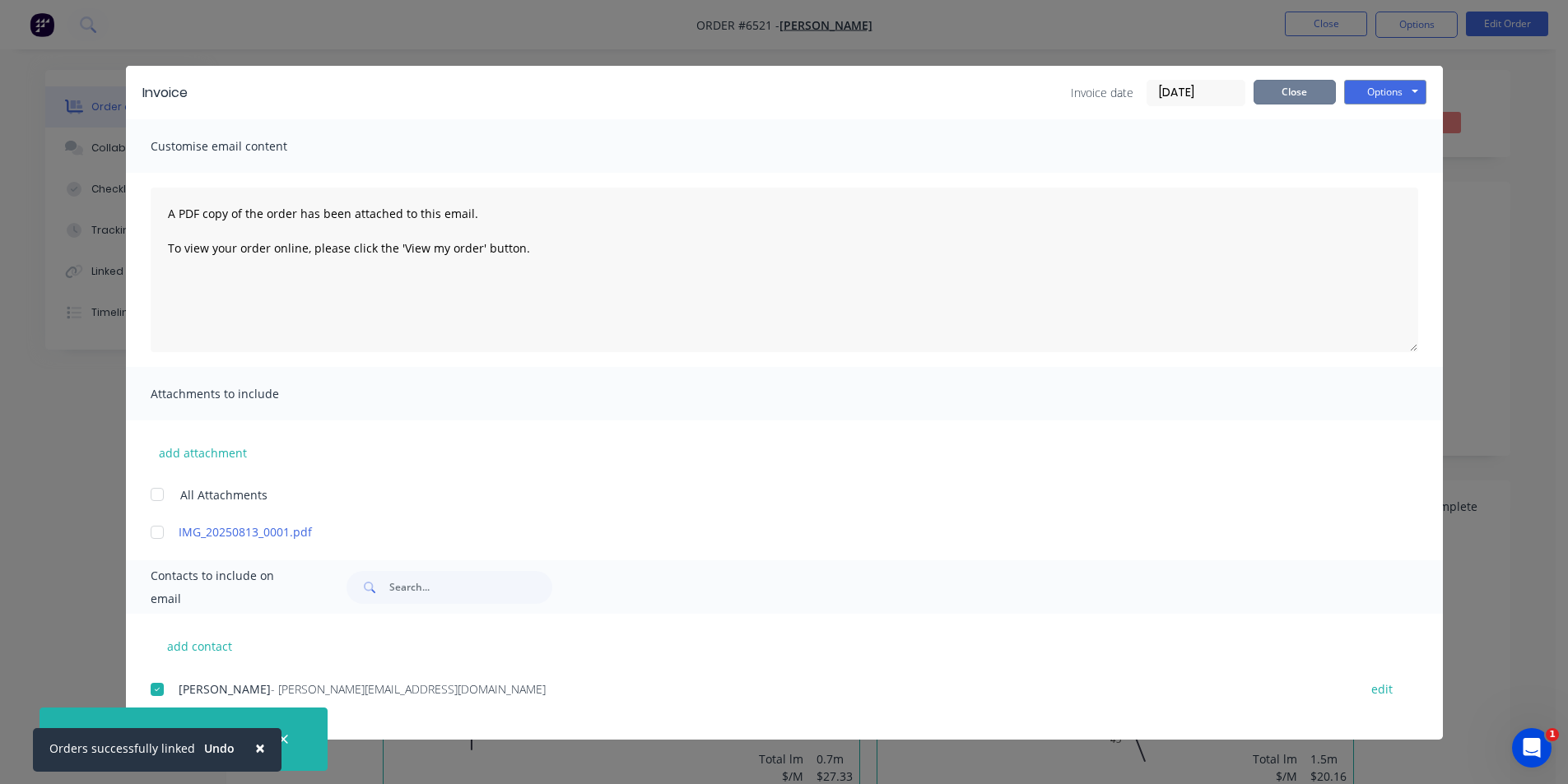
drag, startPoint x: 1298, startPoint y: 87, endPoint x: 1305, endPoint y: 108, distance: 22.1
click at [1297, 103] on button "Close" at bounding box center [1294, 92] width 82 height 25
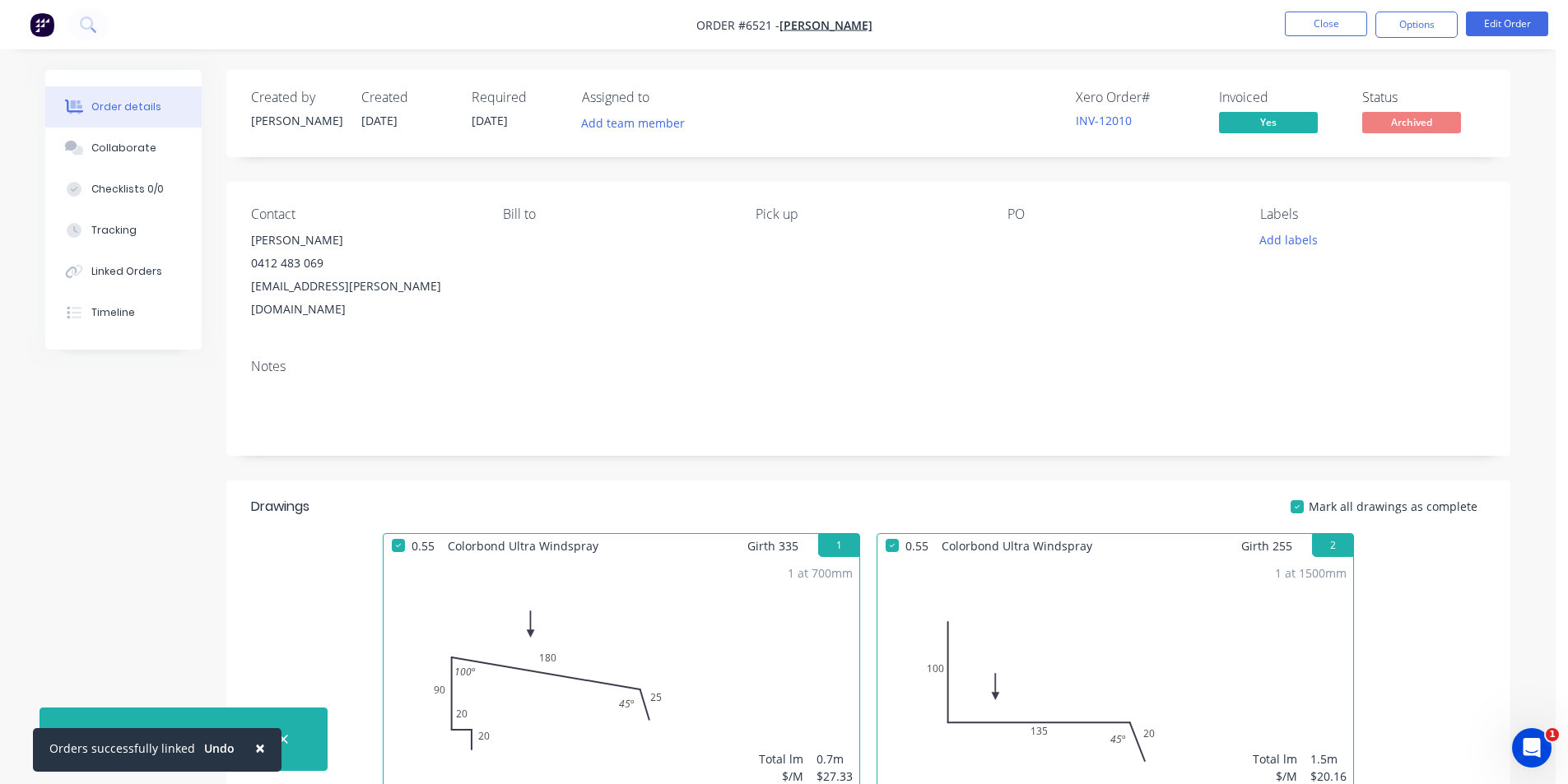
click at [1328, 36] on nav "Order #6521 - [PERSON_NAME] Close Options Edit Order" at bounding box center [784, 24] width 1568 height 49
click at [1328, 29] on button "Close" at bounding box center [1326, 24] width 82 height 25
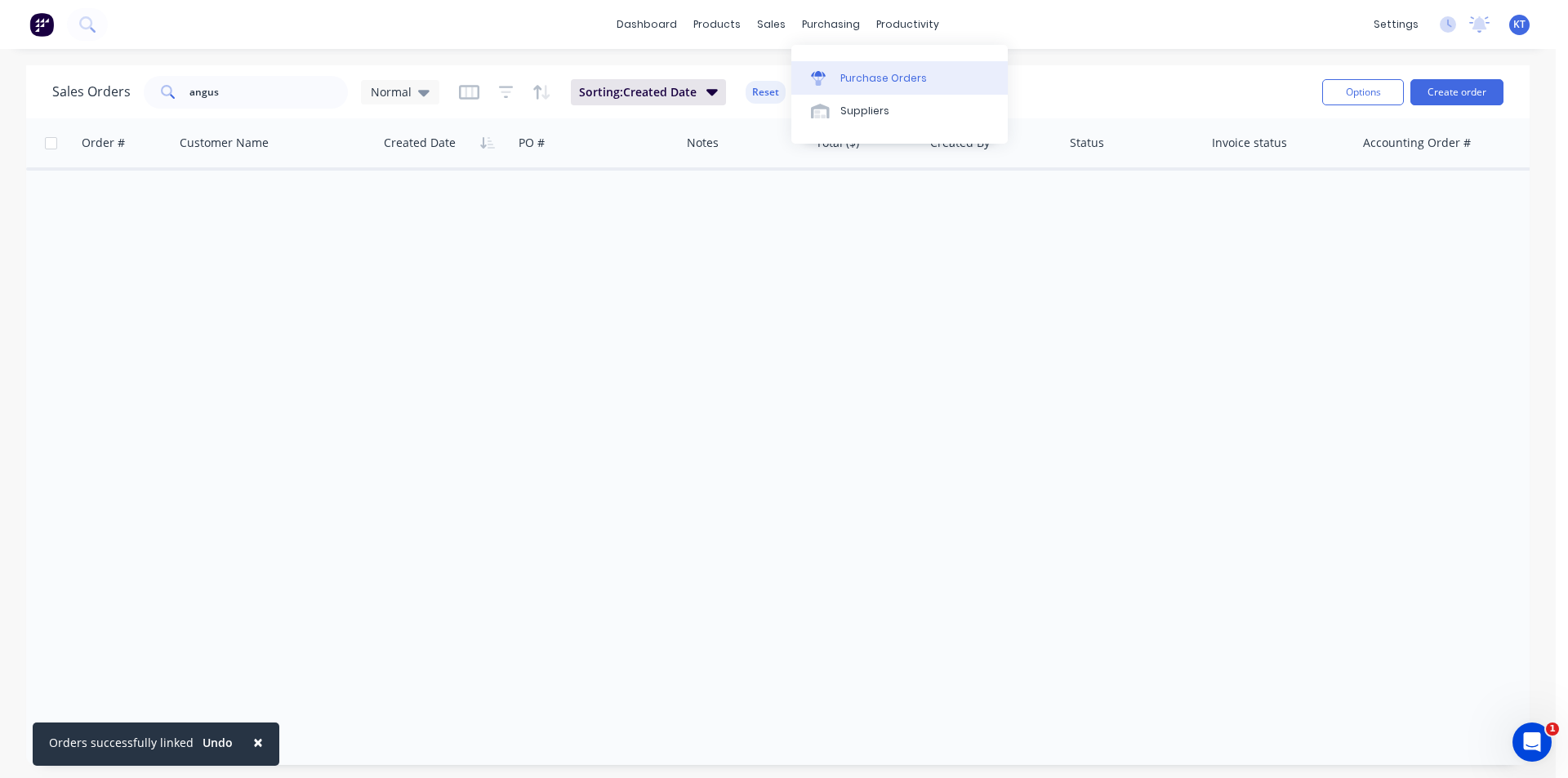
click at [865, 83] on div "Purchase Orders" at bounding box center [883, 78] width 87 height 15
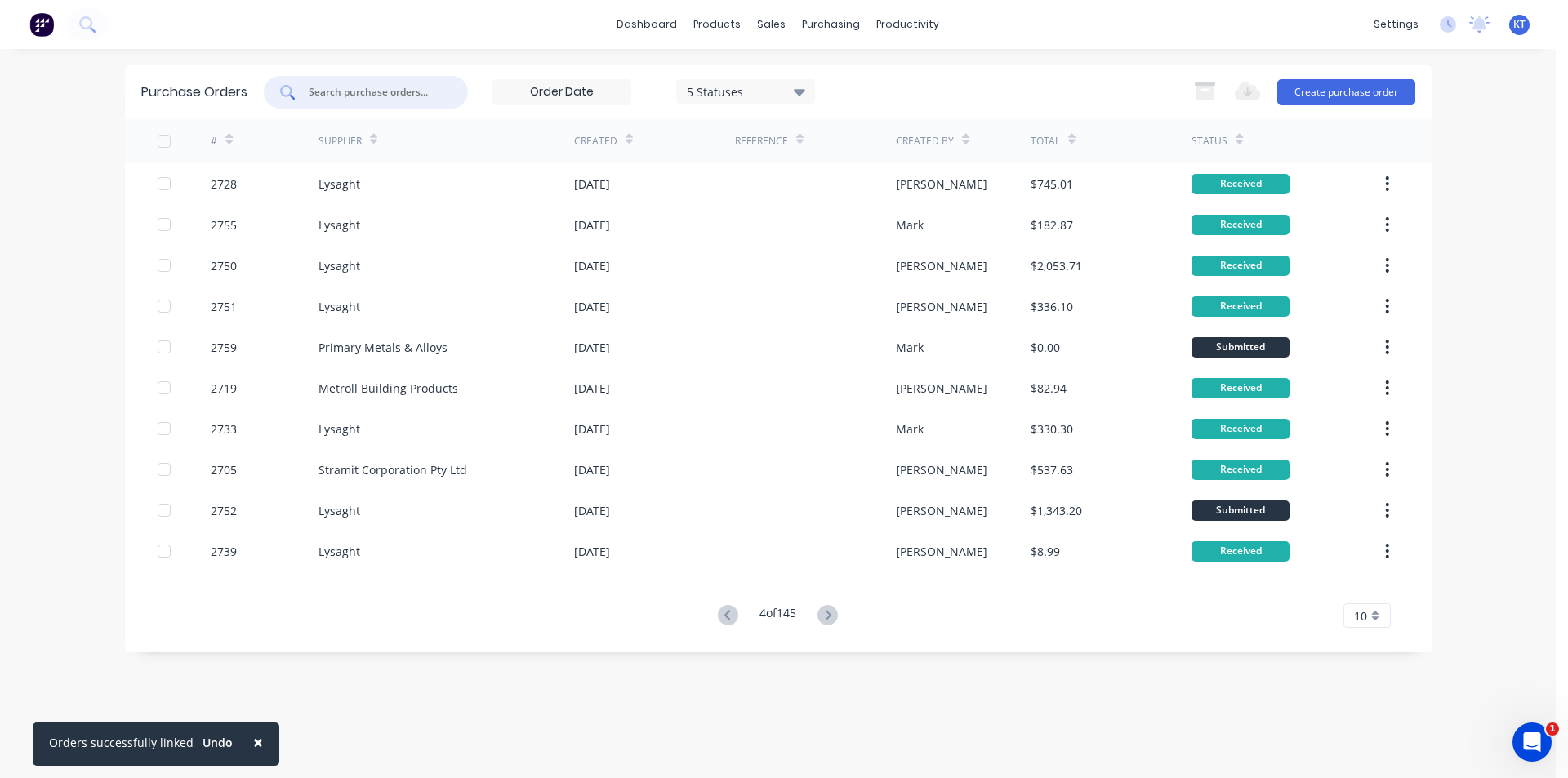
click at [382, 92] on input "text" at bounding box center [375, 93] width 135 height 17
click at [732, 611] on icon at bounding box center [728, 614] width 21 height 21
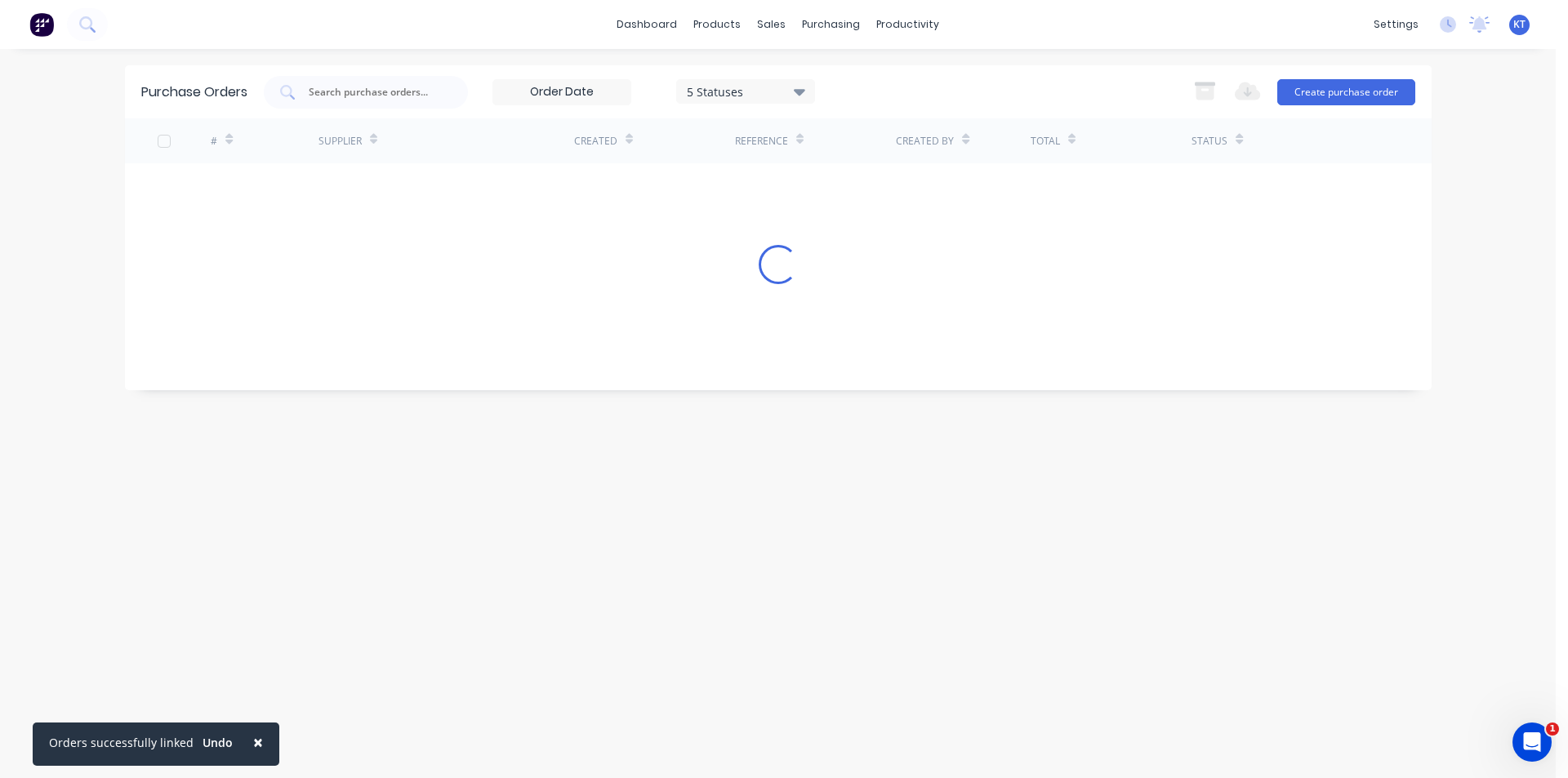
click at [732, 611] on div "Purchase Orders 5 Statuses 5 Statuses Export to Excel (XLSX) Create purchase or…" at bounding box center [777, 413] width 1306 height 696
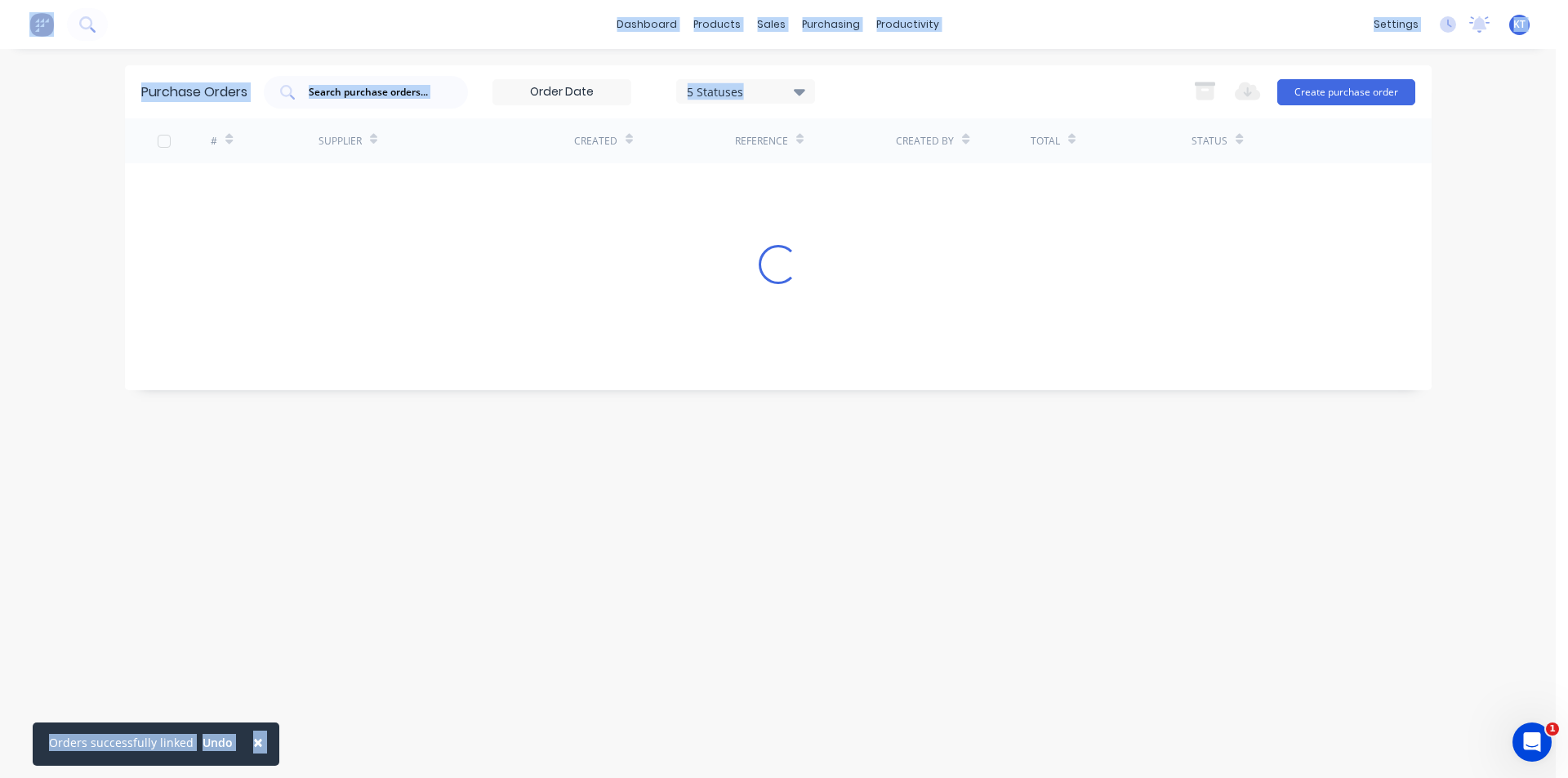
click at [732, 611] on div "Purchase Orders 5 Statuses 5 Statuses Export to Excel (XLSX) Create purchase or…" at bounding box center [777, 413] width 1306 height 696
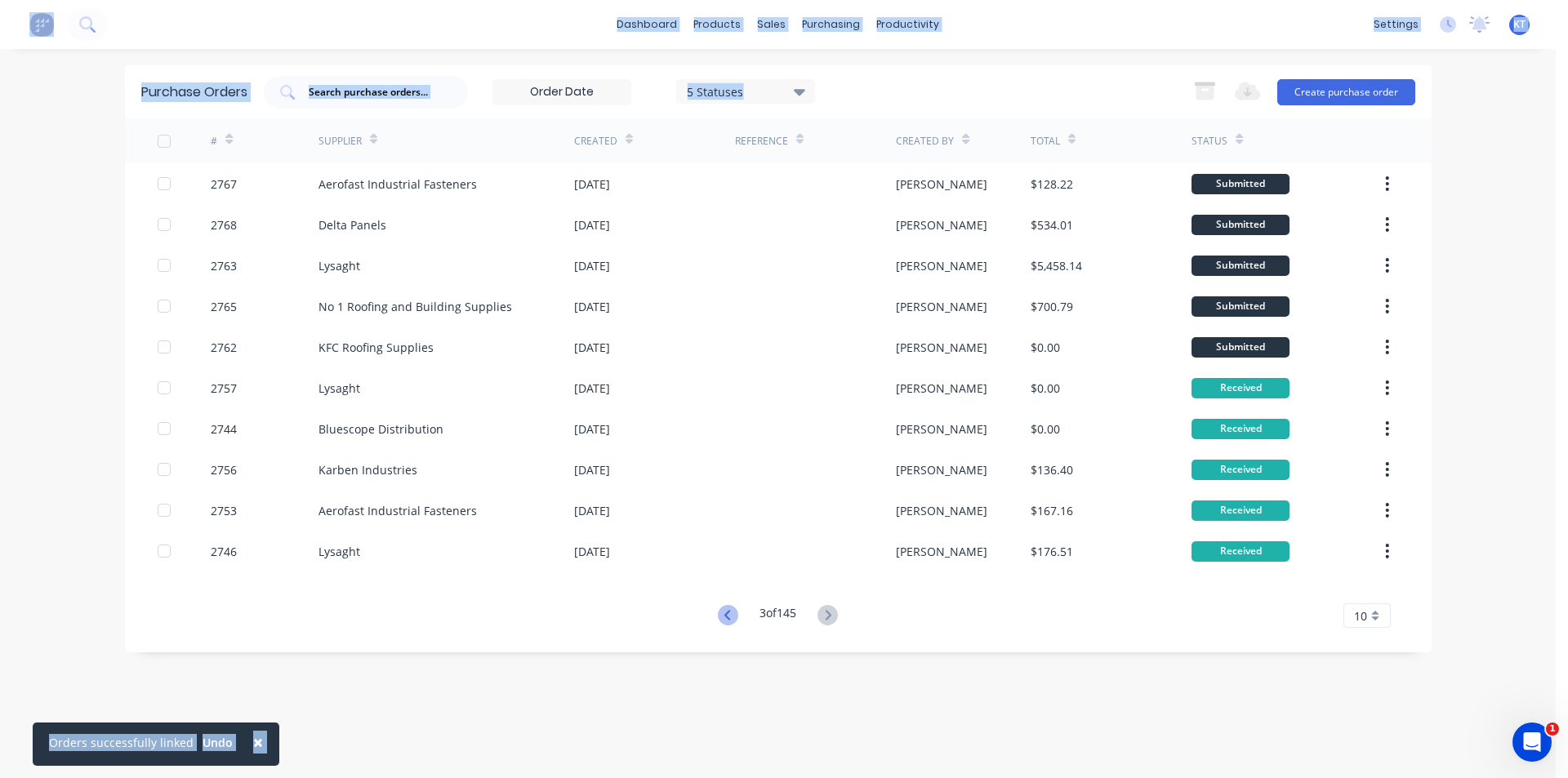
click at [732, 612] on icon at bounding box center [728, 614] width 21 height 21
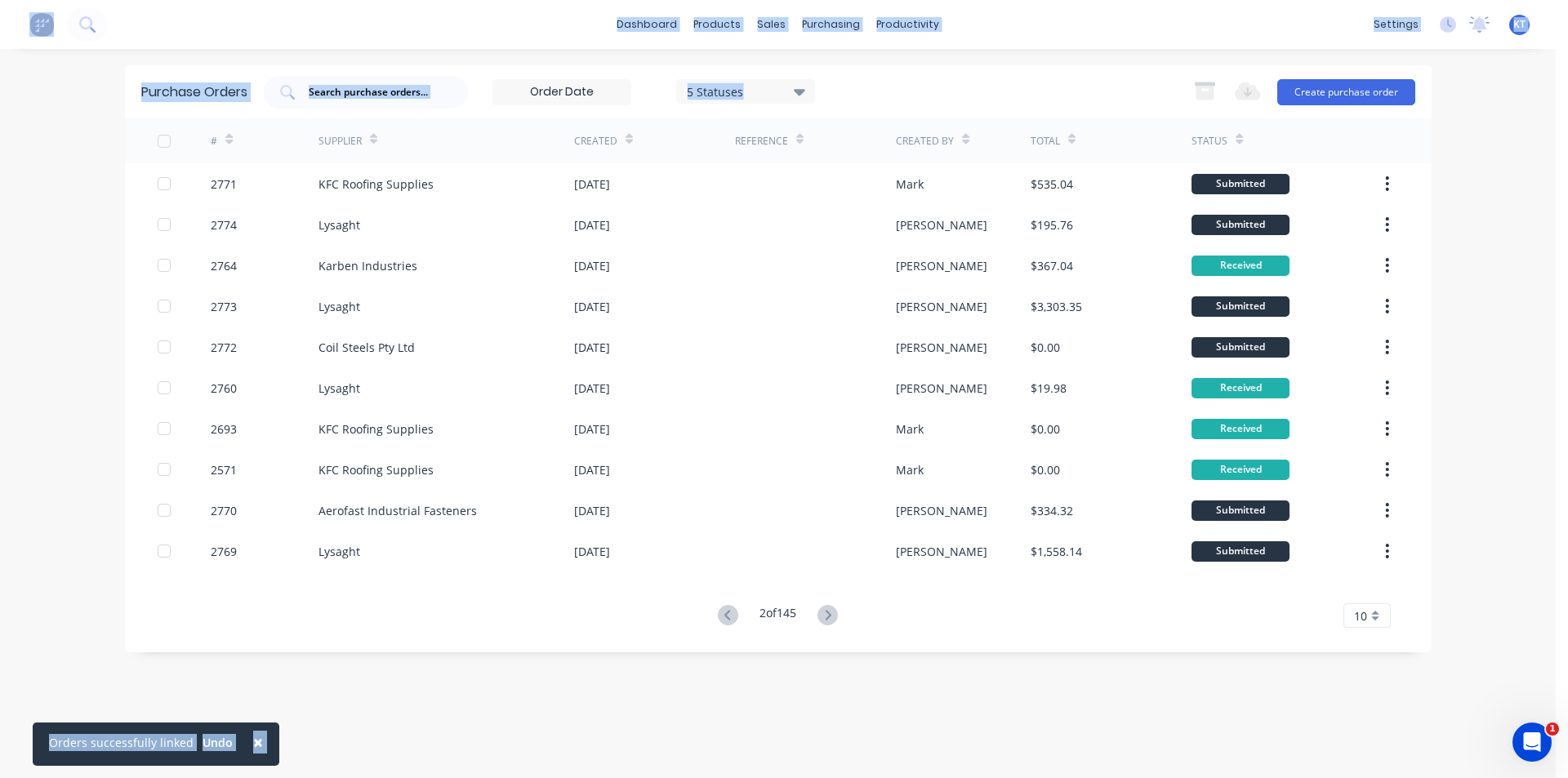
click at [732, 612] on icon at bounding box center [728, 614] width 21 height 21
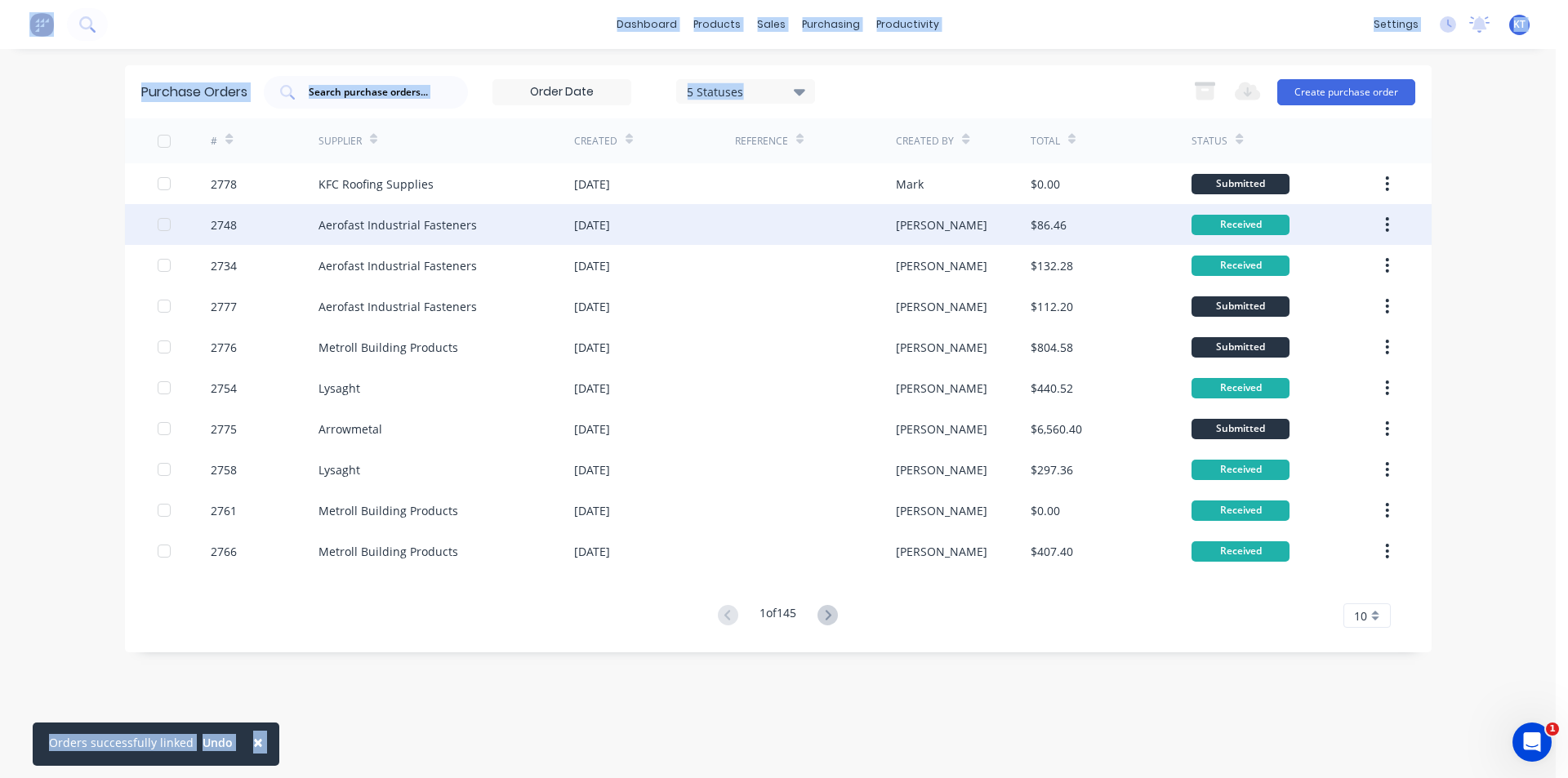
click at [858, 221] on div at bounding box center [815, 224] width 161 height 40
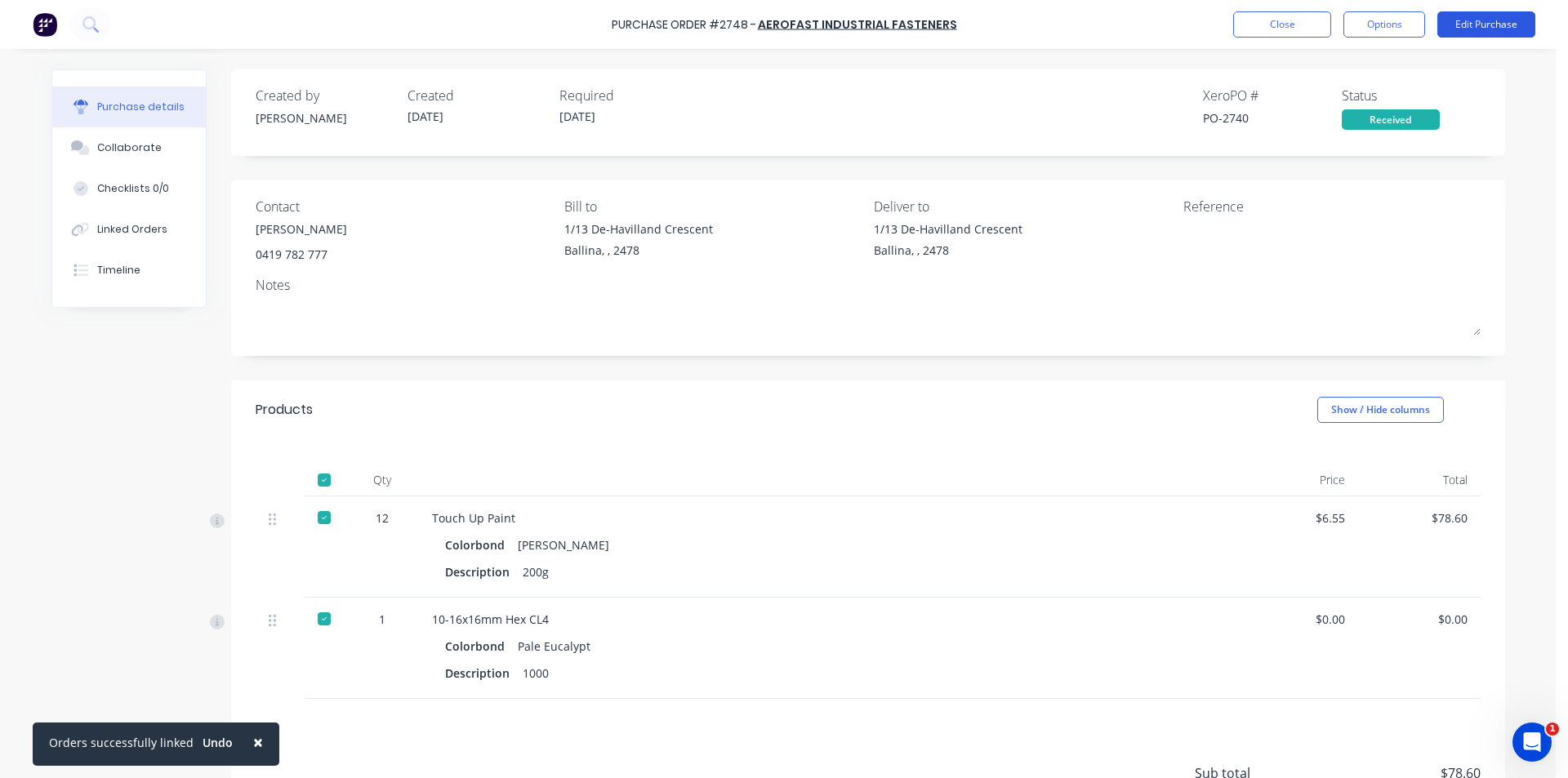
click at [1479, 31] on button "Edit Purchase" at bounding box center [1486, 25] width 98 height 26
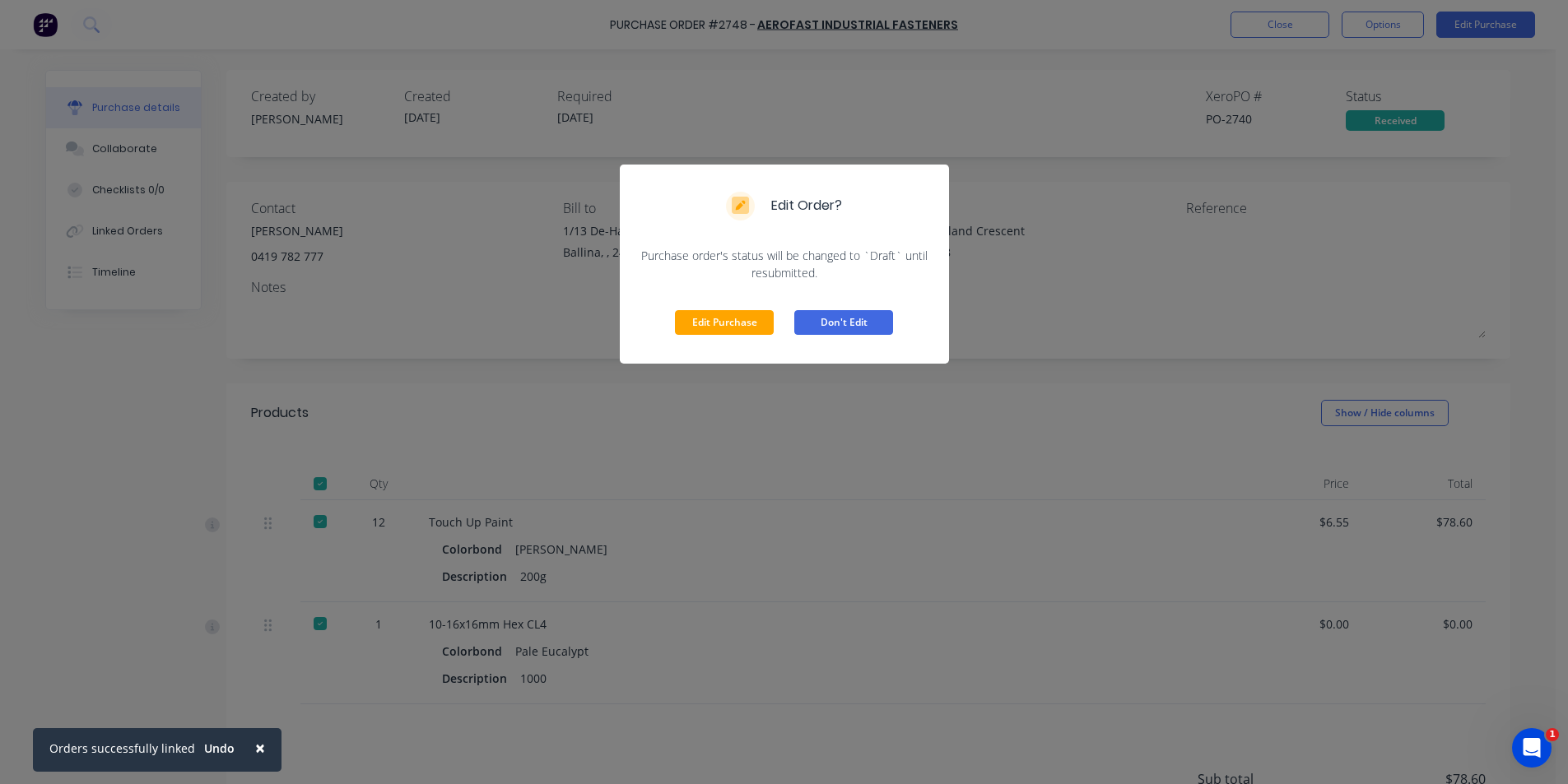
click at [850, 321] on button "Don't Edit" at bounding box center [844, 323] width 99 height 25
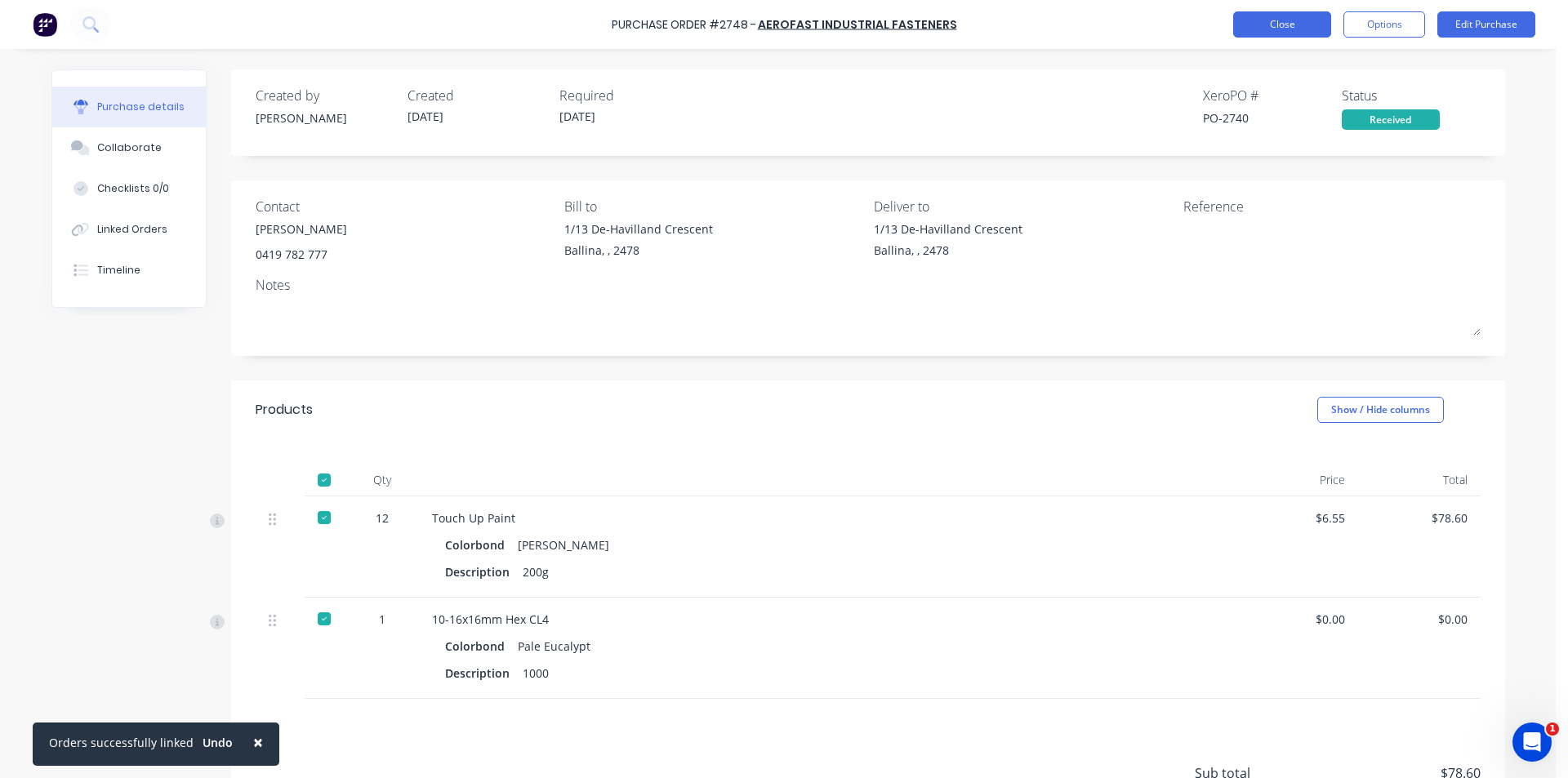
click at [1313, 25] on button "Close" at bounding box center [1281, 25] width 98 height 26
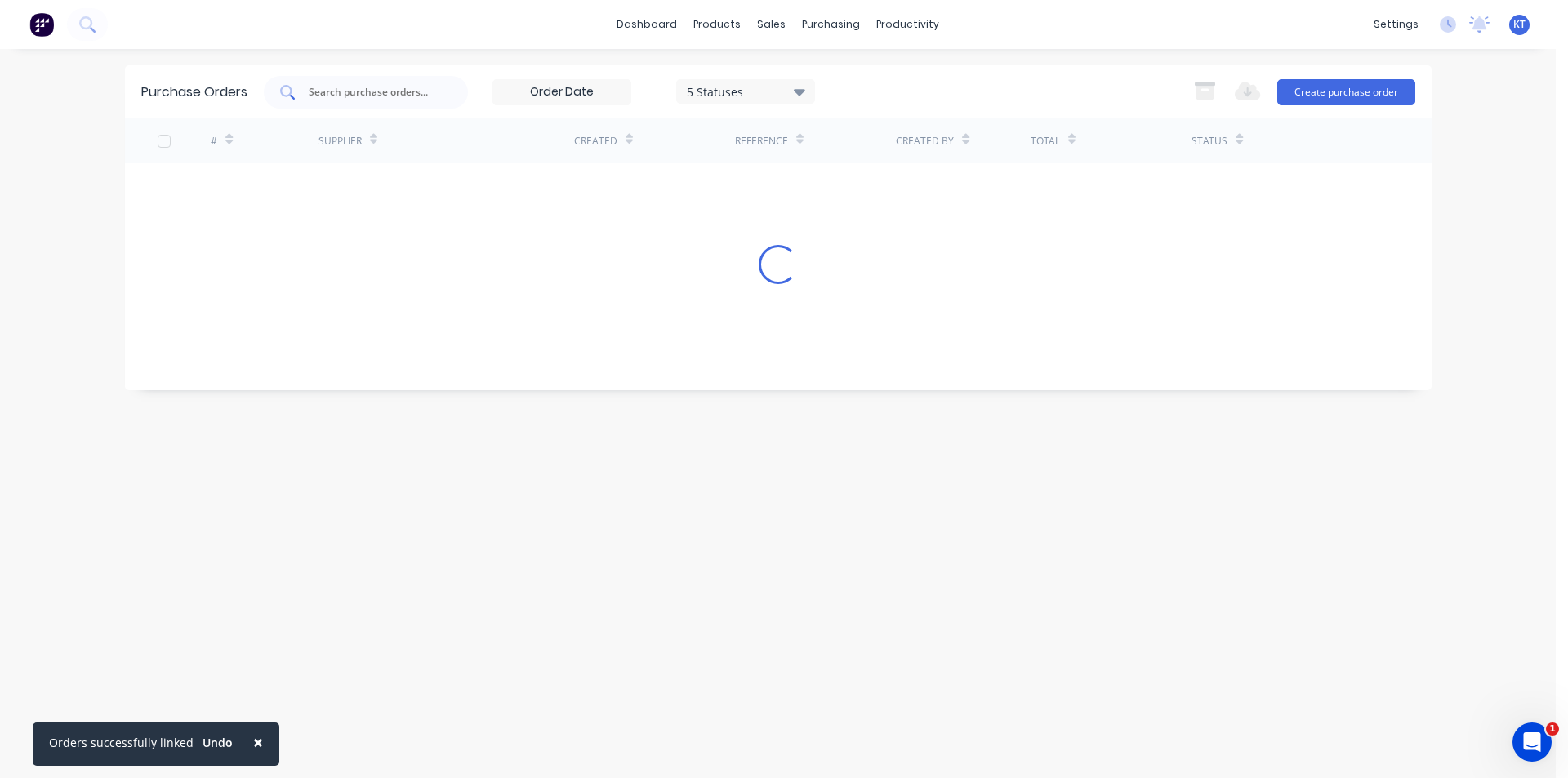
click at [349, 96] on input "text" at bounding box center [375, 93] width 135 height 17
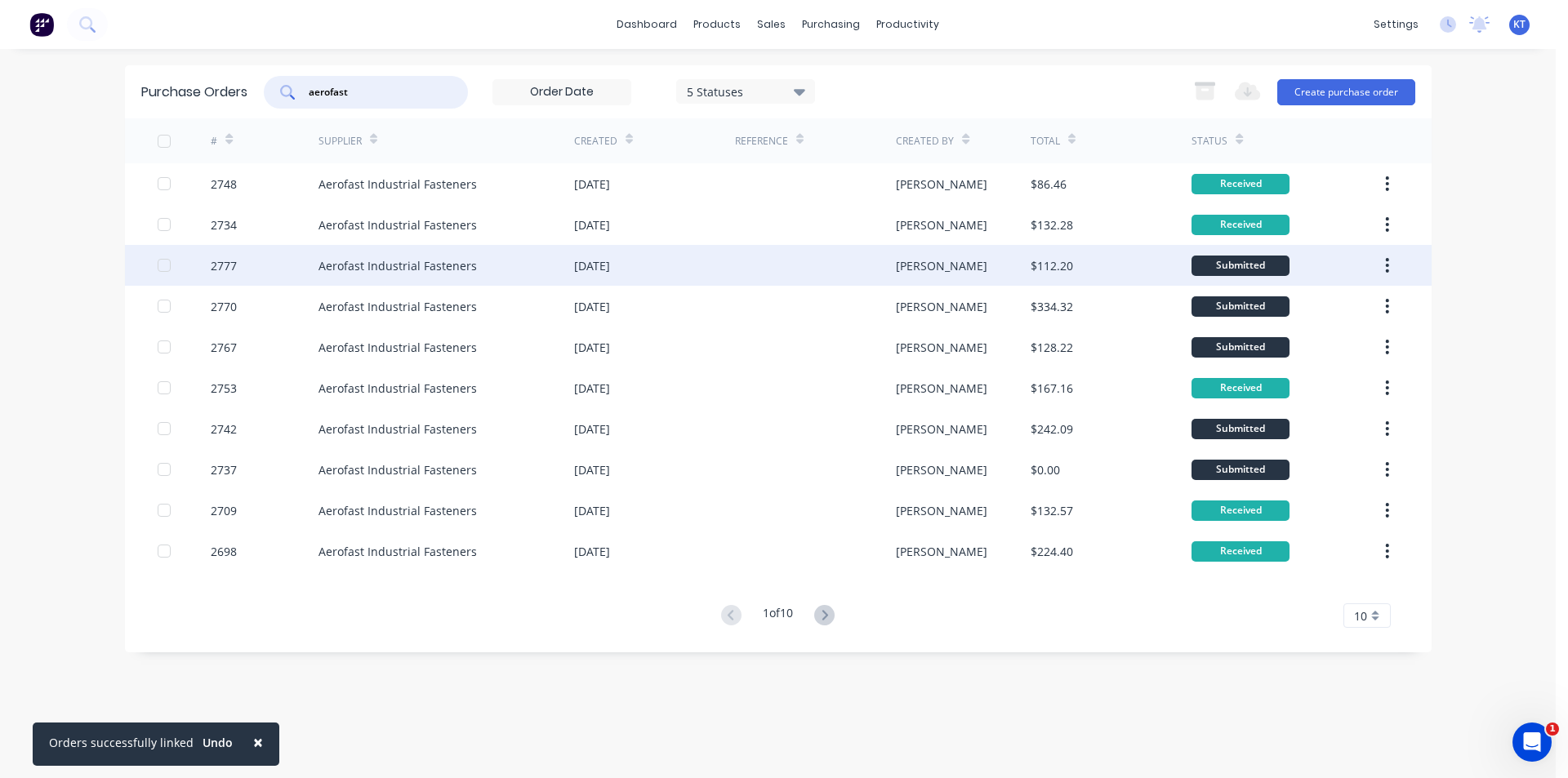
type input "aerofast"
click at [891, 263] on div at bounding box center [815, 265] width 161 height 40
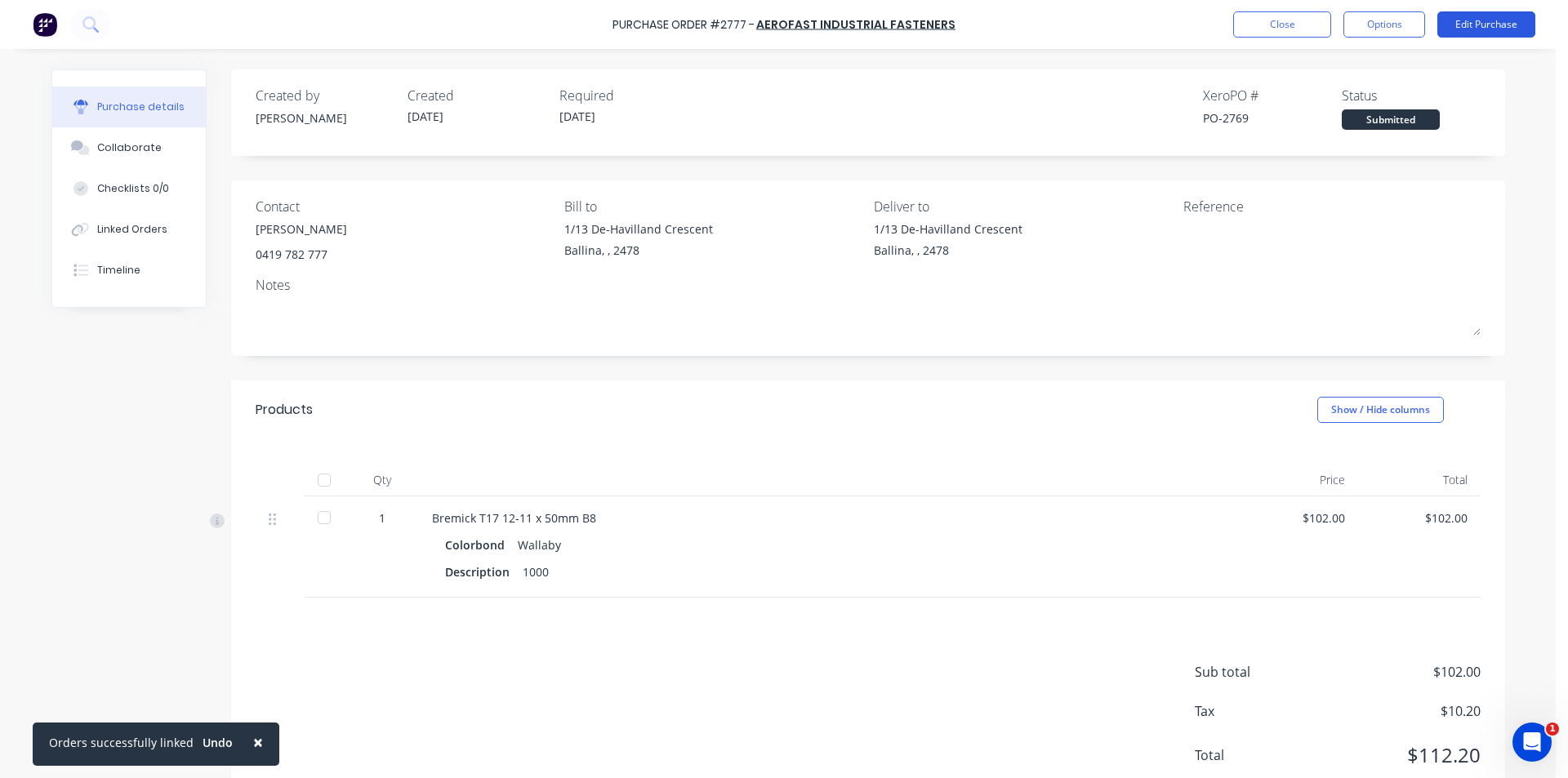
click at [1472, 16] on button "Edit Purchase" at bounding box center [1486, 25] width 98 height 26
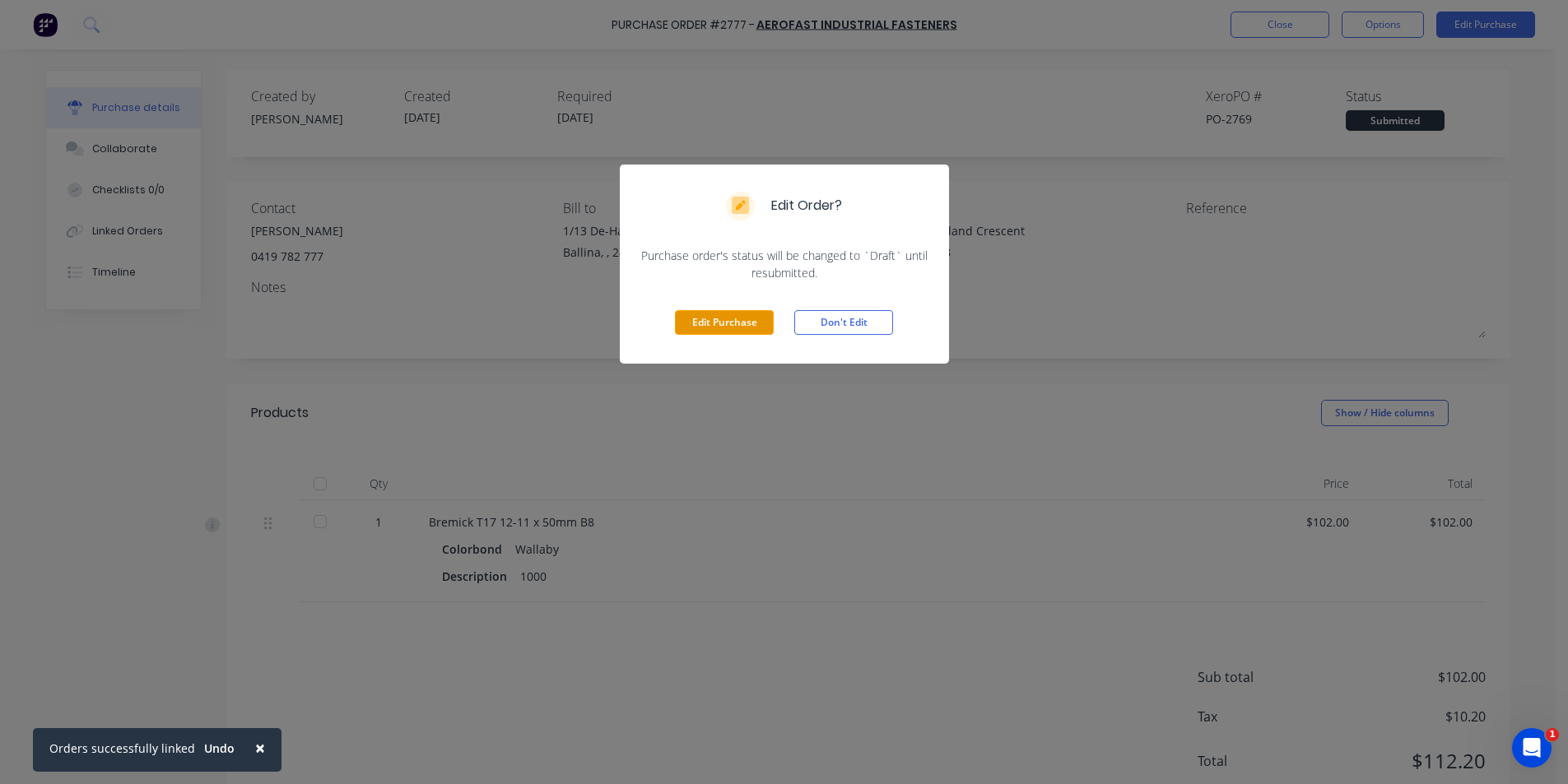
click at [760, 327] on button "Edit Purchase" at bounding box center [724, 323] width 99 height 25
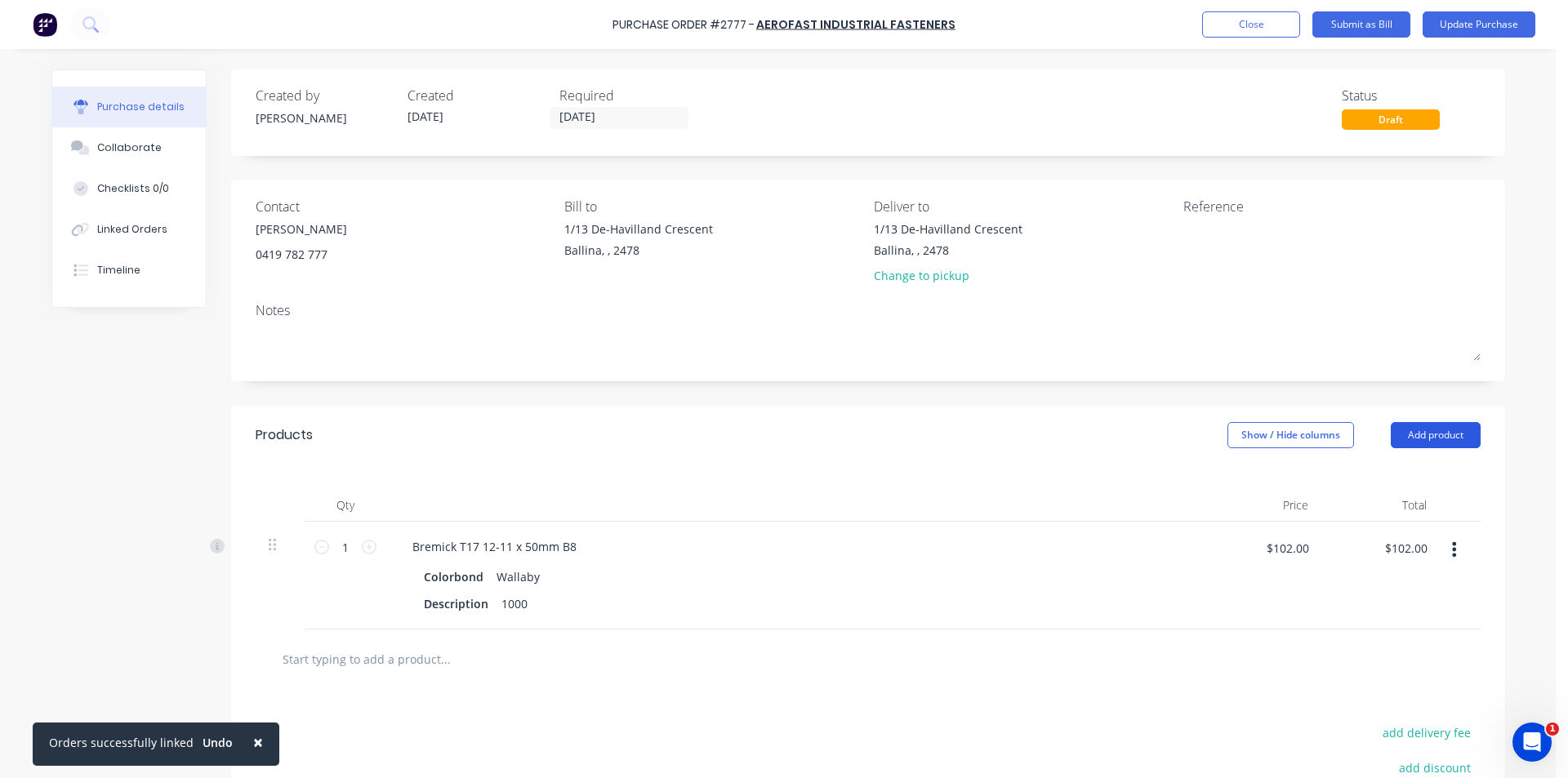
click at [1415, 422] on button "Add product" at bounding box center [1435, 435] width 90 height 26
click at [1379, 470] on div "Product catalogue" at bounding box center [1403, 477] width 126 height 24
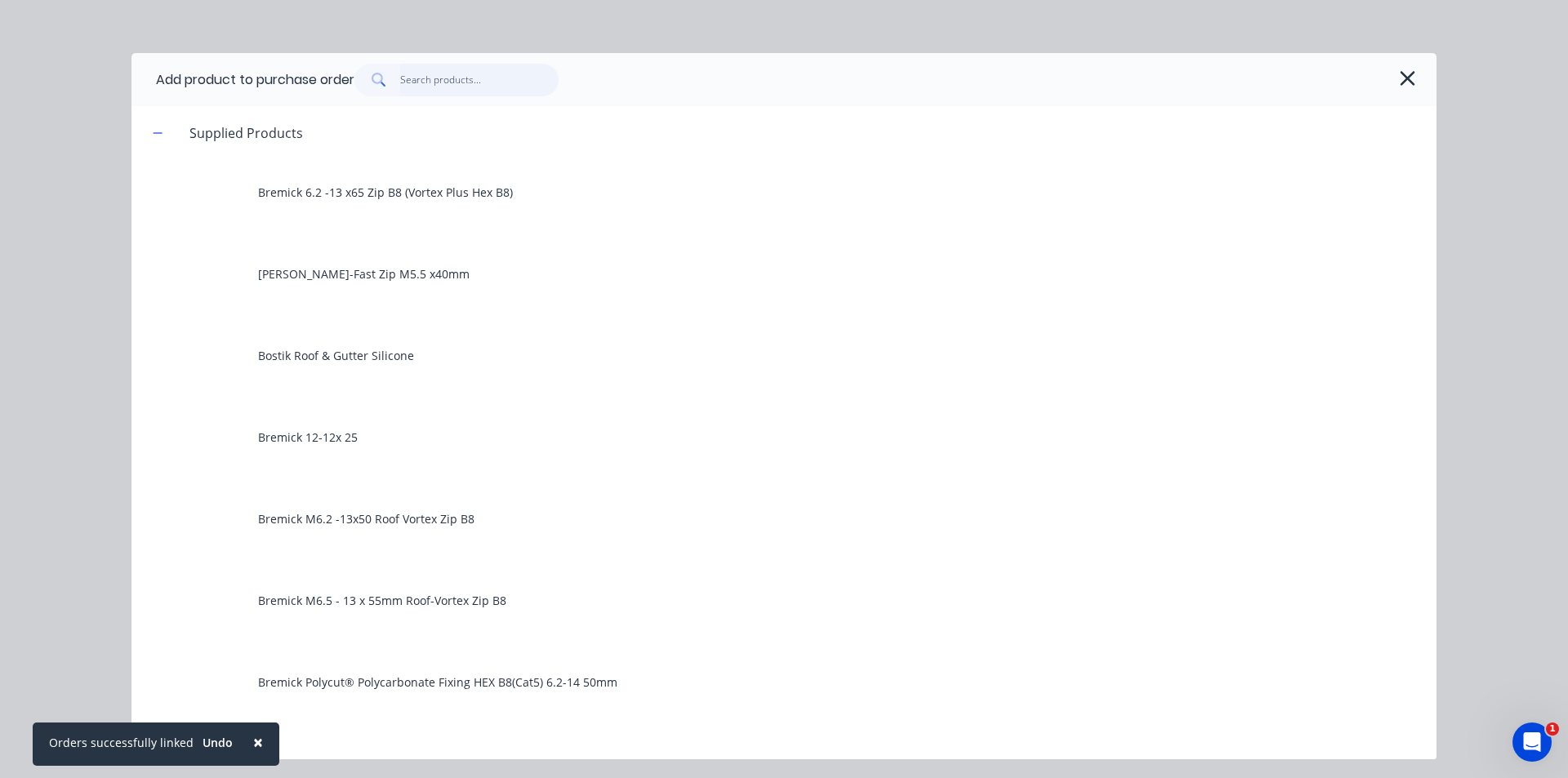
click at [473, 76] on input "text" at bounding box center [479, 80] width 159 height 33
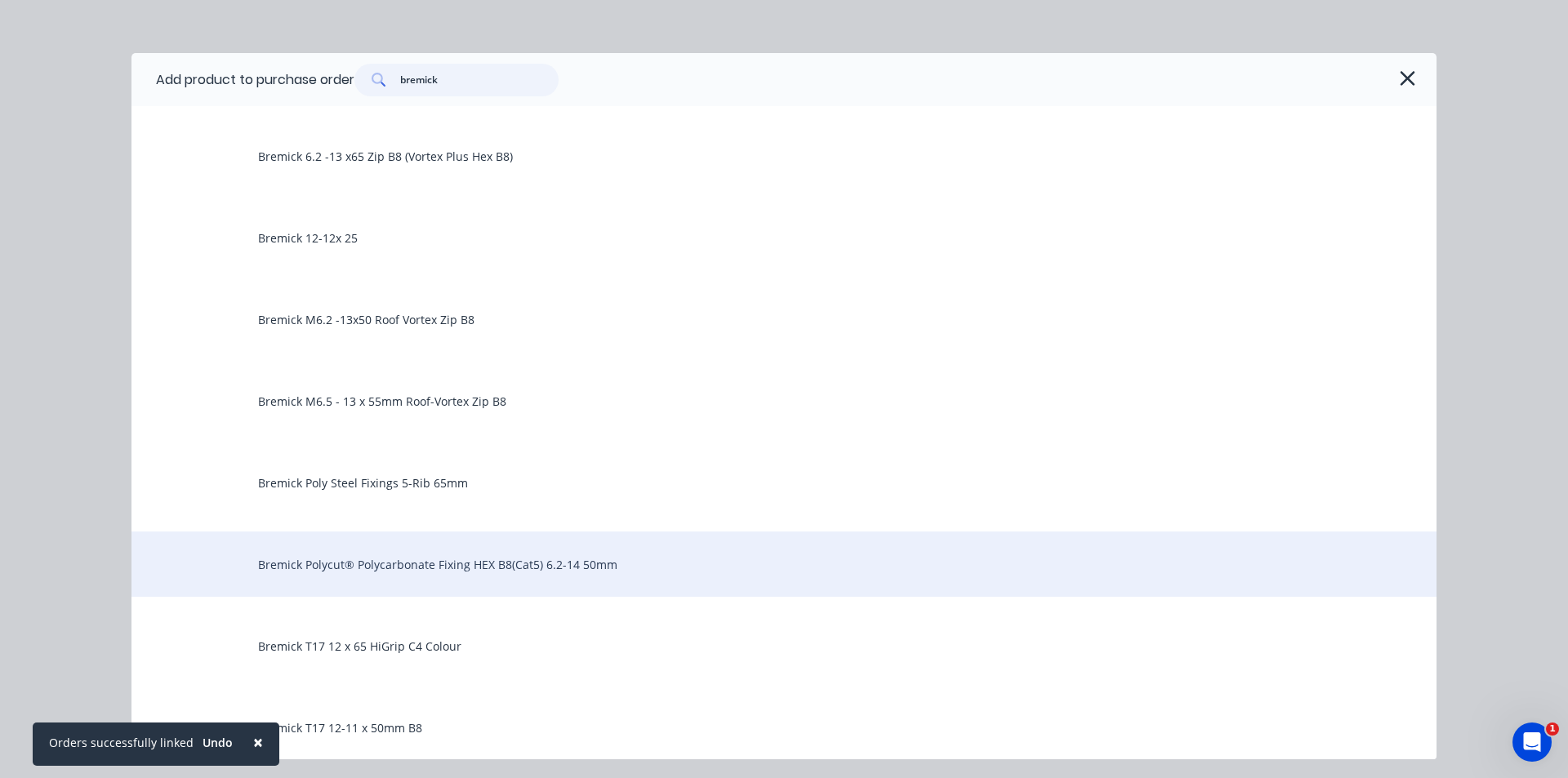
scroll to position [53, 0]
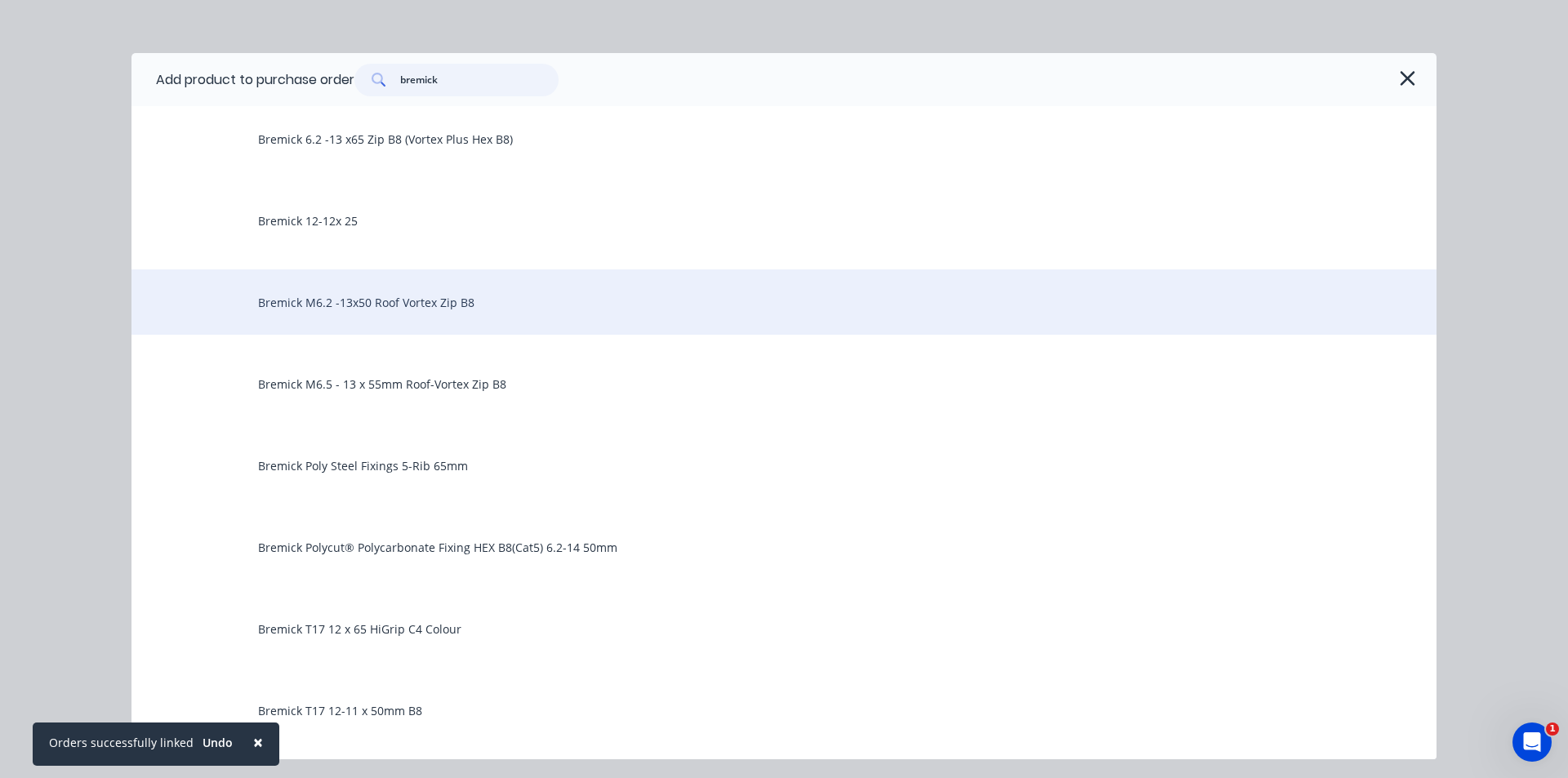
type input "bremick"
drag, startPoint x: 481, startPoint y: 334, endPoint x: 479, endPoint y: 325, distance: 9.2
click at [479, 325] on div "Bremick M6.2 -13x50 Roof Vortex Zip B8" at bounding box center [783, 301] width 1304 height 65
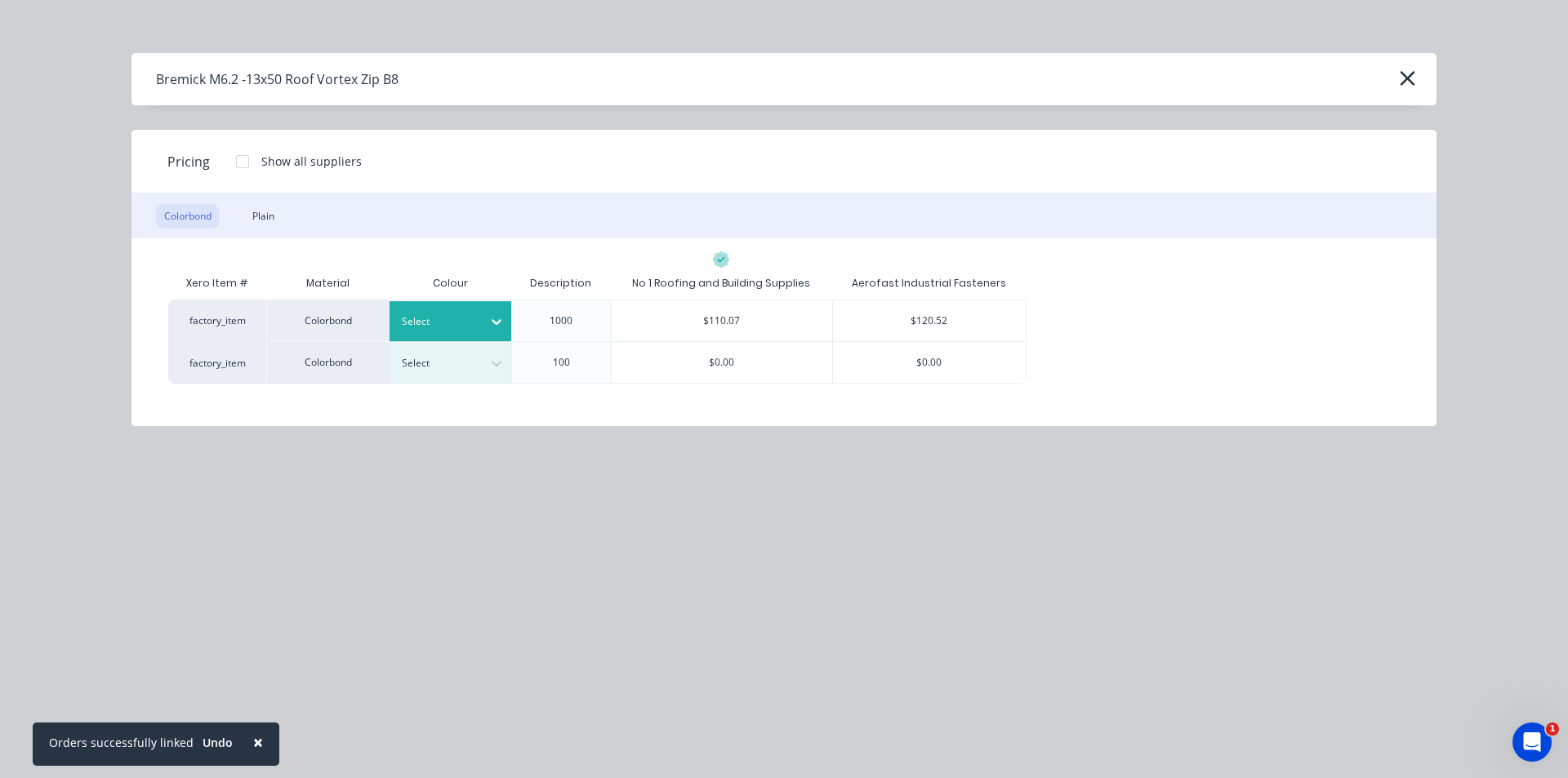
click at [490, 319] on icon at bounding box center [497, 322] width 17 height 17
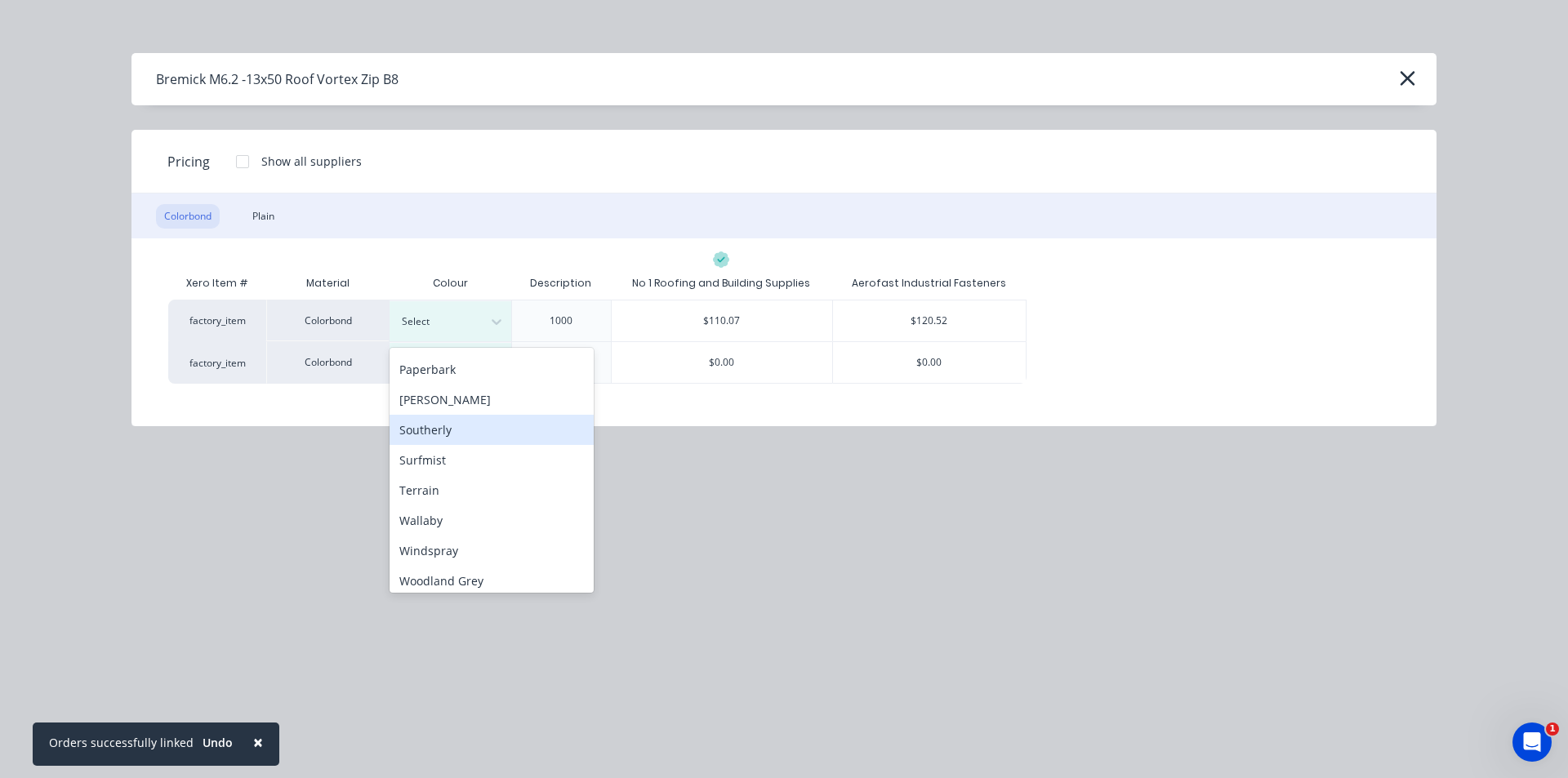
scroll to position [517, 0]
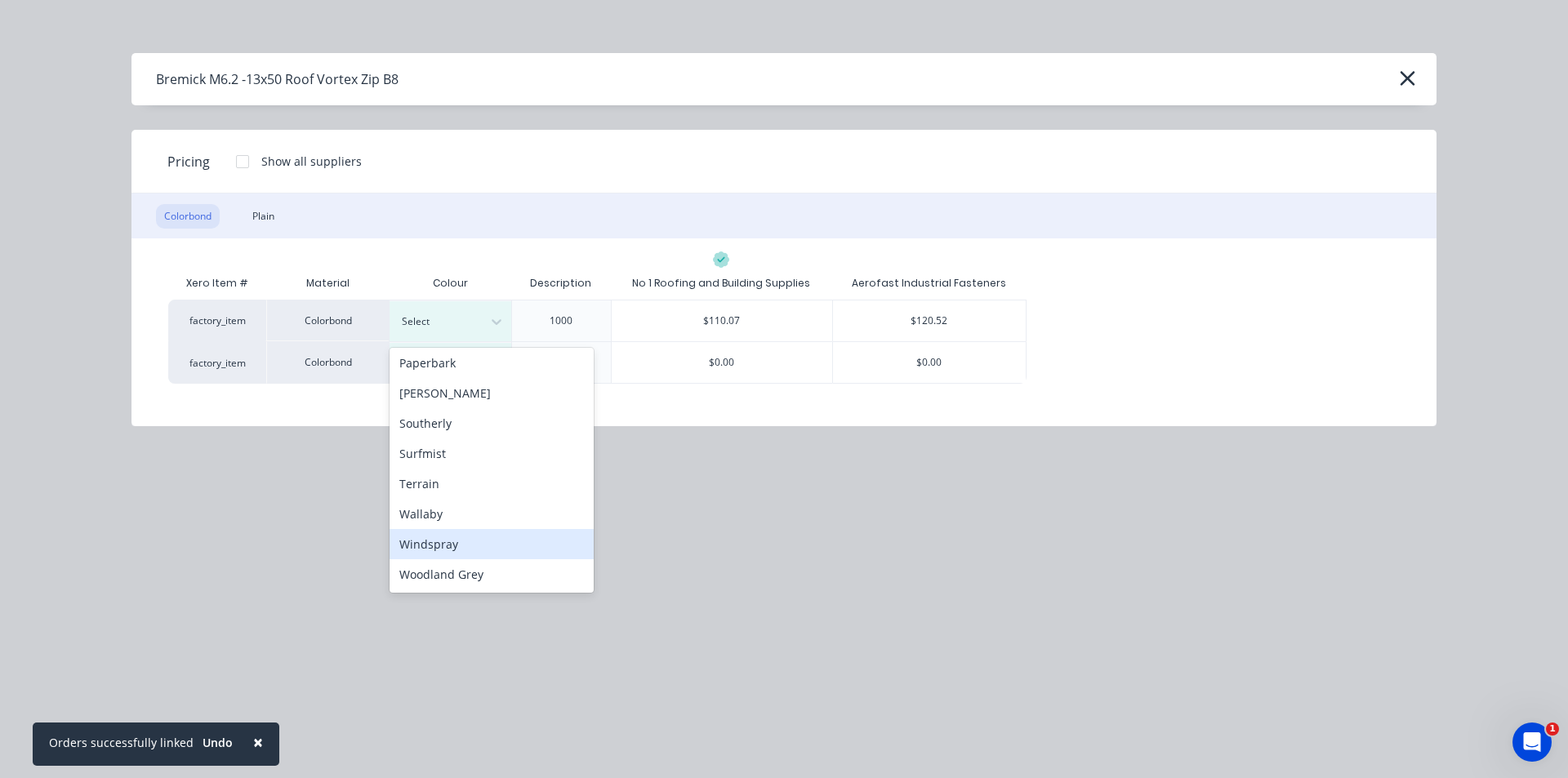
click at [471, 557] on div "Windspray" at bounding box center [491, 543] width 204 height 31
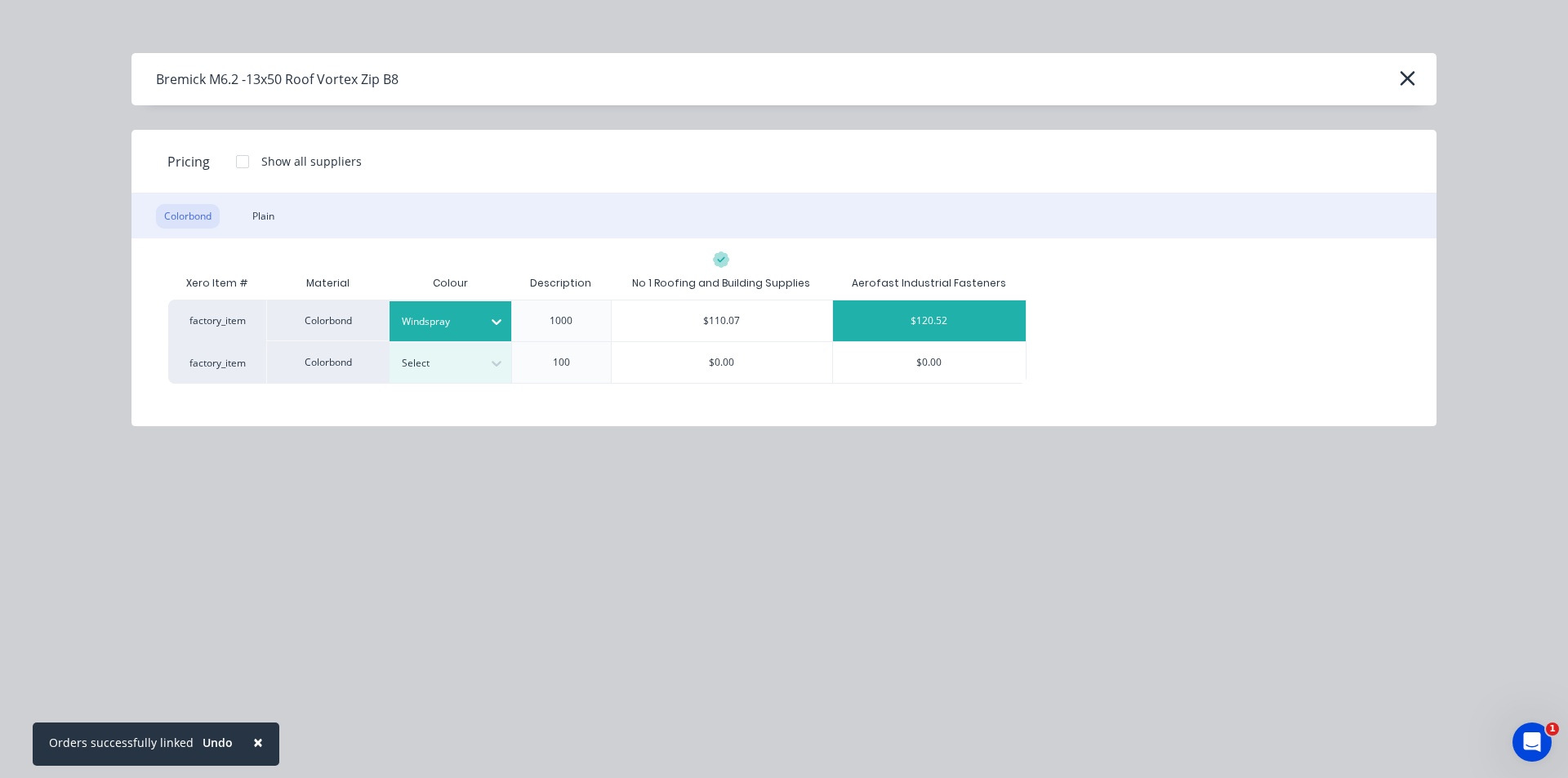
click at [915, 315] on div "$120.52" at bounding box center [929, 320] width 193 height 40
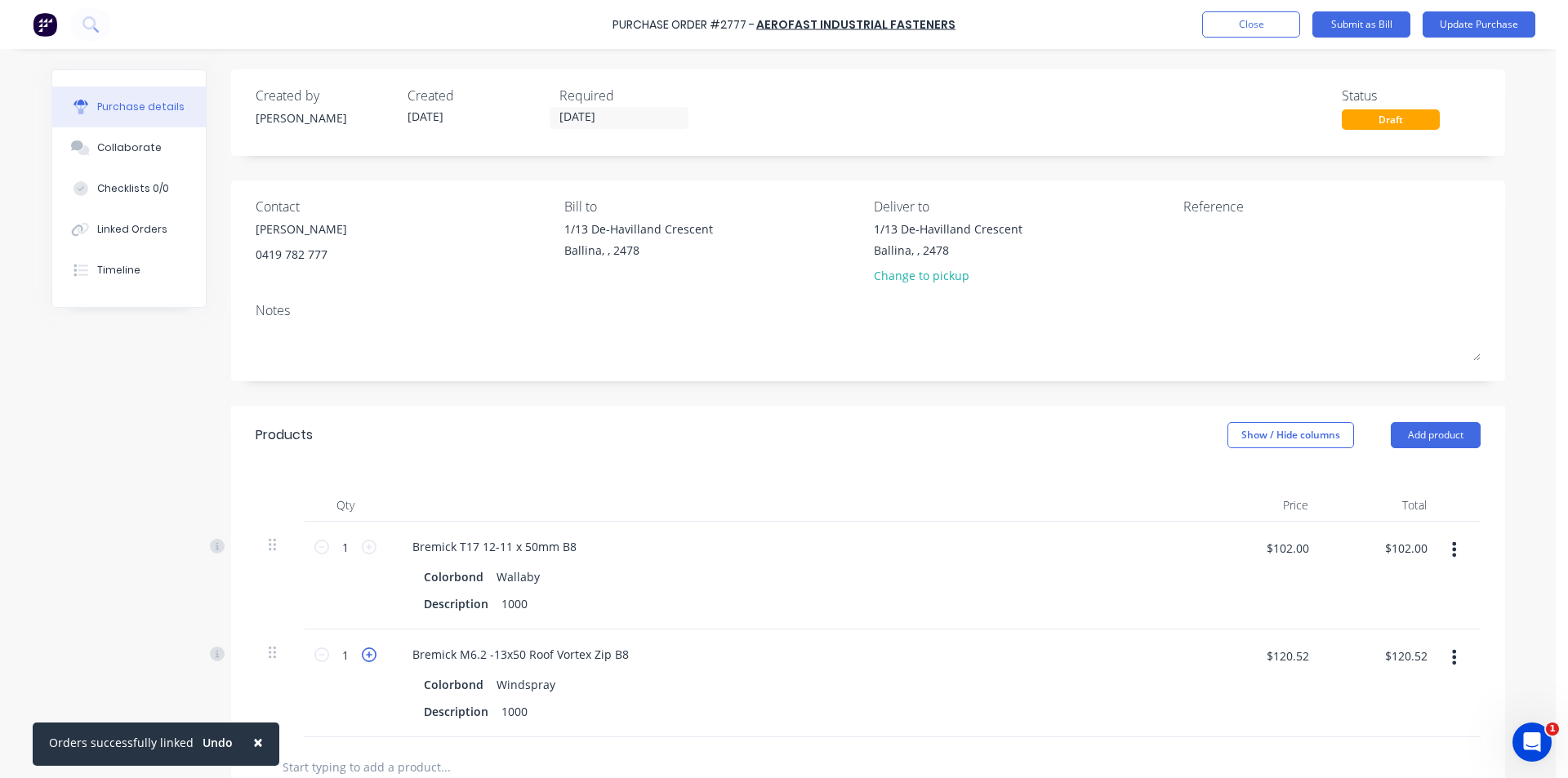
click at [362, 652] on icon at bounding box center [369, 655] width 15 height 15
type input "2"
type input "$241.04"
click at [1409, 437] on button "Add product" at bounding box center [1435, 435] width 90 height 26
click at [1394, 514] on div "Basic product" at bounding box center [1403, 510] width 126 height 24
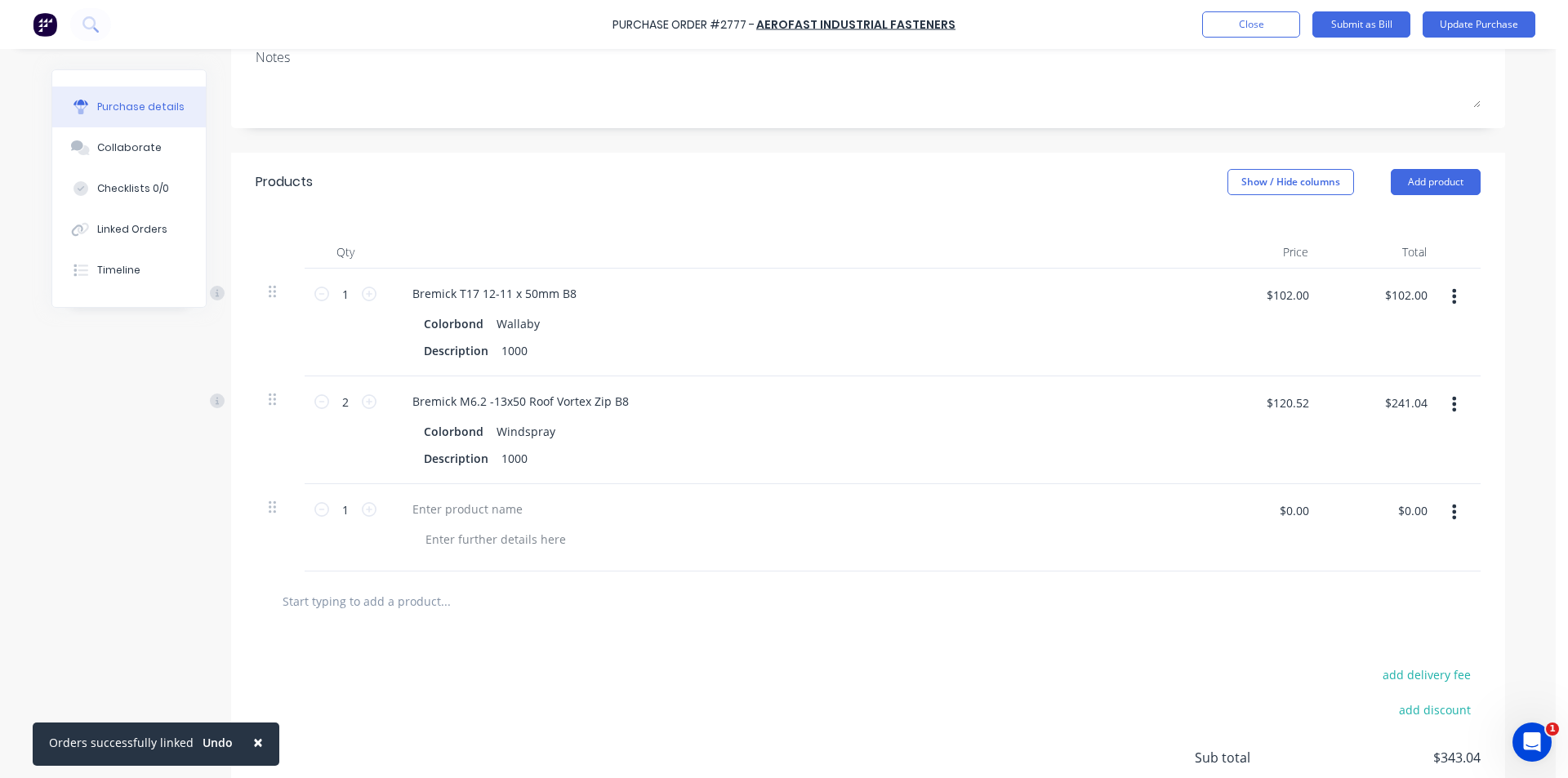
scroll to position [391, 0]
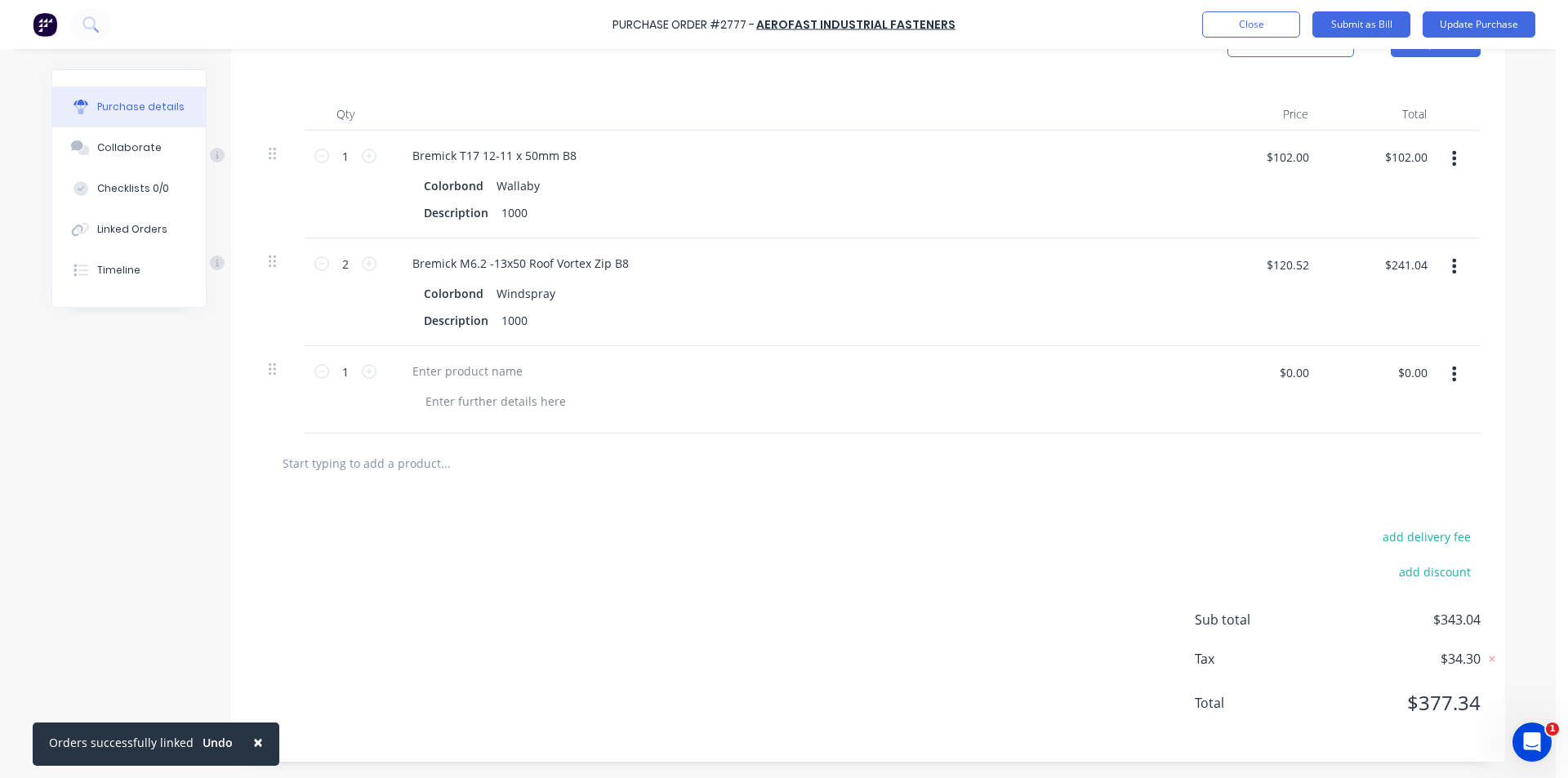
click at [1452, 379] on icon "button" at bounding box center [1453, 374] width 4 height 15
click at [1442, 515] on button "Delete" at bounding box center [1404, 515] width 139 height 33
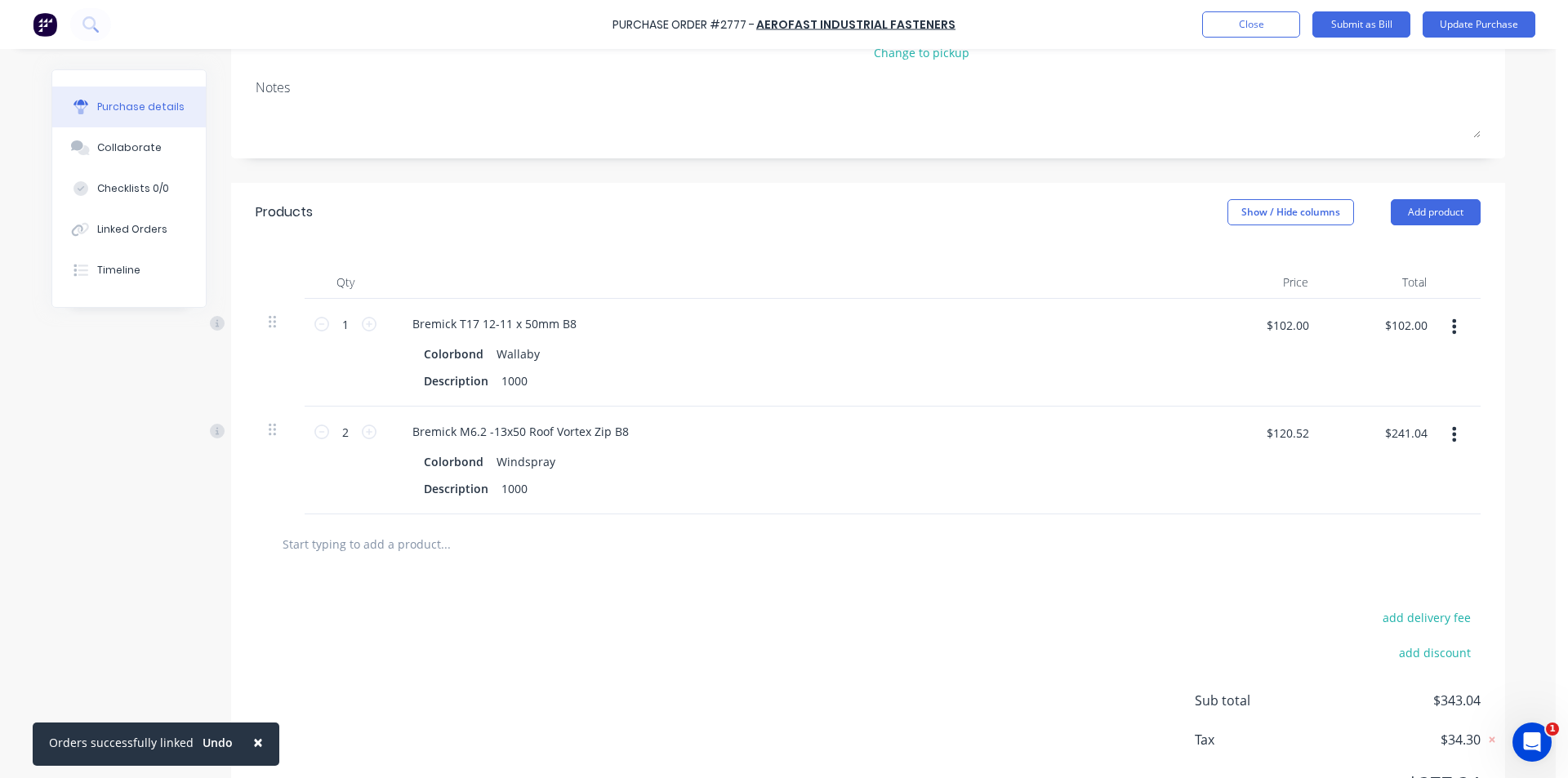
scroll to position [59, 0]
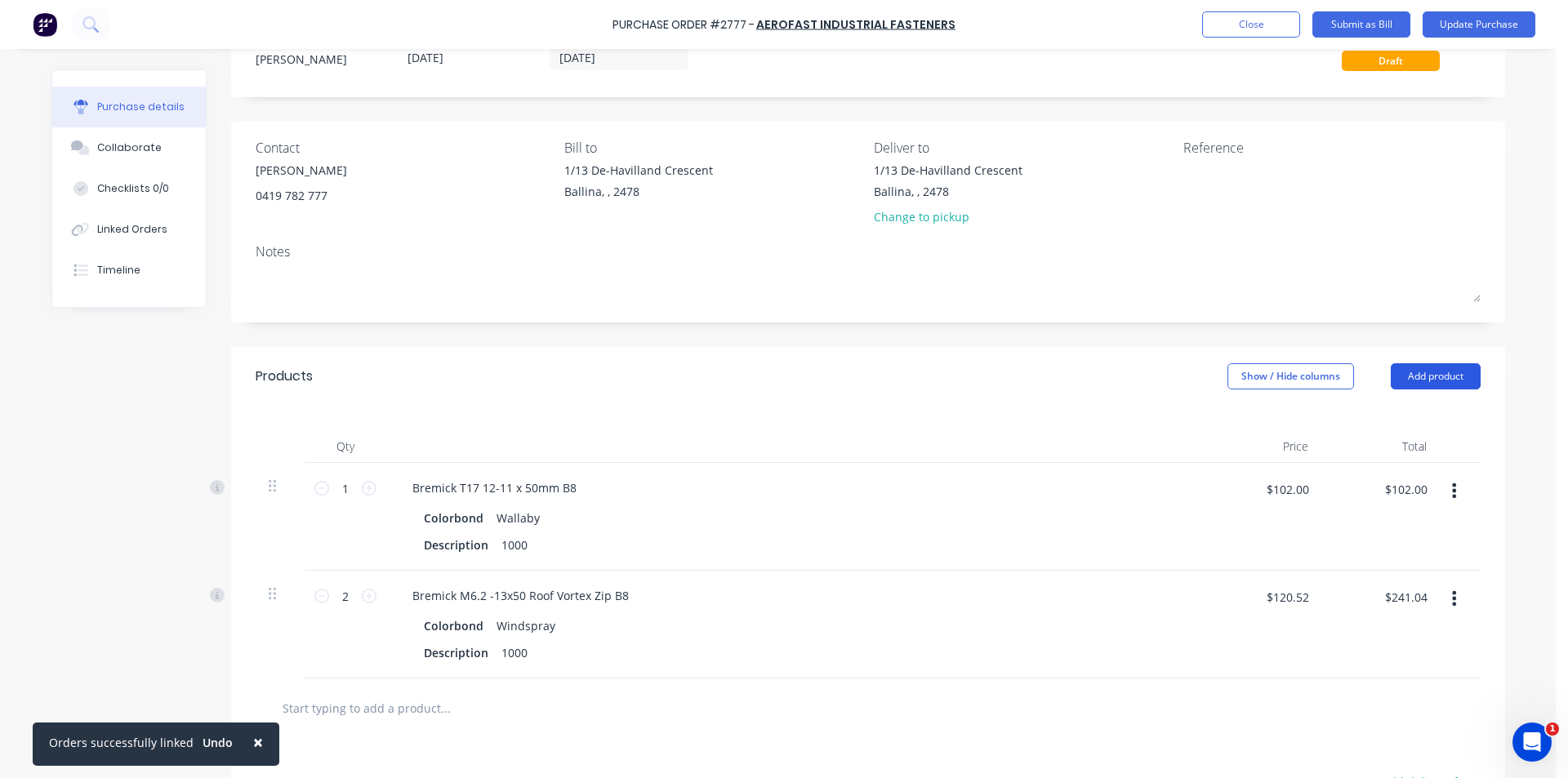
click at [1409, 377] on button "Add product" at bounding box center [1435, 377] width 90 height 26
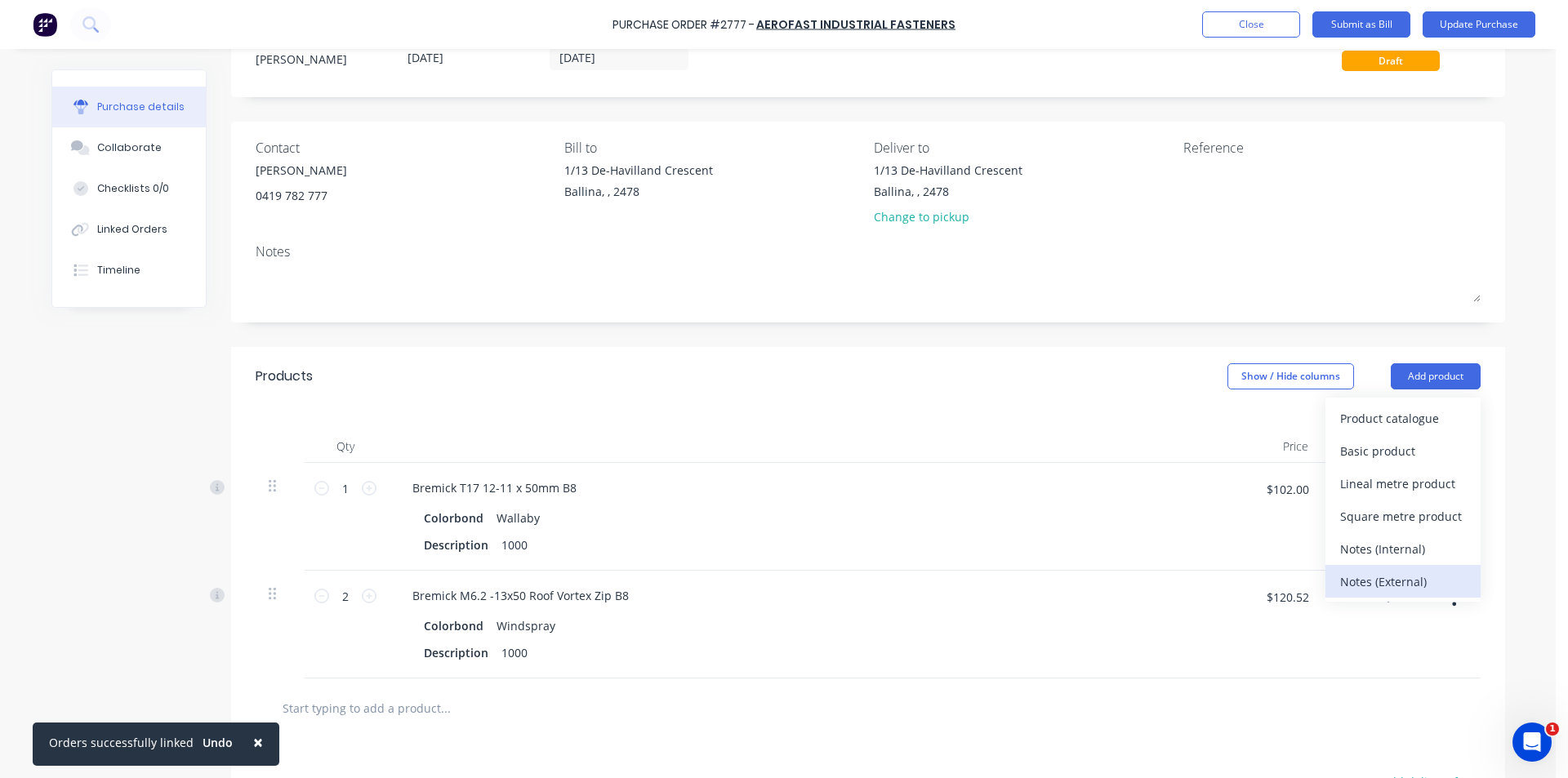
click at [1423, 567] on button "Notes (External)" at bounding box center [1403, 581] width 155 height 33
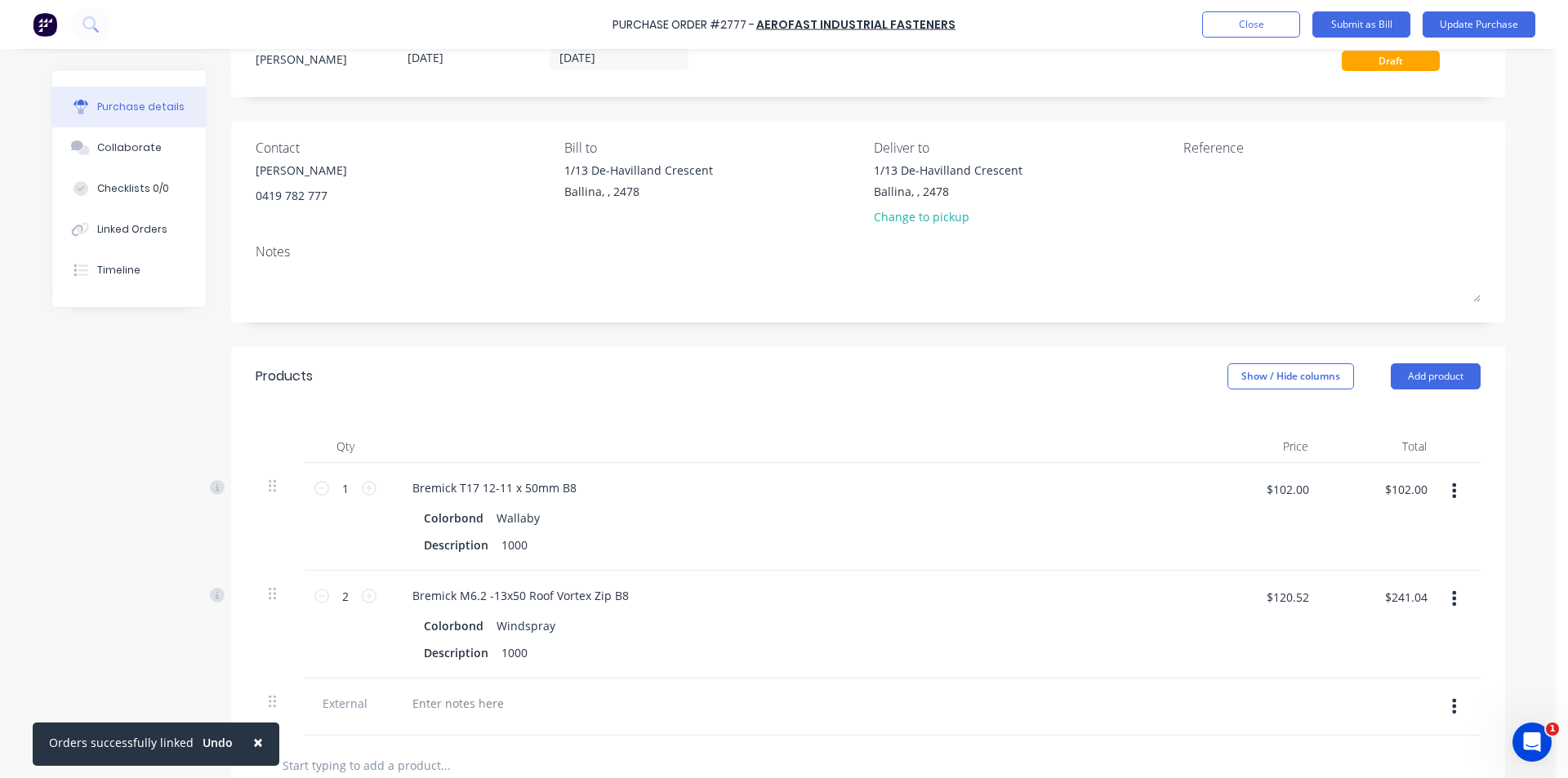
scroll to position [222, 0]
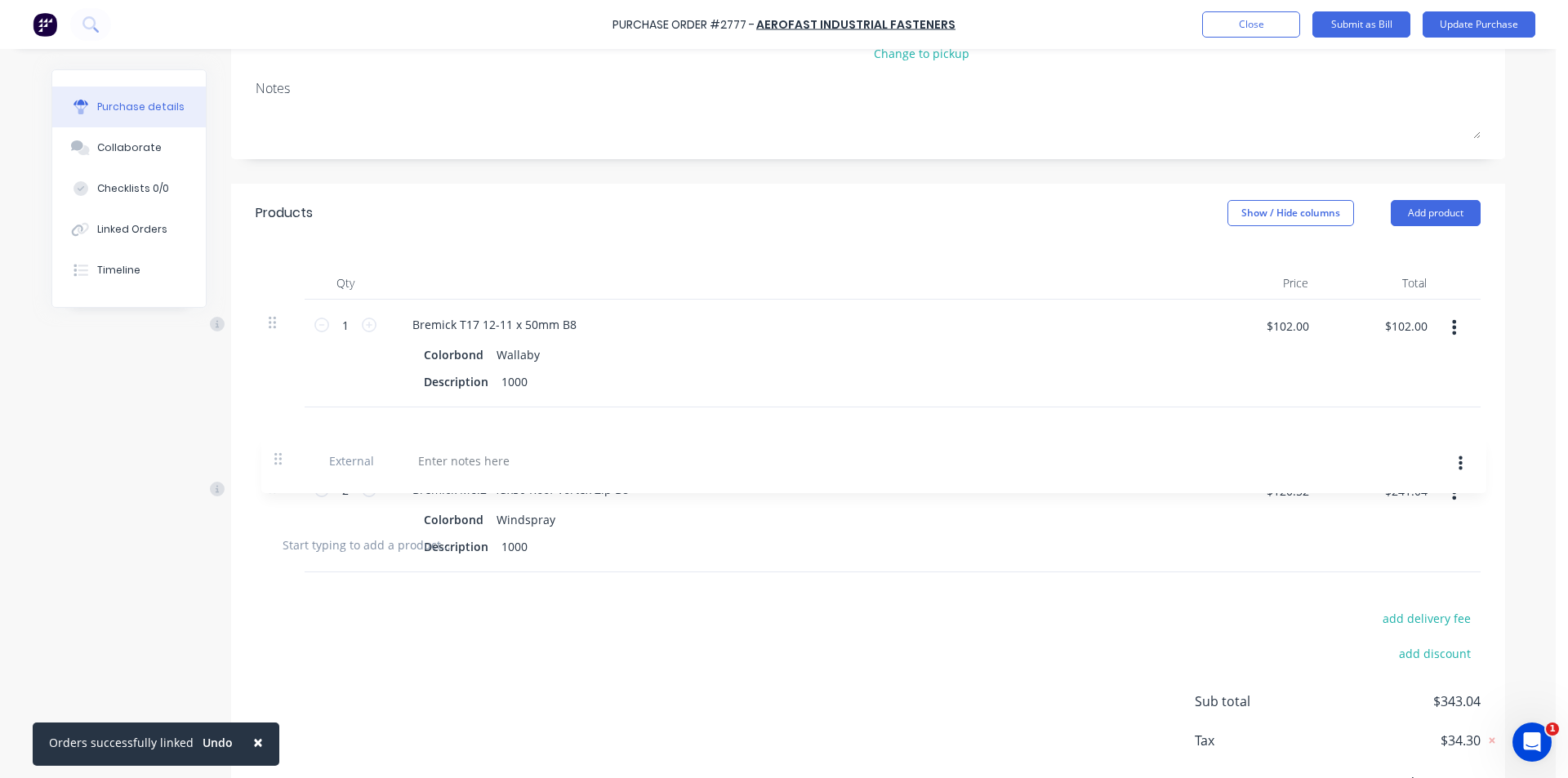
drag, startPoint x: 262, startPoint y: 543, endPoint x: 276, endPoint y: 406, distance: 137.7
click at [276, 406] on div "1 1 Bremick T17 12-11 x 50mm B8 Colorbond Wallaby Description 1000 $102.00 $102…" at bounding box center [867, 407] width 1225 height 216
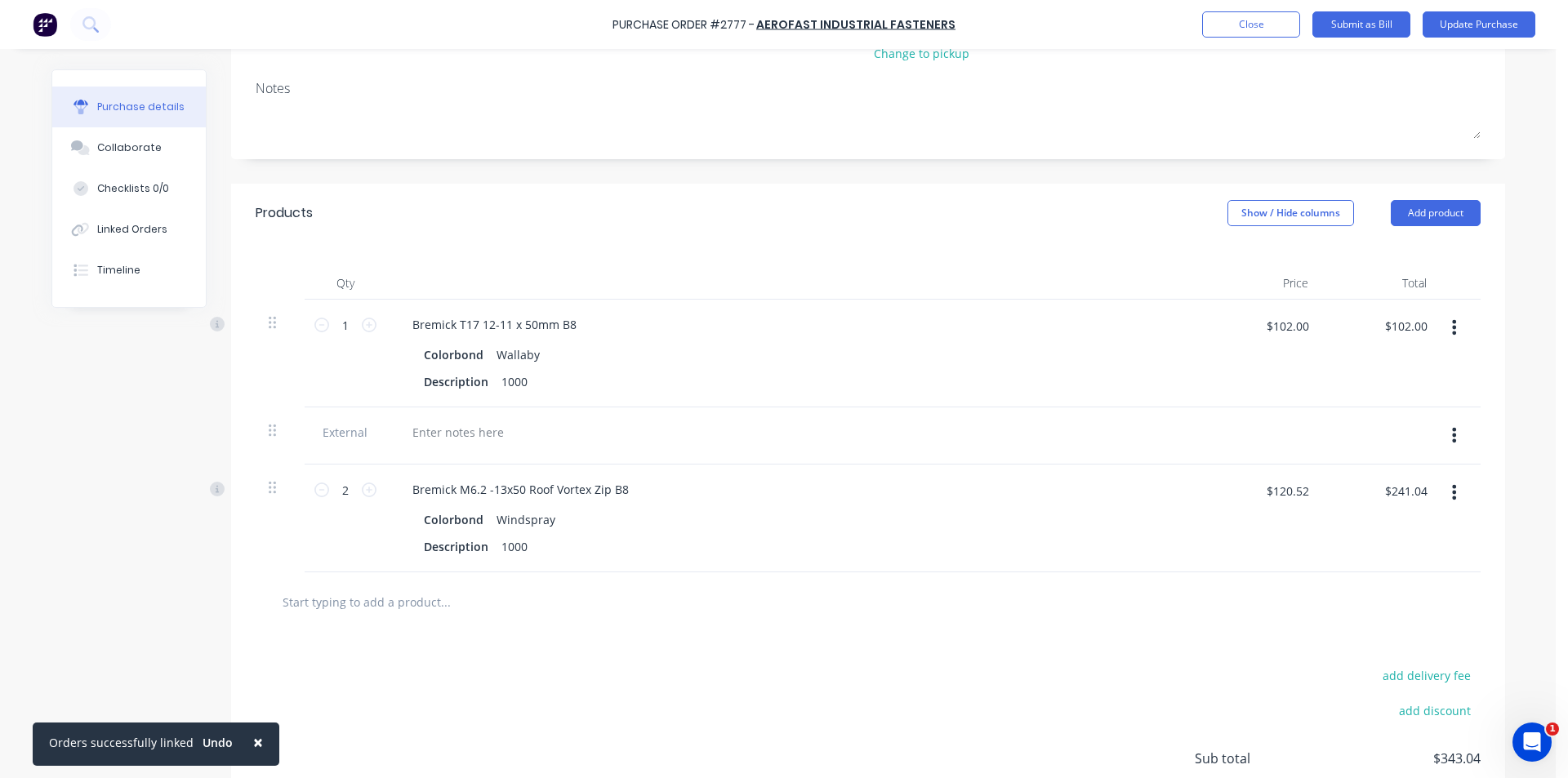
click at [440, 430] on div at bounding box center [458, 432] width 117 height 24
click at [1471, 26] on button "Update Purchase" at bounding box center [1479, 25] width 112 height 26
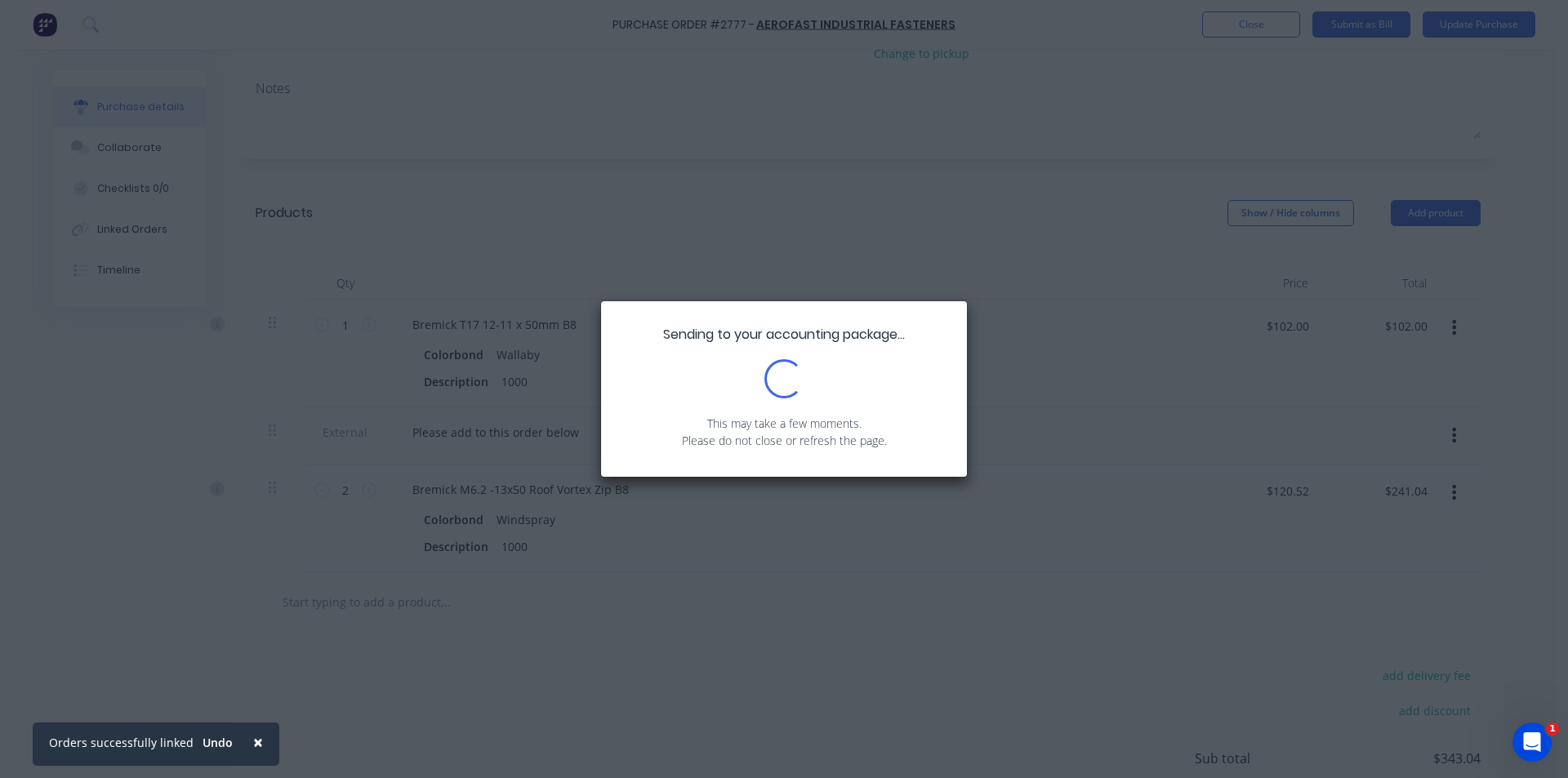
scroll to position [0, 0]
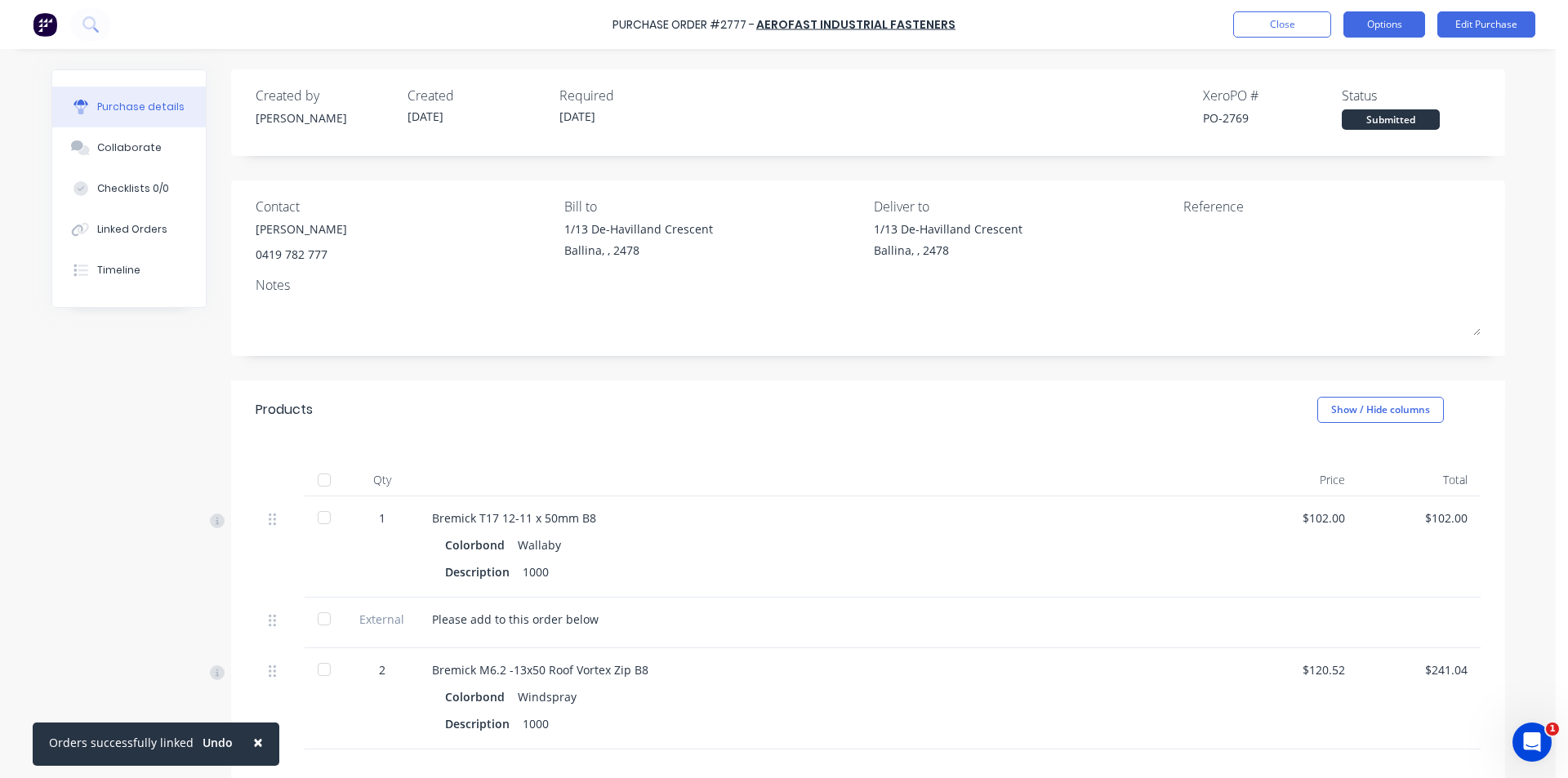
click at [1389, 26] on button "Options" at bounding box center [1384, 25] width 82 height 26
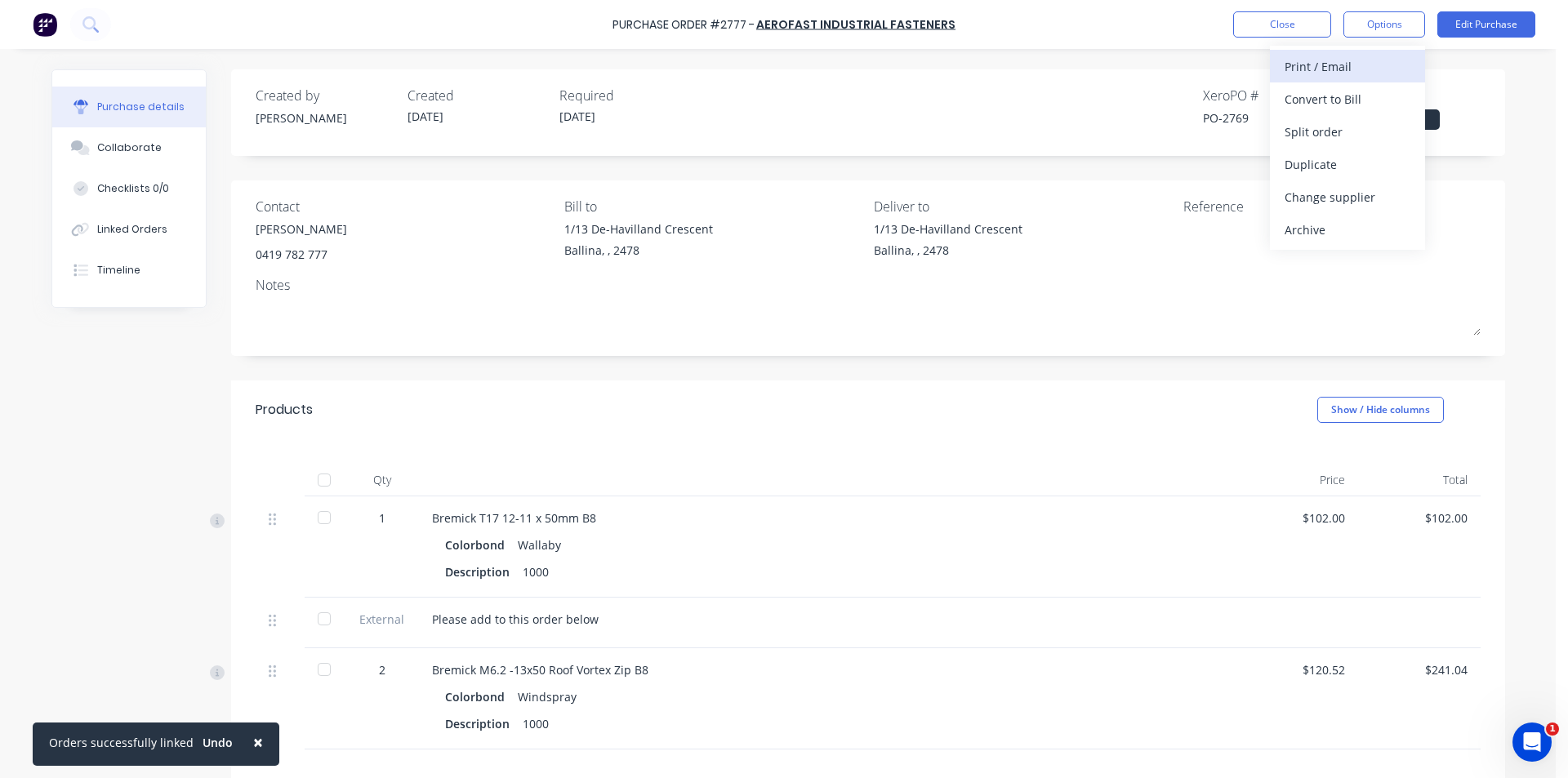
click at [1360, 57] on div "Print / Email" at bounding box center [1347, 66] width 126 height 24
click at [1364, 126] on div "Without pricing" at bounding box center [1347, 131] width 126 height 24
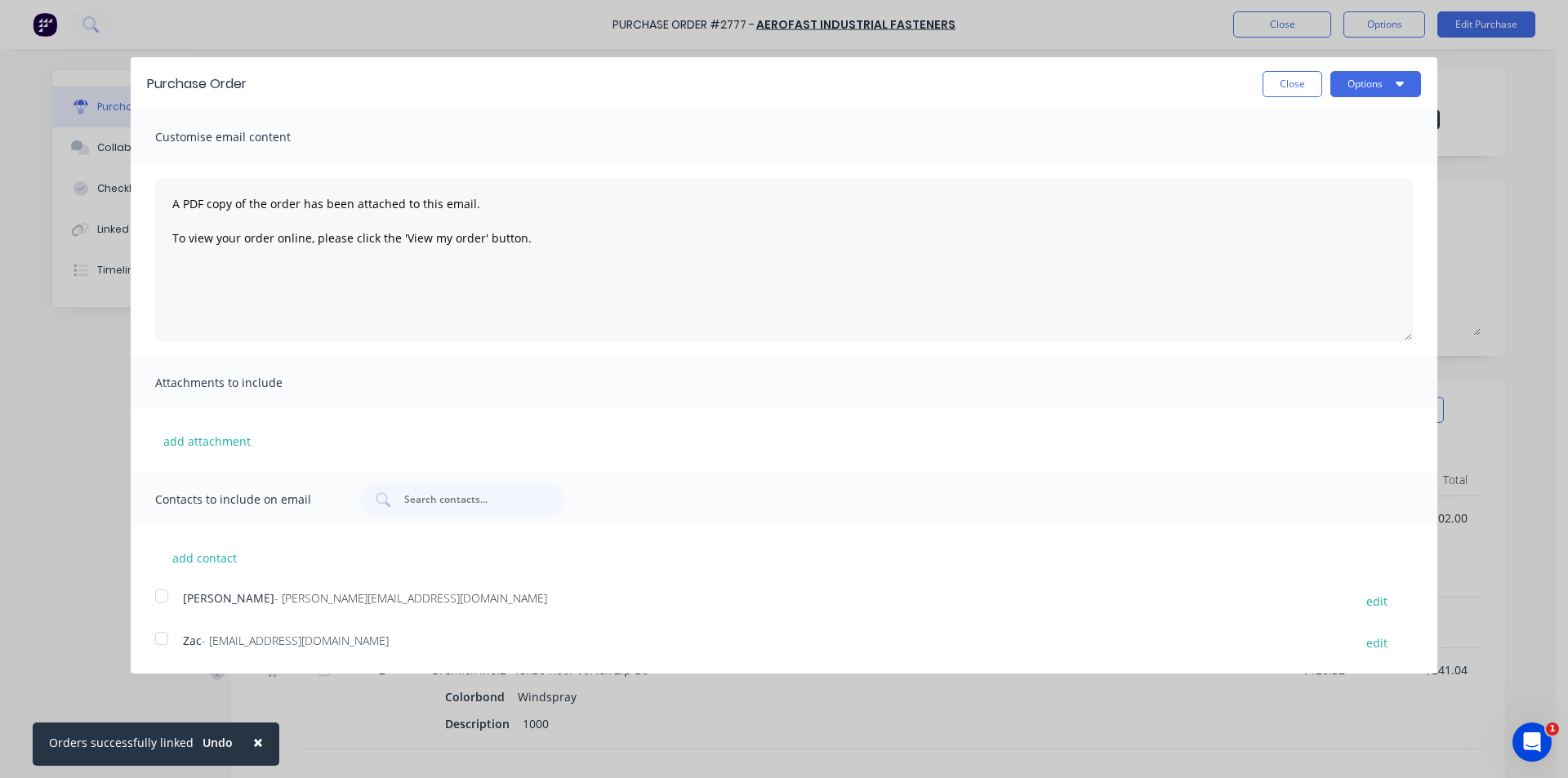
drag, startPoint x: 158, startPoint y: 591, endPoint x: 326, endPoint y: 598, distance: 168.1
click at [159, 591] on div at bounding box center [162, 596] width 33 height 33
click at [1376, 83] on button "Options" at bounding box center [1376, 84] width 91 height 26
click at [1357, 170] on div "Email" at bounding box center [1343, 158] width 126 height 24
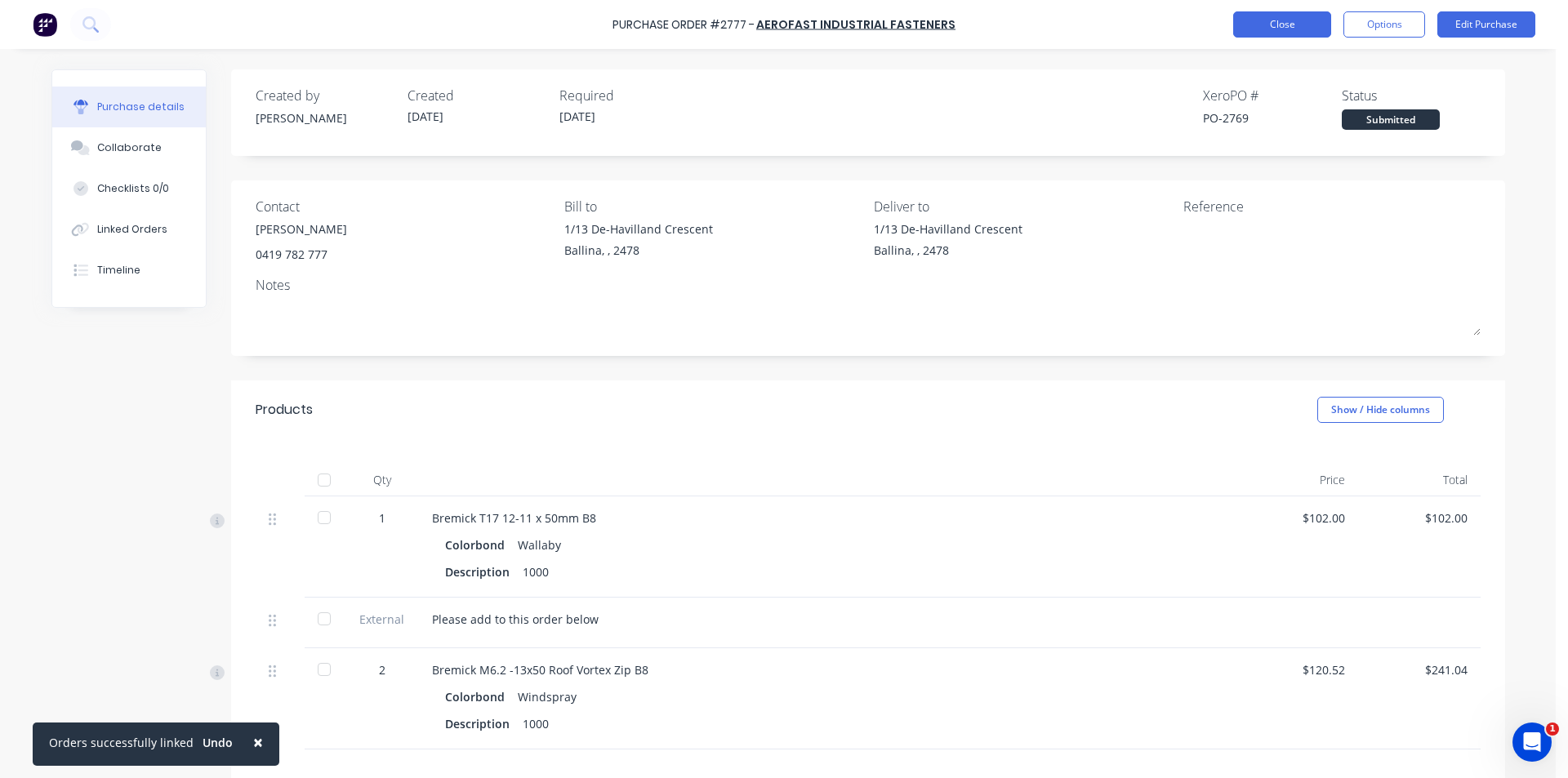
click at [1281, 17] on button "Close" at bounding box center [1281, 25] width 98 height 26
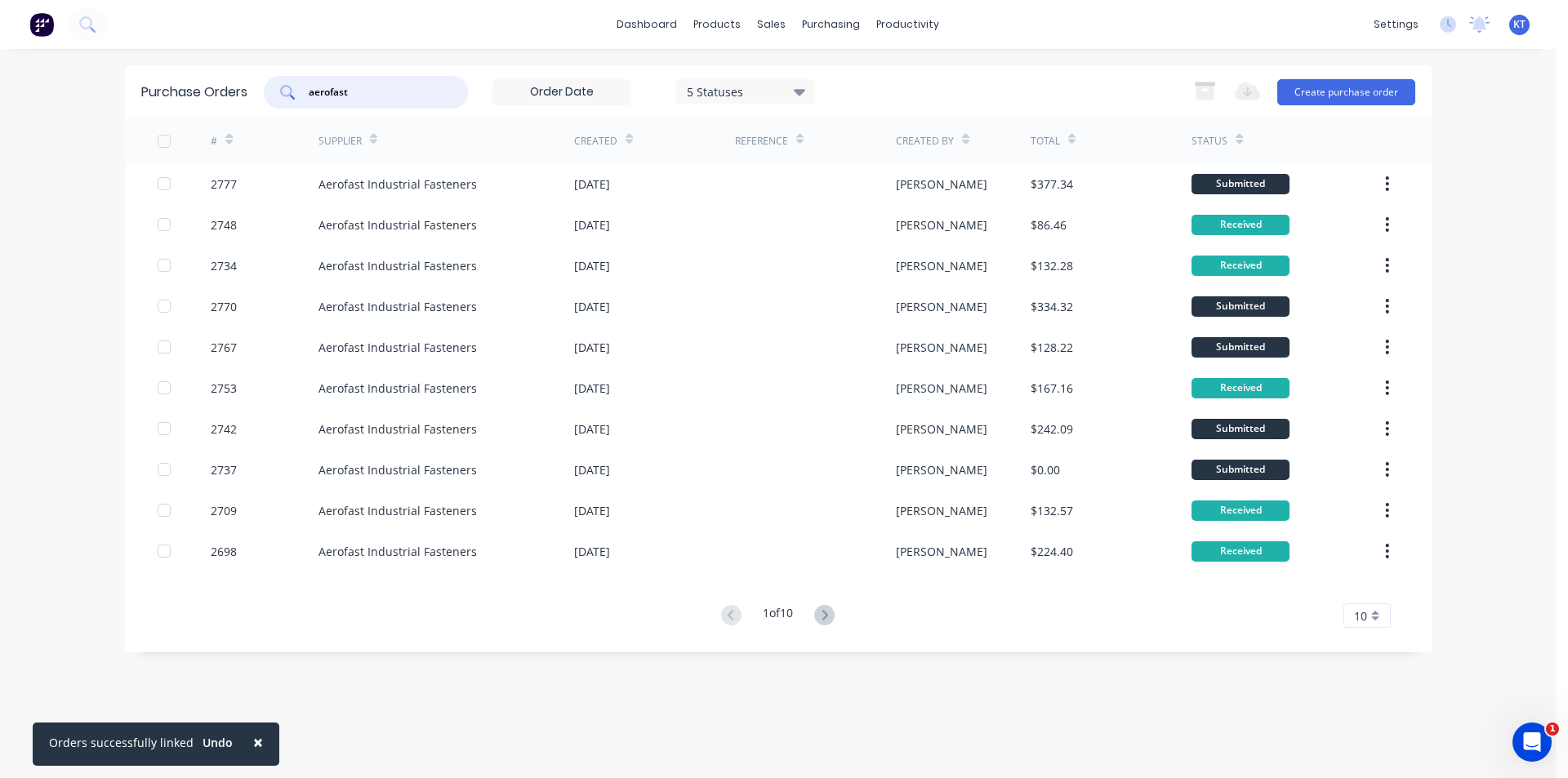
drag, startPoint x: 392, startPoint y: 92, endPoint x: 226, endPoint y: 105, distance: 166.5
click at [226, 105] on div "Purchase Orders aerofast 5 Statuses 5 Statuses Export to Excel (XLSX) Create pu…" at bounding box center [777, 92] width 1306 height 53
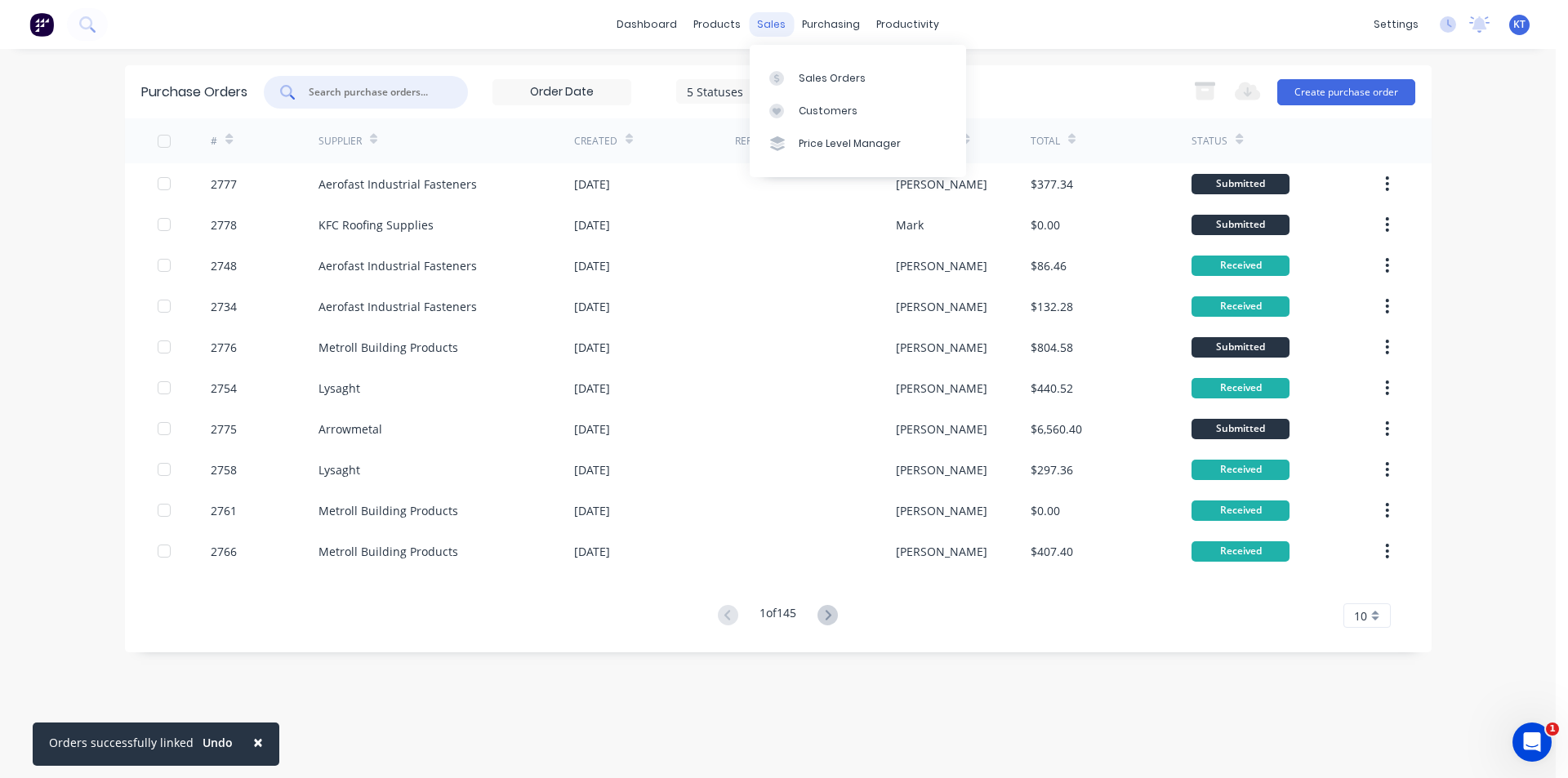
click at [767, 28] on div "sales" at bounding box center [771, 25] width 45 height 25
click at [841, 83] on div "Sales Orders" at bounding box center [832, 78] width 67 height 15
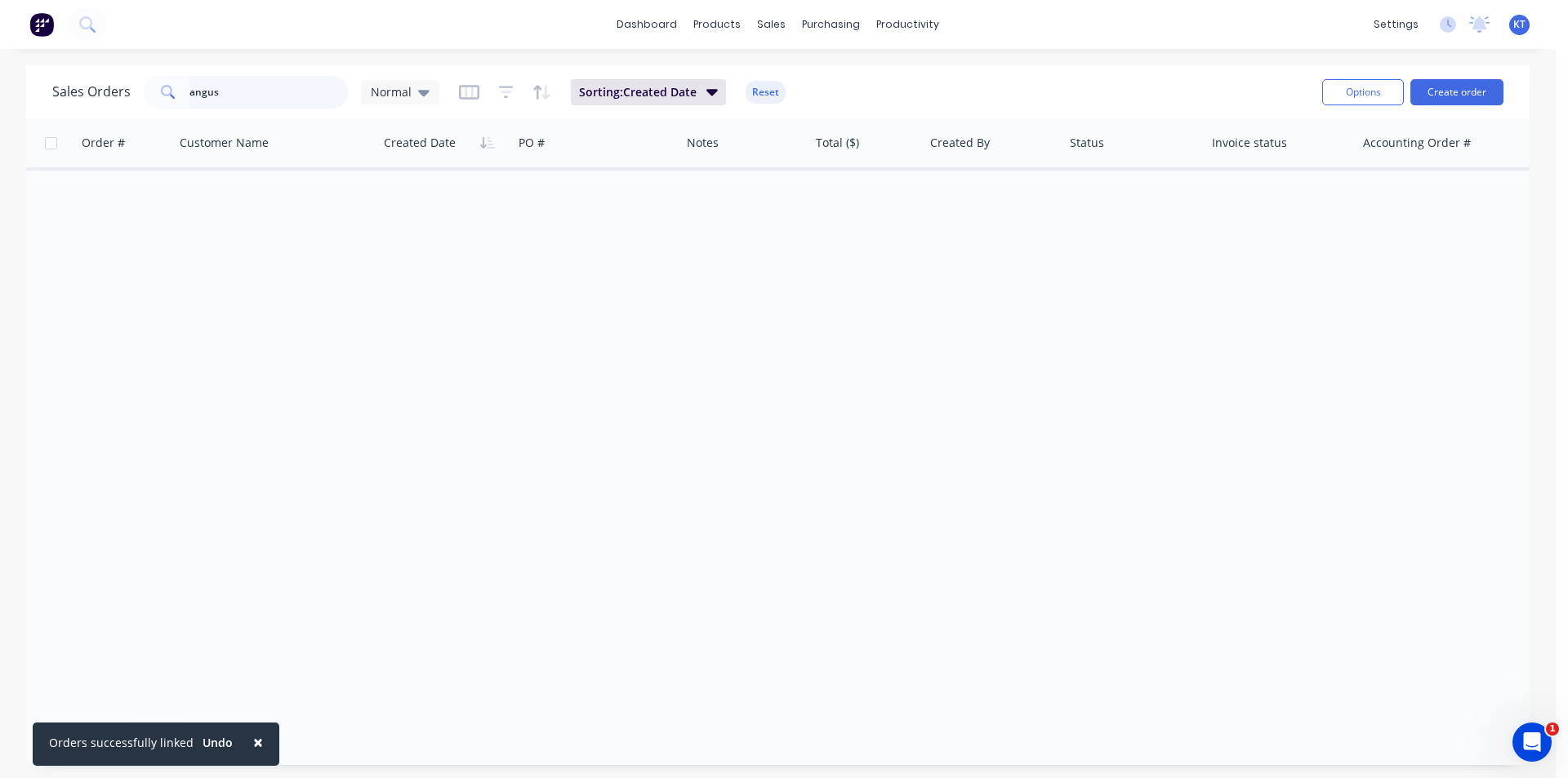
click at [313, 88] on input "angus" at bounding box center [268, 93] width 159 height 33
type input "a"
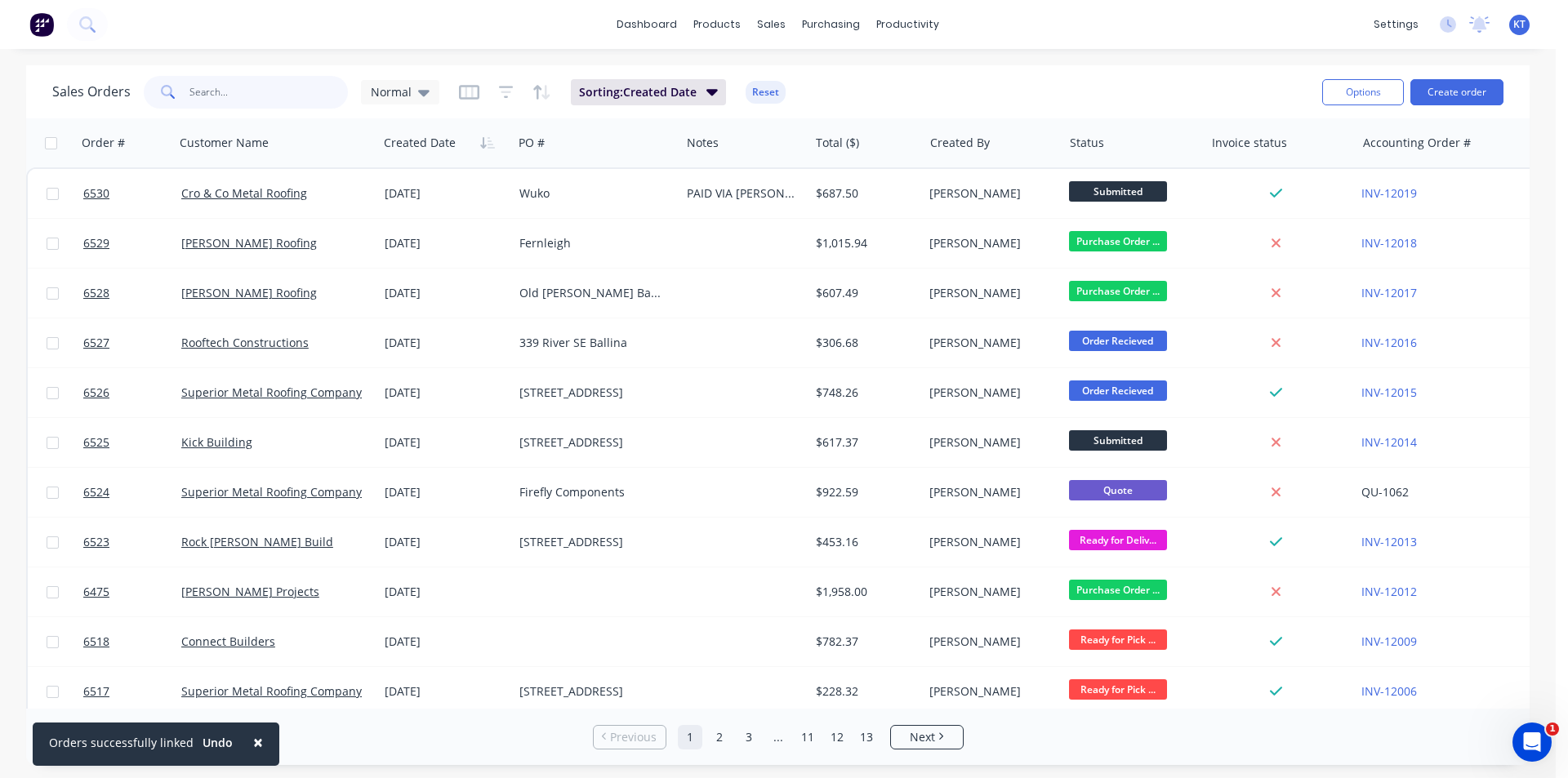
click at [230, 102] on input "text" at bounding box center [268, 93] width 159 height 33
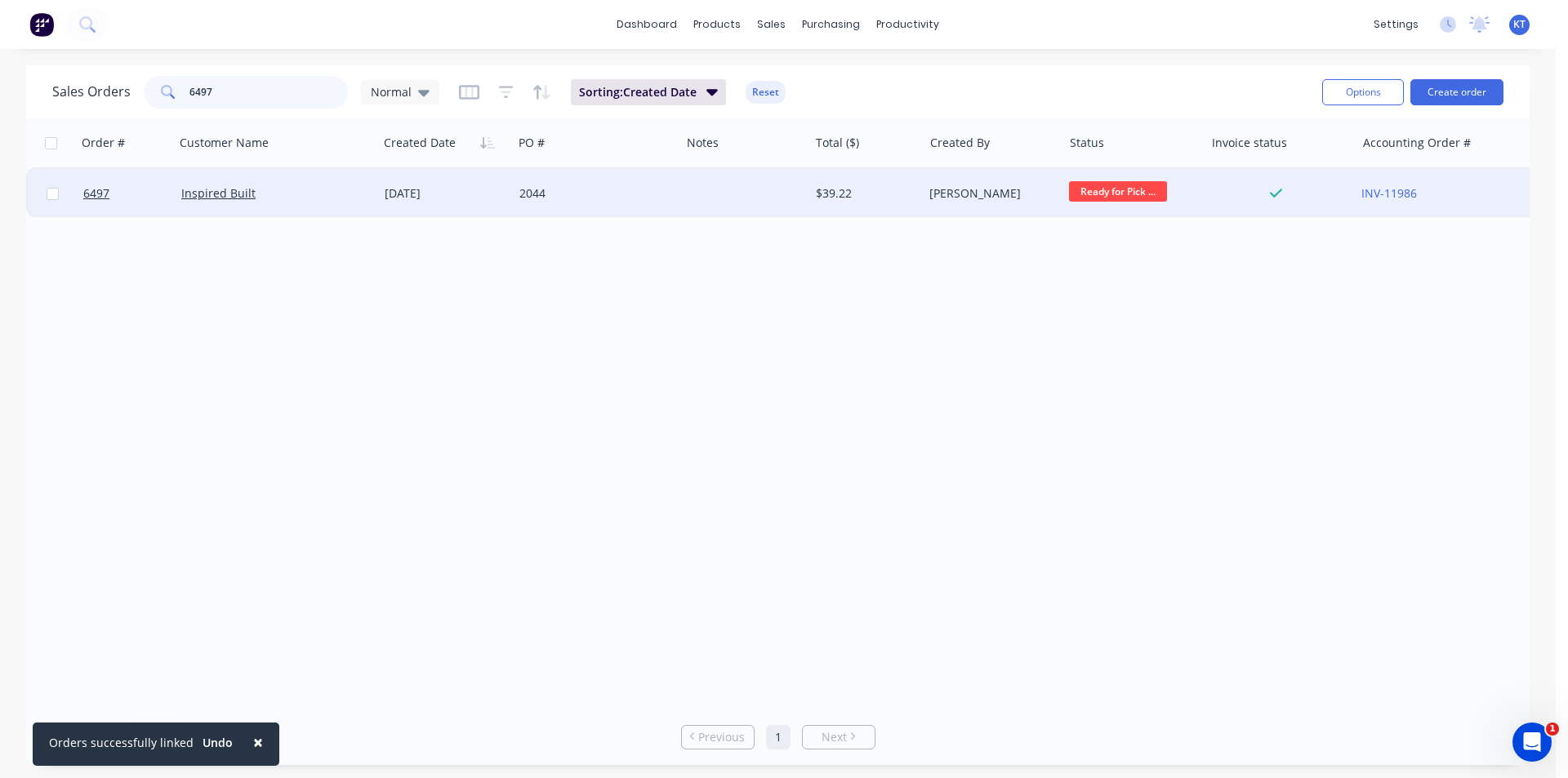
type input "6497"
click at [278, 206] on div "Inspired Built" at bounding box center [277, 193] width 203 height 49
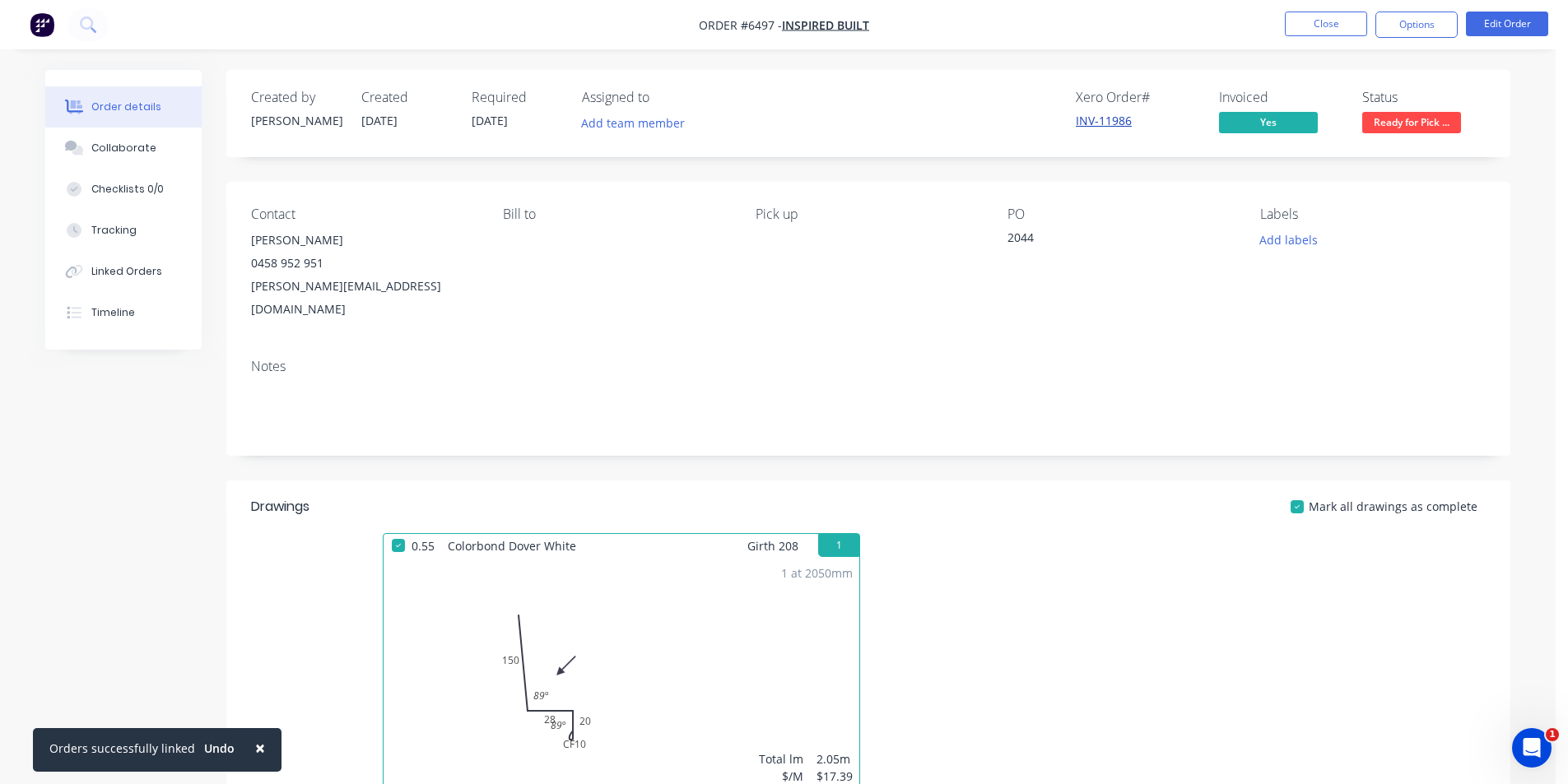
click at [1116, 124] on link "INV-11986" at bounding box center [1103, 120] width 56 height 16
click at [1384, 114] on span "Ready for Pick ..." at bounding box center [1411, 122] width 99 height 21
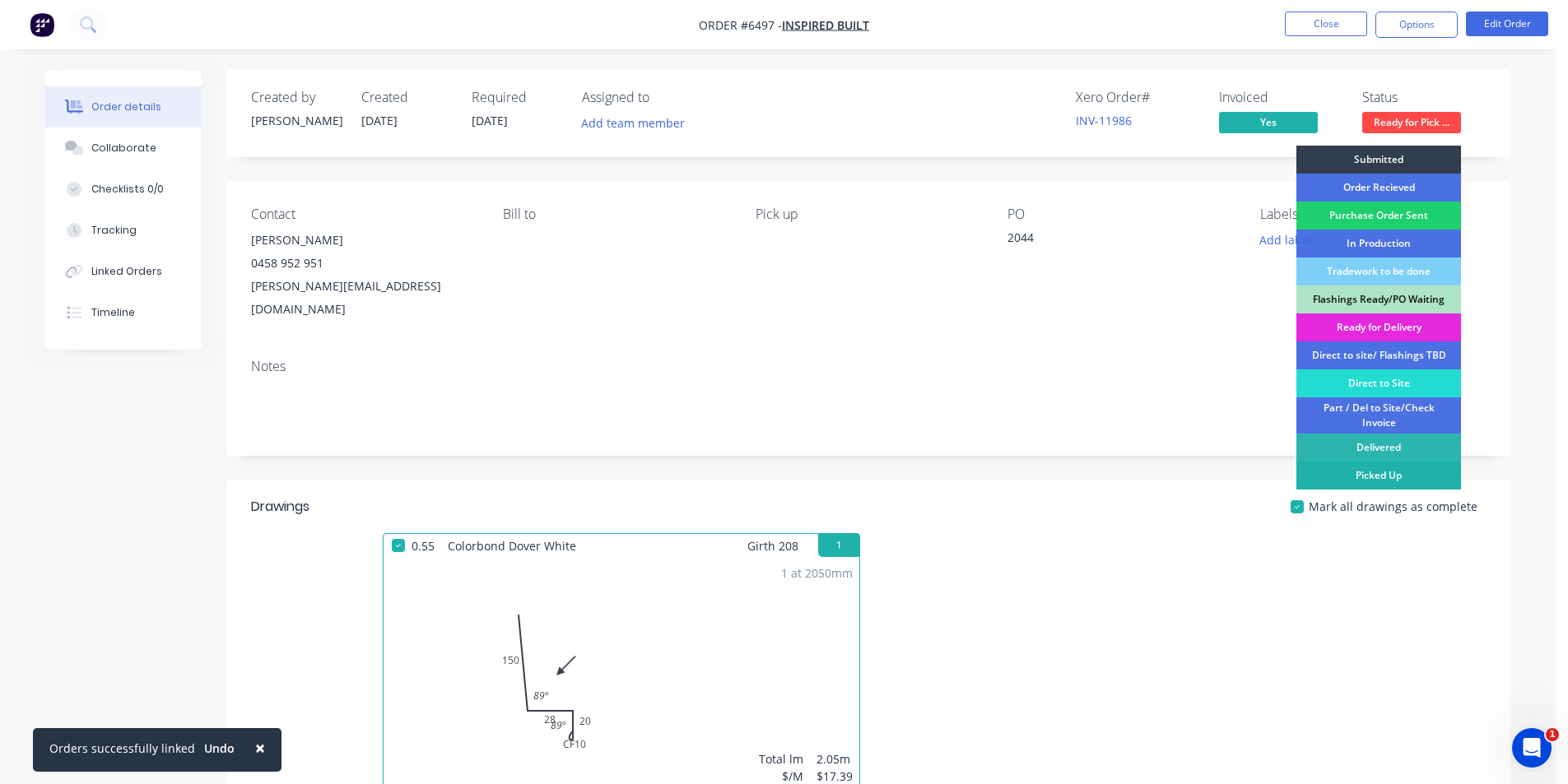
click at [1385, 476] on div "Picked Up" at bounding box center [1379, 475] width 165 height 28
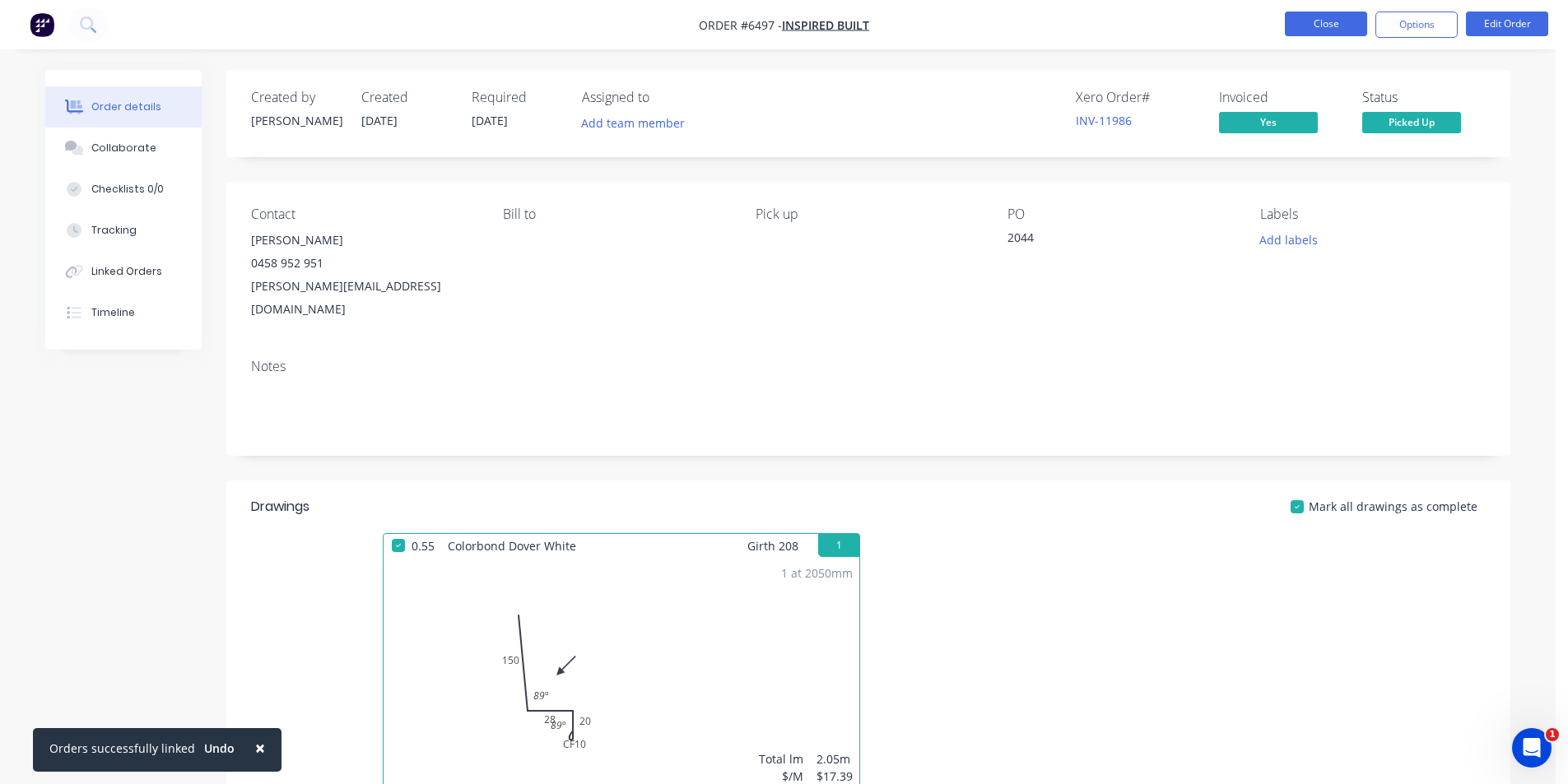
click at [1324, 23] on button "Close" at bounding box center [1326, 24] width 82 height 25
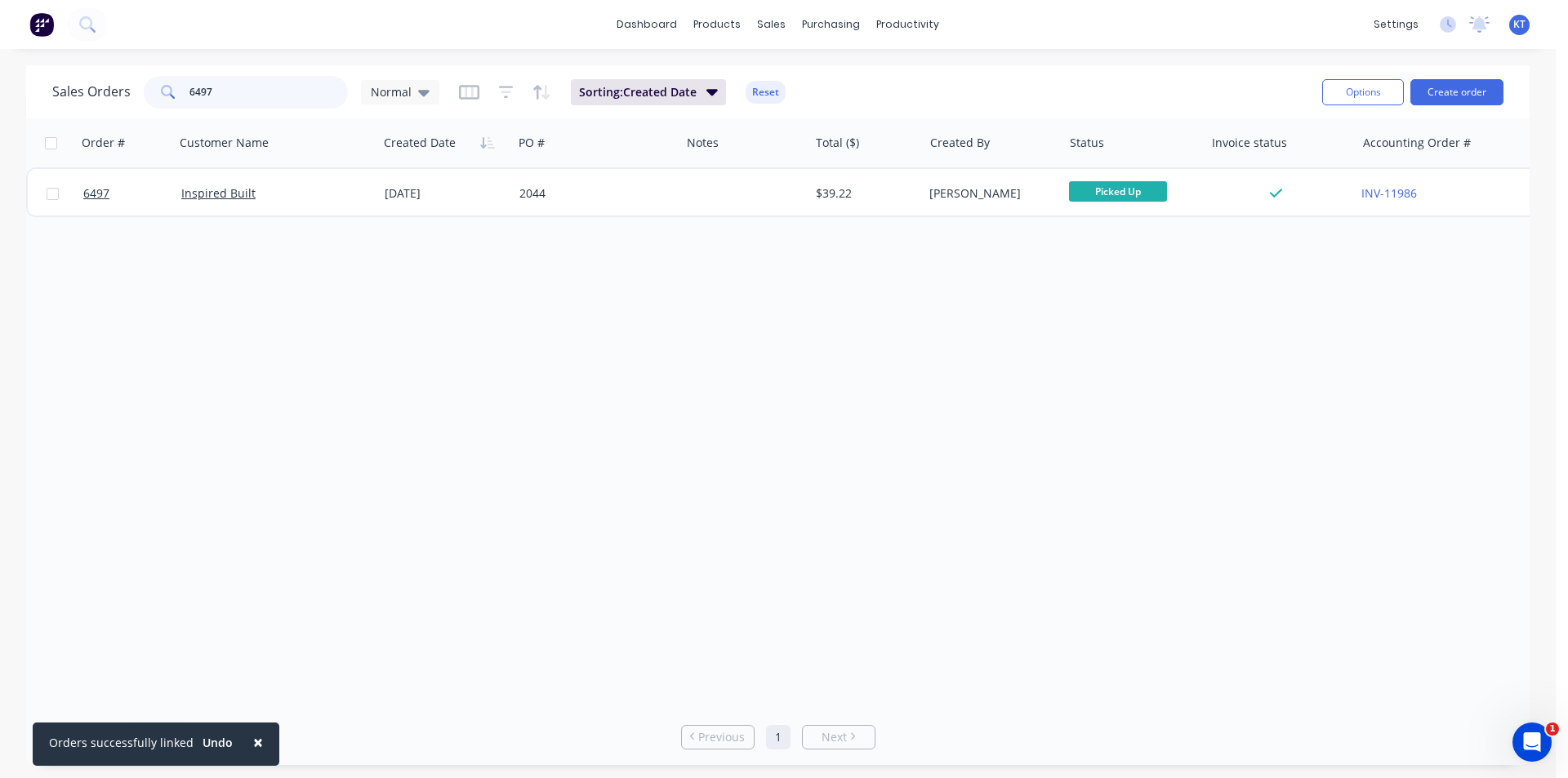
drag, startPoint x: 265, startPoint y: 83, endPoint x: 100, endPoint y: 88, distance: 165.1
click at [100, 88] on div "Sales Orders 6497 Normal" at bounding box center [245, 93] width 387 height 33
